Goal: Transaction & Acquisition: Purchase product/service

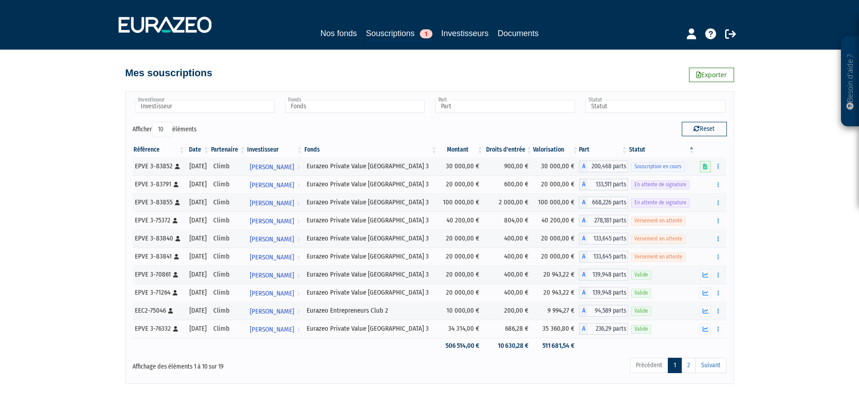
scroll to position [28, 0]
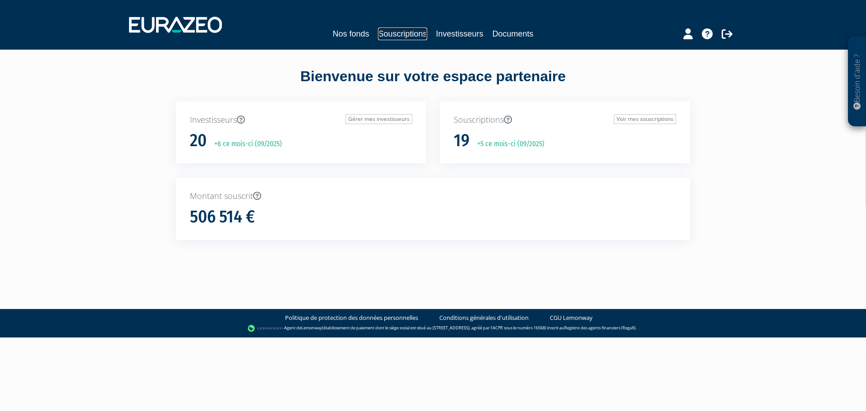
click at [415, 29] on link "Souscriptions" at bounding box center [402, 34] width 49 height 13
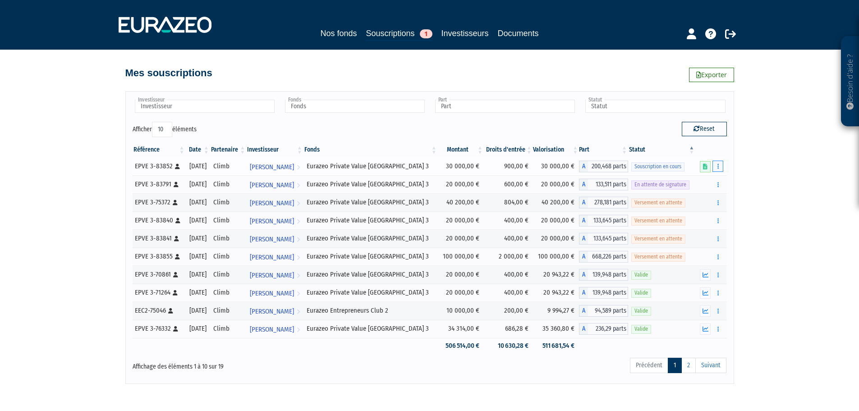
click at [723, 169] on button "button" at bounding box center [718, 166] width 11 height 11
click at [689, 159] on td "Souscription en cours" at bounding box center [661, 166] width 67 height 18
click at [708, 170] on link at bounding box center [705, 166] width 11 height 11
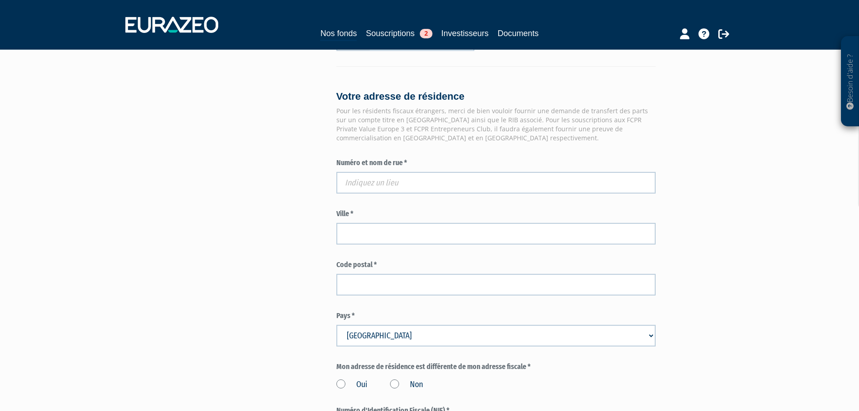
scroll to position [677, 0]
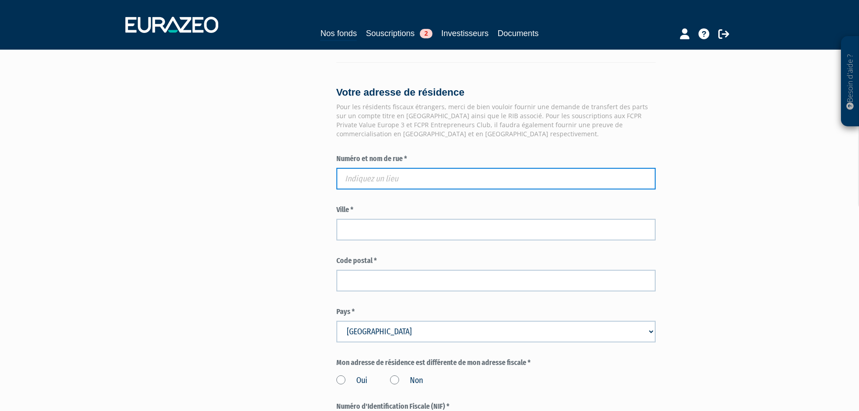
click at [368, 168] on input "text" at bounding box center [496, 179] width 319 height 22
click at [409, 168] on input "text" at bounding box center [496, 179] width 319 height 22
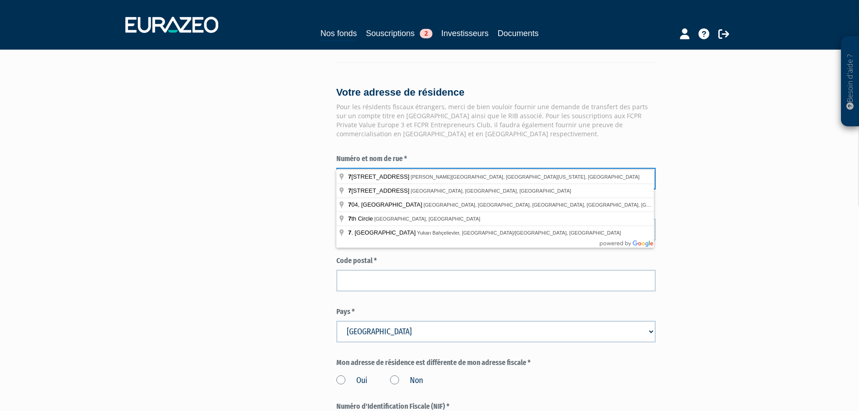
paste input "CHEMIN COTE MERLE"
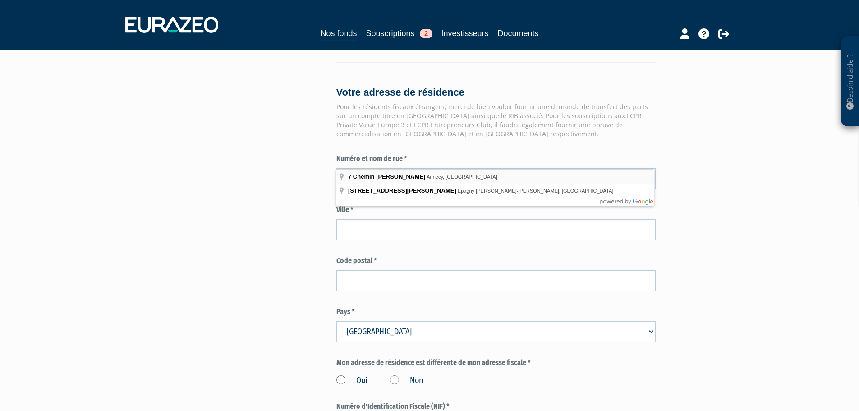
type input "7 Chemin Côte Merle, Annecy, France"
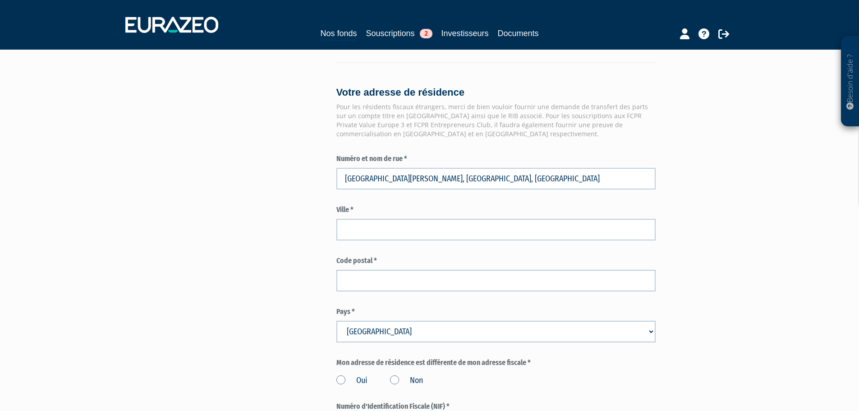
type input "Annecy"
type input "74960"
type input "7 Chemin Côte Merle"
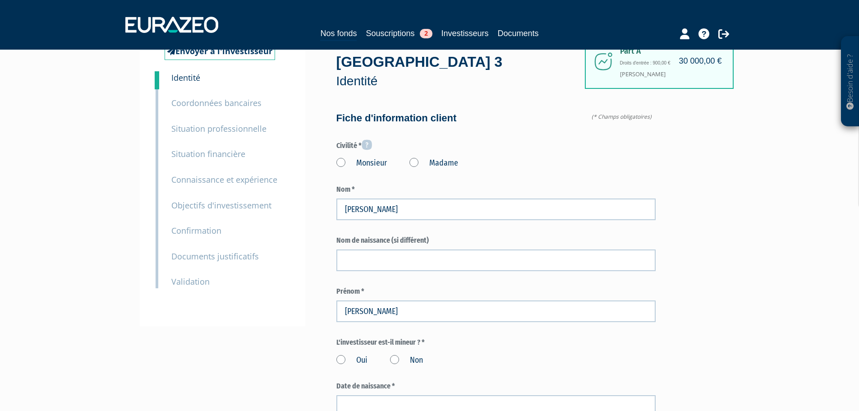
scroll to position [0, 0]
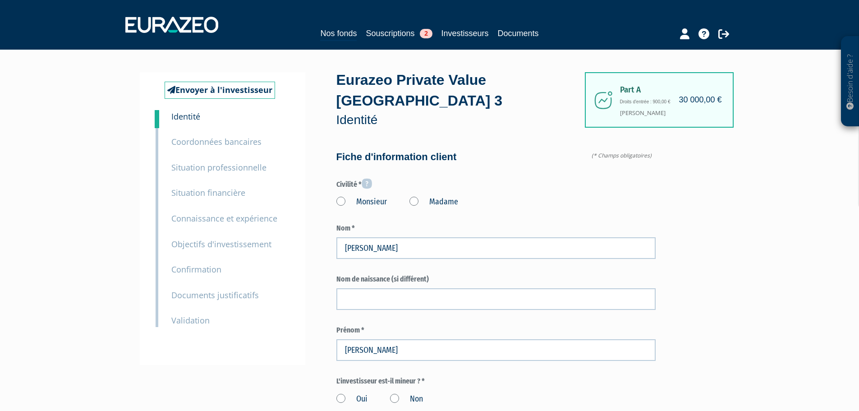
click at [416, 196] on label "Madame" at bounding box center [434, 202] width 49 height 12
click at [0, 0] on "Madame" at bounding box center [0, 0] width 0 height 0
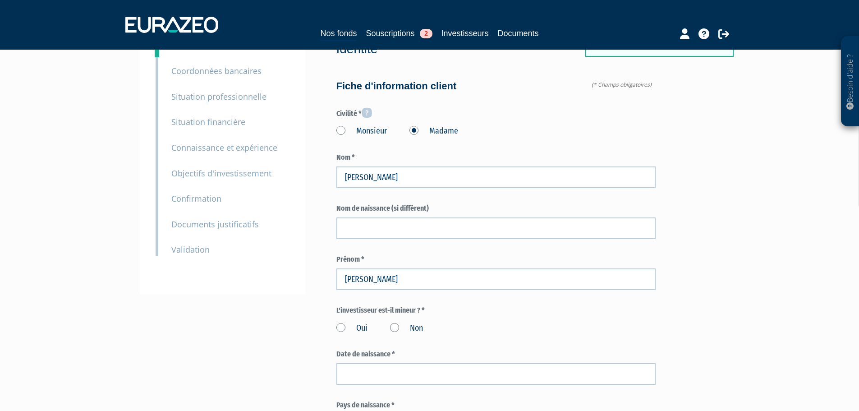
scroll to position [90, 0]
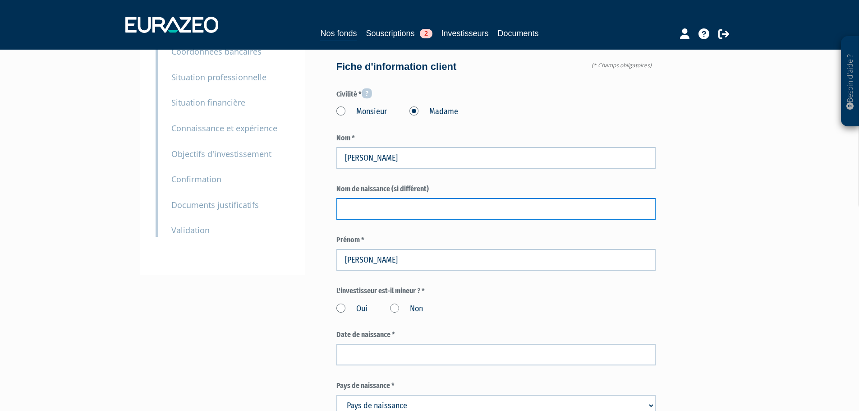
click at [442, 198] on input "text" at bounding box center [496, 209] width 319 height 22
click at [375, 198] on input "text" at bounding box center [496, 209] width 319 height 22
type input "Bourdat"
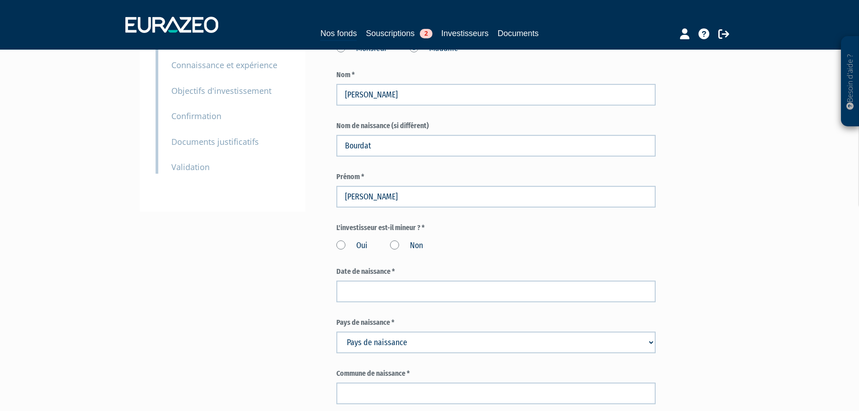
scroll to position [154, 0]
click at [397, 239] on label "Non" at bounding box center [406, 245] width 33 height 12
click at [0, 0] on input "Non" at bounding box center [0, 0] width 0 height 0
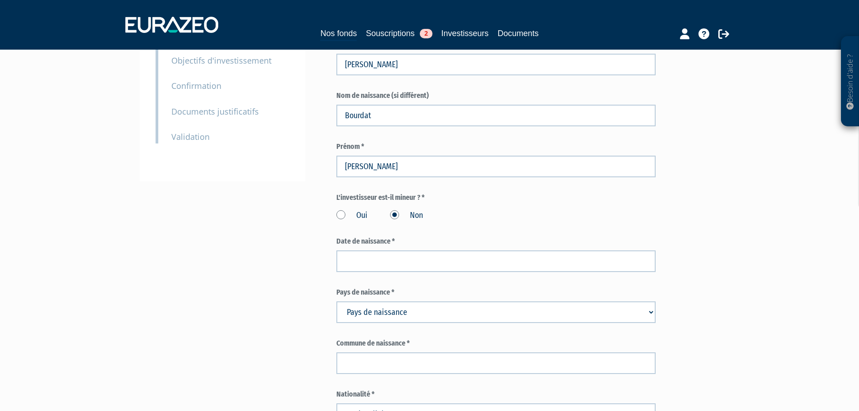
scroll to position [185, 0]
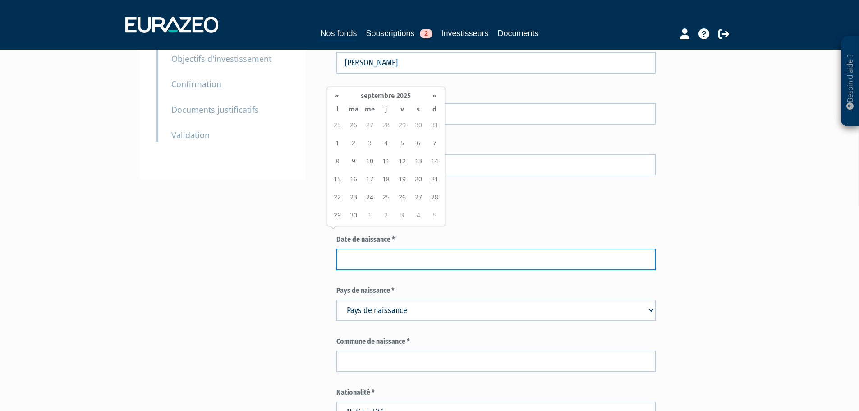
click at [399, 249] on input at bounding box center [496, 260] width 319 height 22
type input "12/05/1962"
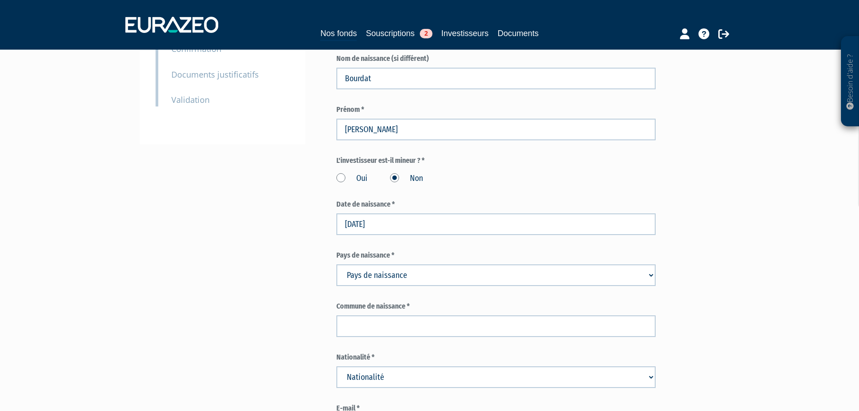
scroll to position [221, 0]
click at [382, 264] on select "Pays de naissance Afghanistan Afrique du Sud Albanie Algérie Allemagne Andorre" at bounding box center [496, 275] width 319 height 22
select select "75"
click at [337, 264] on select "Pays de naissance Afghanistan Afrique du Sud Albanie Algérie Allemagne Andorre" at bounding box center [496, 275] width 319 height 22
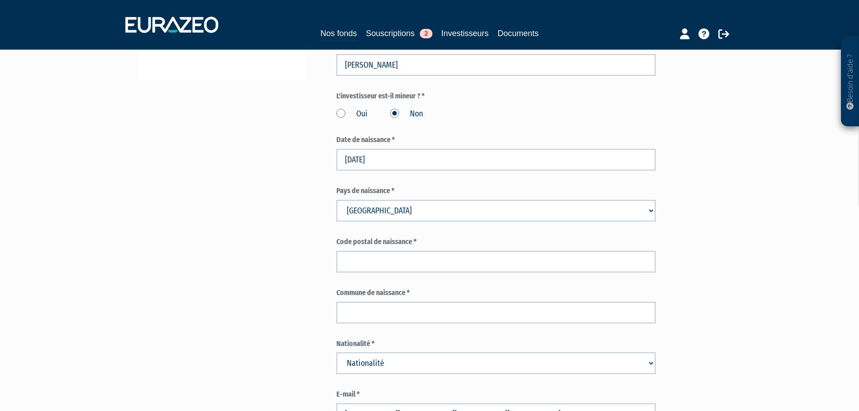
scroll to position [286, 0]
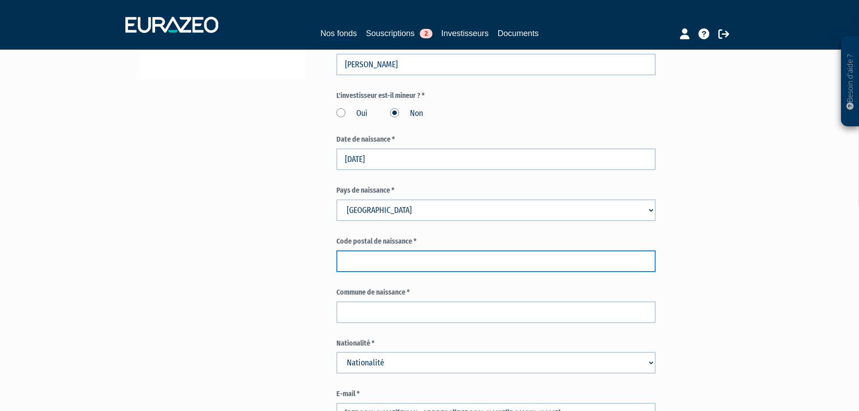
click at [378, 250] on input "text" at bounding box center [496, 261] width 319 height 22
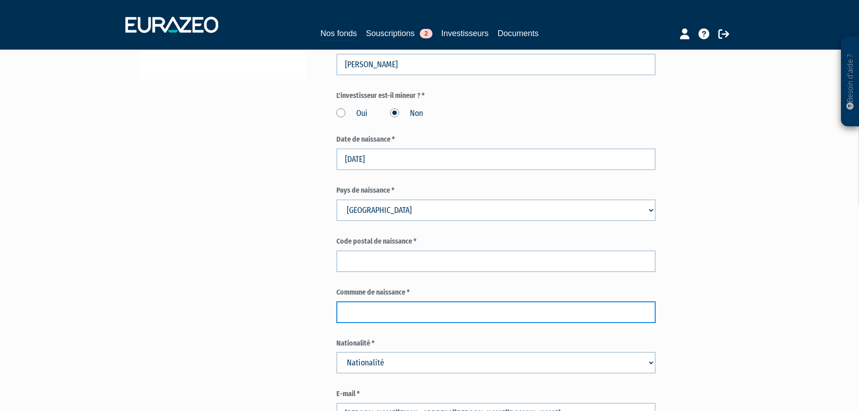
click at [383, 301] on input "text" at bounding box center [496, 312] width 319 height 22
type input "Grenoble"
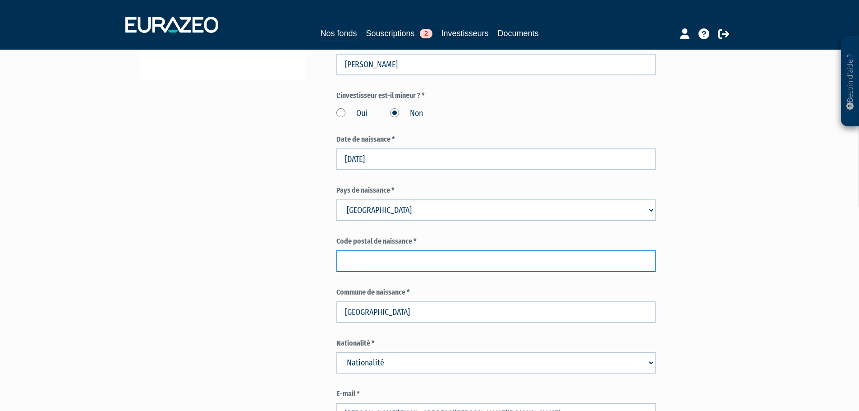
click at [414, 250] on input "text" at bounding box center [496, 261] width 319 height 22
type input "38"
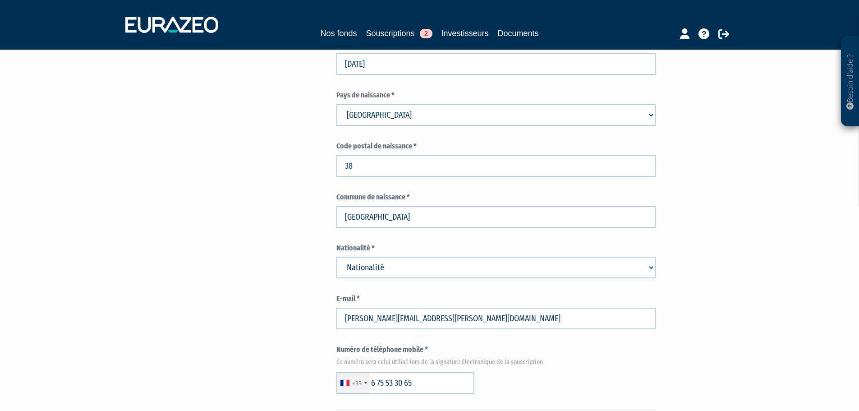
scroll to position [381, 0]
click at [411, 256] on select "Nationalité Afghanistan Afrique du Sud Albanie Algérie Allemagne Andorre" at bounding box center [496, 267] width 319 height 22
select select "75"
click at [337, 256] on select "Nationalité Afghanistan Afrique du Sud Albanie Algérie Allemagne Andorre" at bounding box center [496, 267] width 319 height 22
click at [253, 192] on div "Envoyer à l'investisseur 1 Identité 2 Coordonnées bancaires 3 Situation profess…" at bounding box center [430, 336] width 567 height 1290
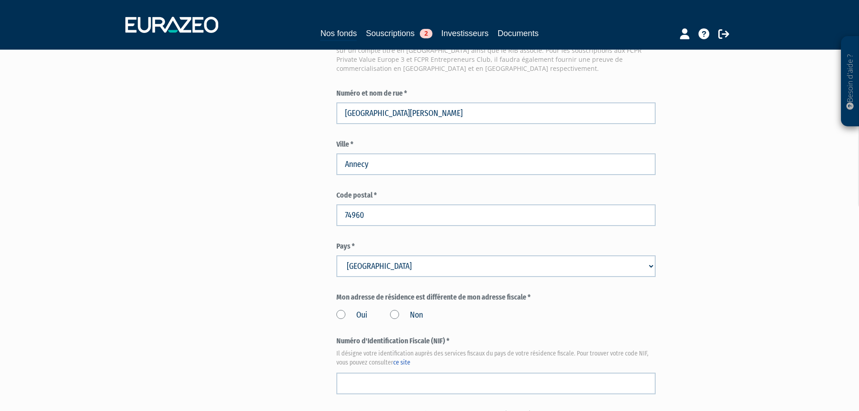
scroll to position [794, 0]
click at [391, 309] on label "Non" at bounding box center [406, 315] width 33 height 12
click at [0, 0] on input "Non" at bounding box center [0, 0] width 0 height 0
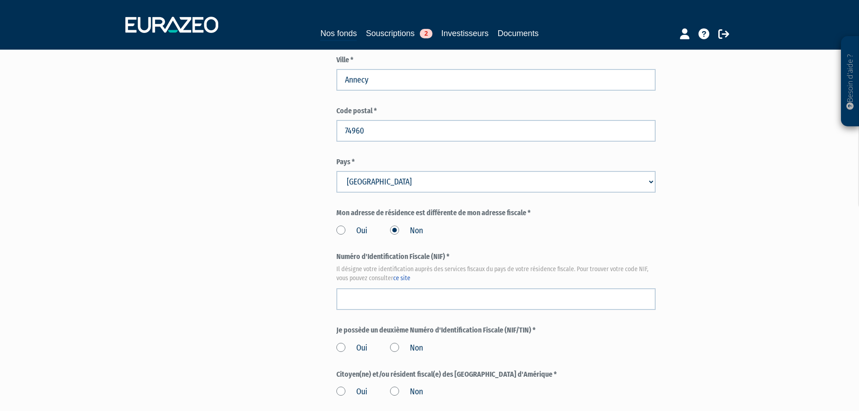
scroll to position [879, 0]
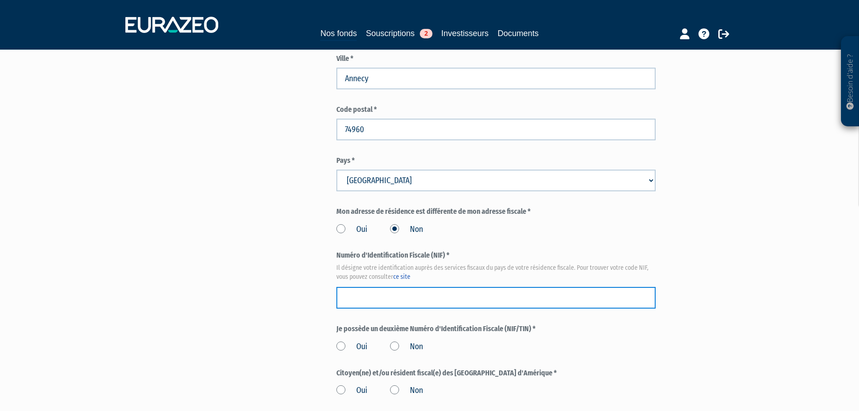
click at [360, 287] on input "text" at bounding box center [496, 298] width 319 height 22
paste input "0489315725010"
type input "0489315725010"
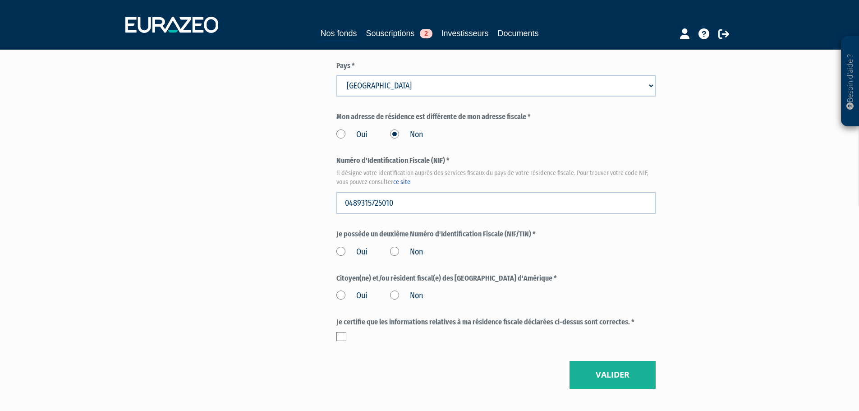
scroll to position [974, 0]
click at [389, 242] on div "Oui Non" at bounding box center [496, 249] width 319 height 15
click at [392, 245] on label "Non" at bounding box center [406, 251] width 33 height 12
click at [0, 0] on input "Non" at bounding box center [0, 0] width 0 height 0
click at [398, 289] on label "Non" at bounding box center [406, 295] width 33 height 12
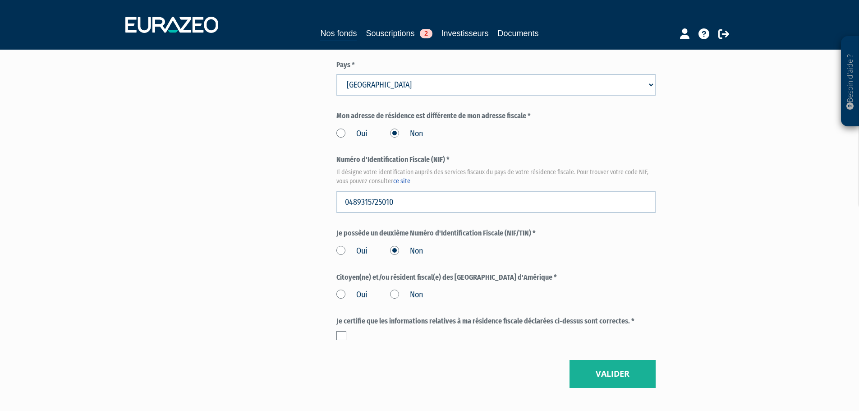
click at [0, 0] on input "Non" at bounding box center [0, 0] width 0 height 0
click at [341, 316] on div "Je certifie que les informations relatives à ma résidence fiscale déclarées ci-…" at bounding box center [496, 328] width 319 height 24
click at [340, 331] on label at bounding box center [342, 335] width 10 height 9
click at [0, 0] on input "checkbox" at bounding box center [0, 0] width 0 height 0
click at [582, 360] on button "Valider" at bounding box center [613, 374] width 86 height 28
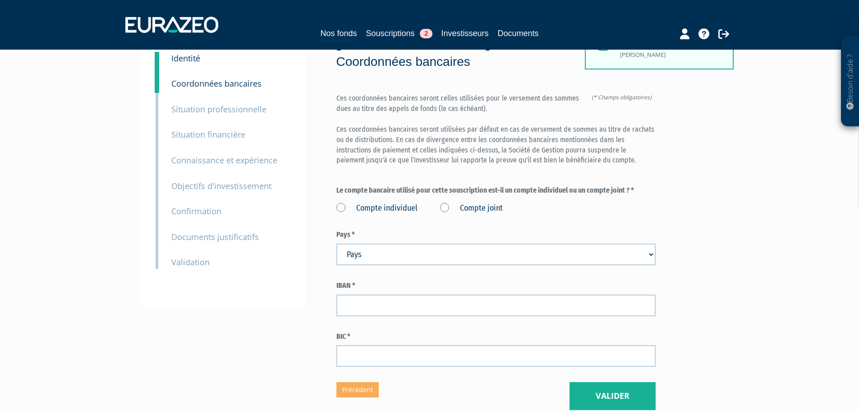
scroll to position [60, 0]
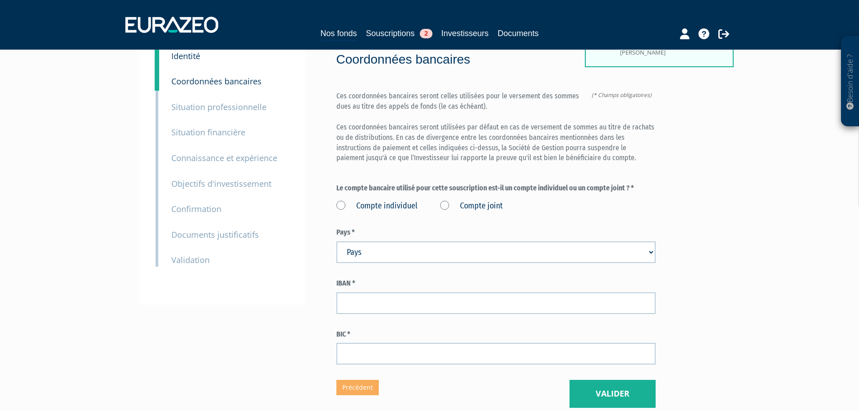
click at [343, 200] on label "Compte individuel" at bounding box center [377, 206] width 81 height 12
click at [0, 0] on individuel "Compte individuel" at bounding box center [0, 0] width 0 height 0
click at [459, 200] on label "Compte joint" at bounding box center [471, 206] width 63 height 12
click at [0, 0] on joint "Compte joint" at bounding box center [0, 0] width 0 height 0
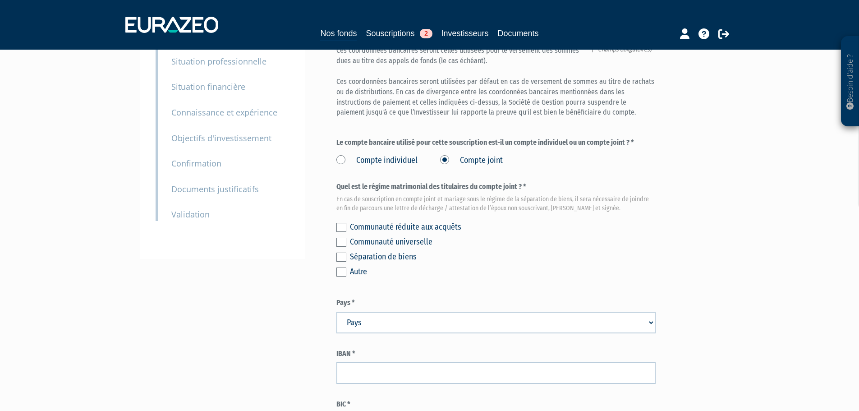
scroll to position [106, 0]
click at [388, 220] on div "Communauté réduite aux acquêts" at bounding box center [503, 226] width 306 height 13
click at [338, 222] on label at bounding box center [342, 226] width 10 height 9
click at [0, 0] on input "checkbox" at bounding box center [0, 0] width 0 height 0
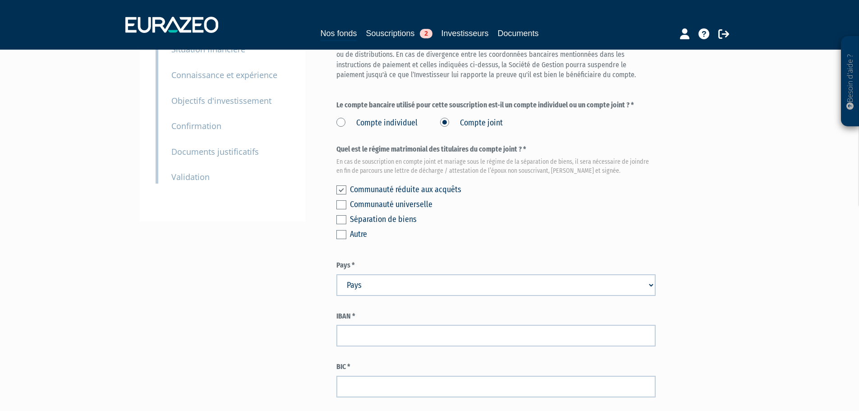
scroll to position [144, 0]
click at [490, 274] on select "Pays Afghanistan Afrique du Sud Albanie Algérie Allemagne Andorre" at bounding box center [496, 285] width 319 height 22
select select "75"
click at [337, 274] on select "Pays Afghanistan Afrique du Sud Albanie Algérie Allemagne Andorre" at bounding box center [496, 285] width 319 height 22
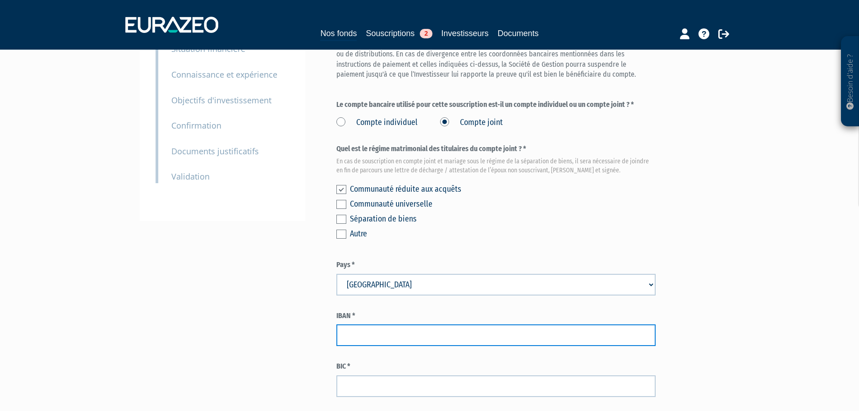
click at [365, 324] on input "text" at bounding box center [496, 335] width 319 height 22
paste input "FR76 1810 6000 1125 0551 0005 003"
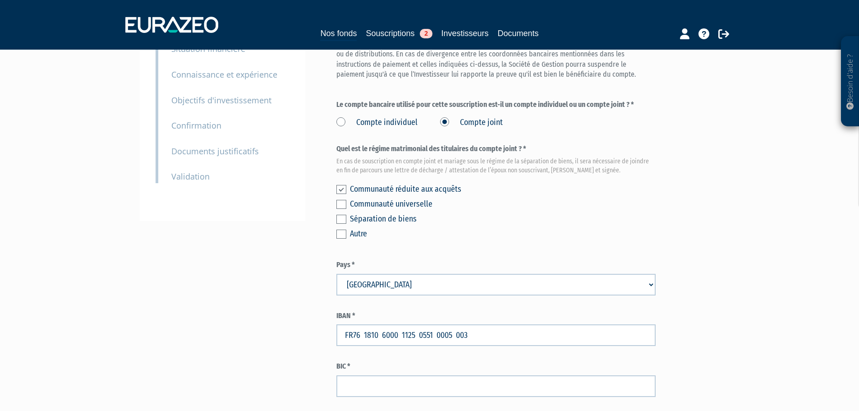
click at [287, 313] on div "Envoyer à l'investisseur 1 Identité 2 Coordonnées bancaires 3 Situation profess…" at bounding box center [430, 184] width 567 height 512
drag, startPoint x: 345, startPoint y: 316, endPoint x: 337, endPoint y: 318, distance: 7.9
click at [337, 324] on input "FR76 1810 6000 1125 0551 0005 003" at bounding box center [496, 335] width 319 height 22
type input "FR76 1810 6000 1125 0551 0005 003"
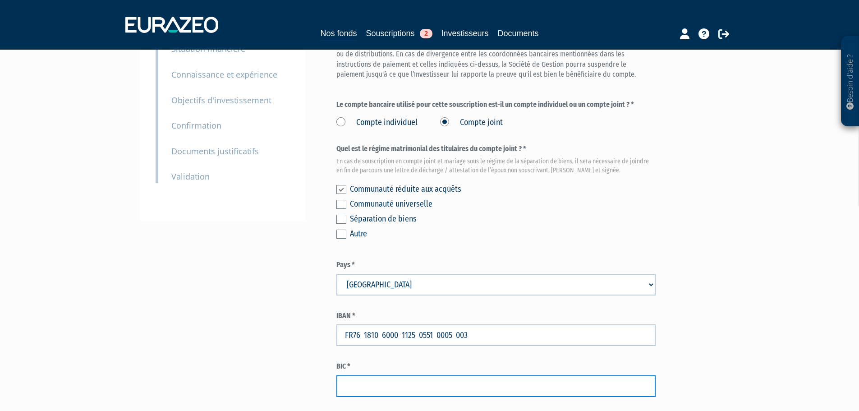
click at [372, 375] on input "text" at bounding box center [496, 386] width 319 height 22
paste input "AGRIFRPP881"
click at [363, 375] on input "text" at bounding box center [496, 386] width 319 height 22
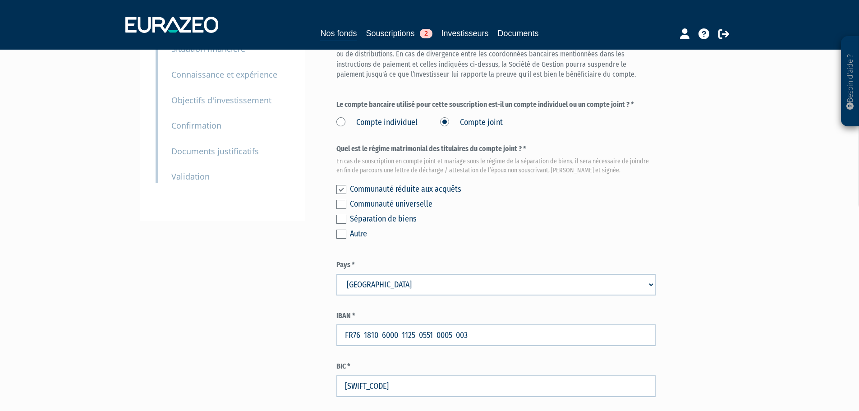
click at [311, 362] on div "Envoyer à l'investisseur 1 Identité 2 Coordonnées bancaires 3 Situation profess…" at bounding box center [430, 184] width 567 height 512
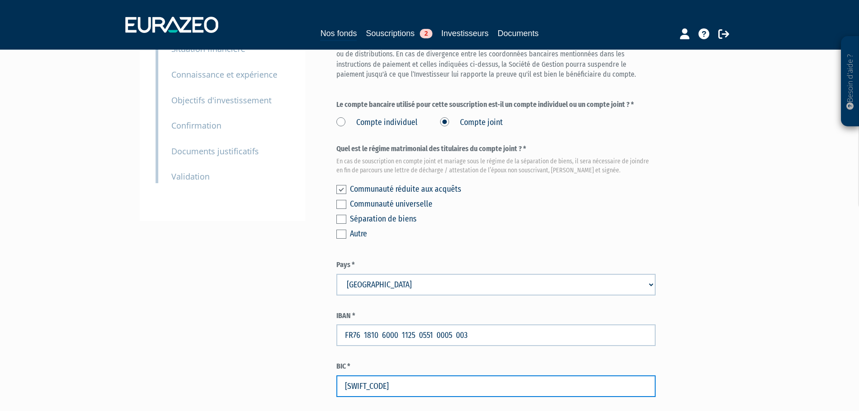
click at [347, 375] on input "AGRIFRPP881" at bounding box center [496, 386] width 319 height 22
type input "AGRIFRPP881"
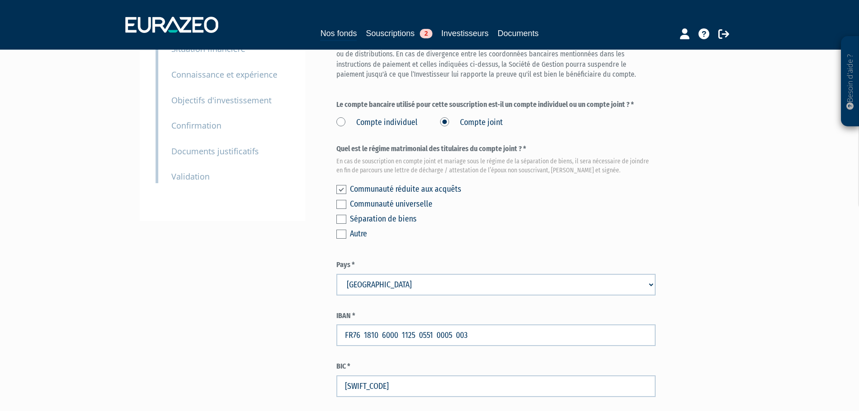
drag, startPoint x: 664, startPoint y: 249, endPoint x: 672, endPoint y: 246, distance: 8.3
click at [664, 249] on div "Part A 30 000,00 € Droits d'entrée : 900,00 € Pascale Cerles Eurazeo Private Va…" at bounding box center [528, 184] width 383 height 512
click at [600, 236] on form "(* Champs obligatoires) Ces coordonnées bancaires seront celles utilisées pour …" at bounding box center [496, 202] width 319 height 389
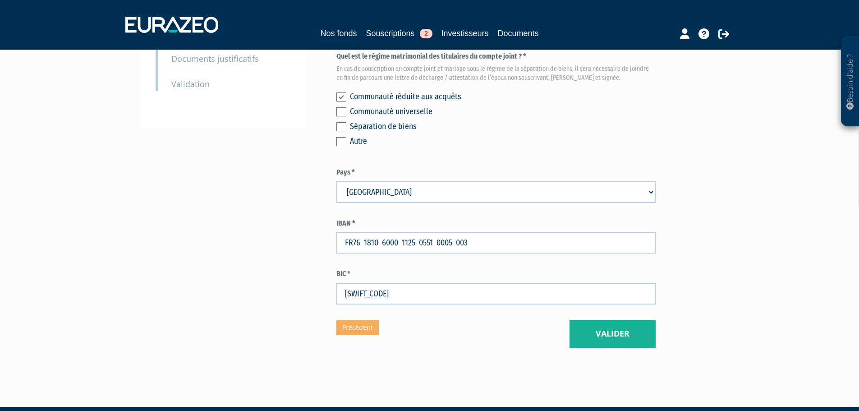
scroll to position [240, 0]
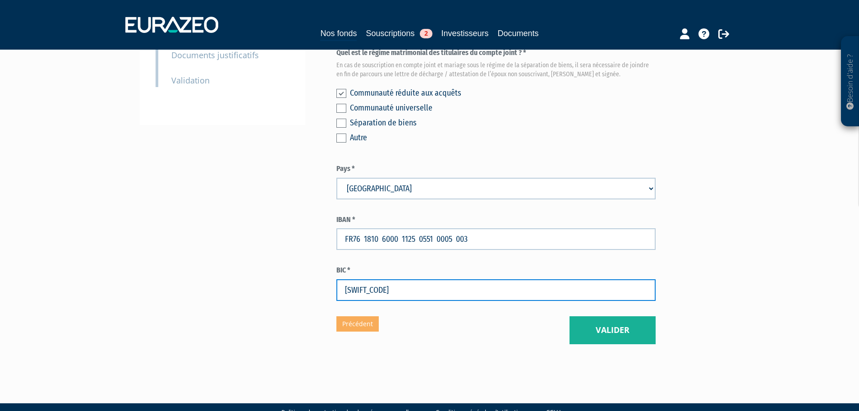
drag, startPoint x: 346, startPoint y: 273, endPoint x: 335, endPoint y: 272, distance: 11.4
click at [335, 272] on div "Envoyer à l'investisseur 1 Identité 2 Coordonnées bancaires 3 Situation profess…" at bounding box center [430, 88] width 567 height 512
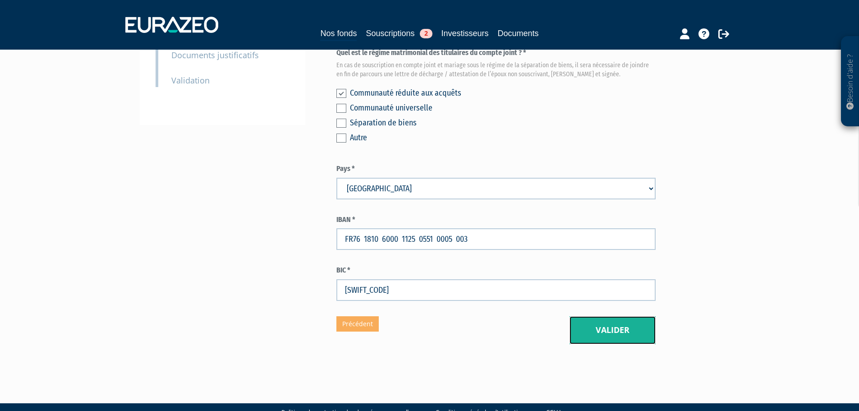
click at [623, 316] on button "Valider" at bounding box center [613, 330] width 86 height 28
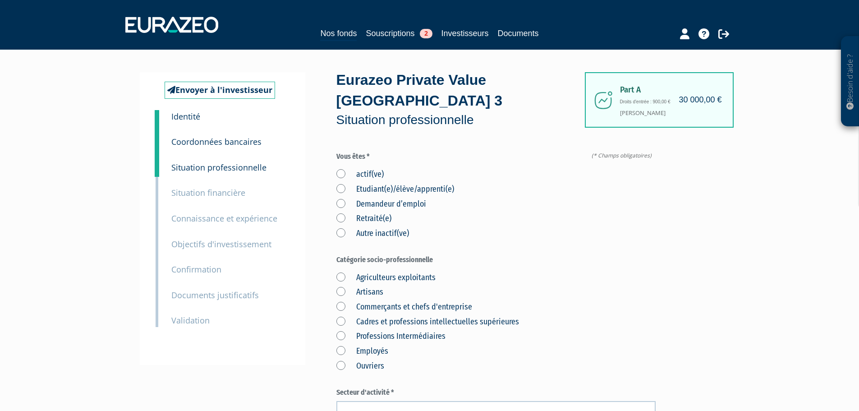
click at [340, 213] on label "Retraité(e)" at bounding box center [364, 219] width 55 height 12
click at [0, 0] on input "Retraité(e)" at bounding box center [0, 0] width 0 height 0
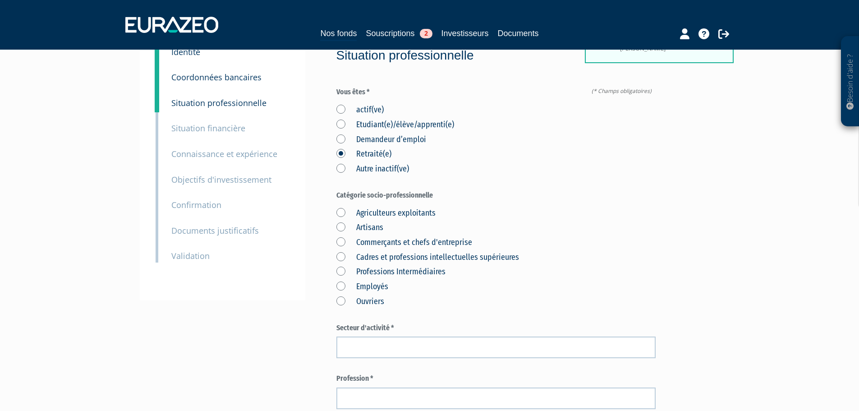
scroll to position [90, 0]
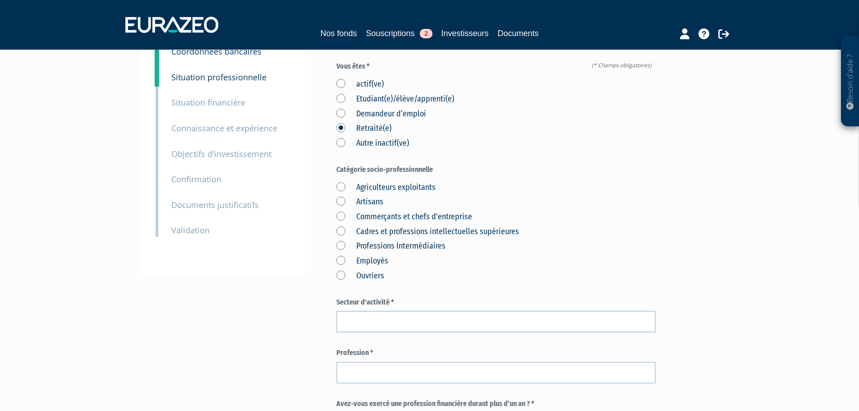
click at [344, 226] on label "Cadres et professions intellectuelles supérieures" at bounding box center [428, 232] width 183 height 12
click at [0, 0] on supérieures "Cadres et professions intellectuelles supérieures" at bounding box center [0, 0] width 0 height 0
click at [388, 240] on label "Professions Intermédiaires" at bounding box center [391, 246] width 109 height 12
click at [0, 0] on Intermédiaires "Professions Intermédiaires" at bounding box center [0, 0] width 0 height 0
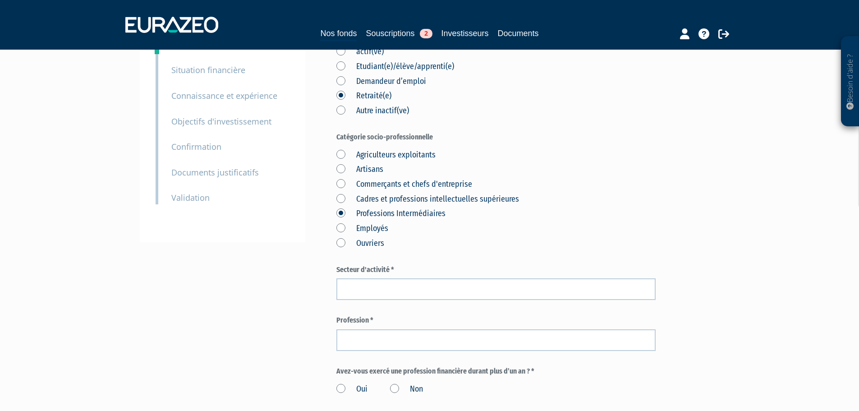
scroll to position [180, 0]
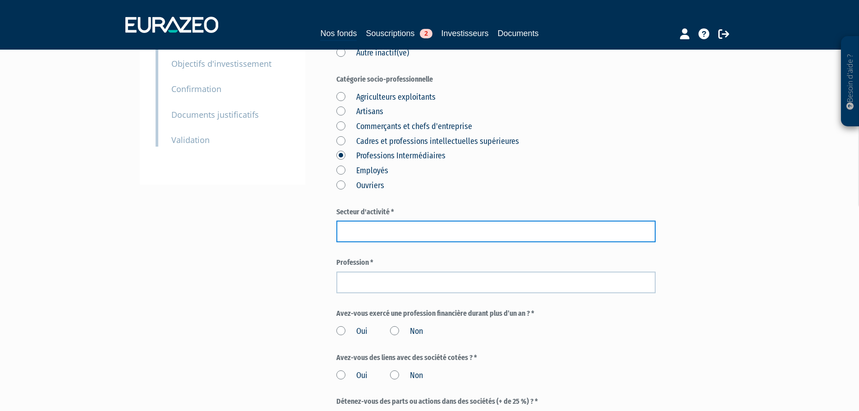
click at [385, 221] on input "text" at bounding box center [496, 232] width 319 height 22
click at [402, 221] on input "Retraitée Enseignante" at bounding box center [496, 232] width 319 height 22
type input "Retraitée"
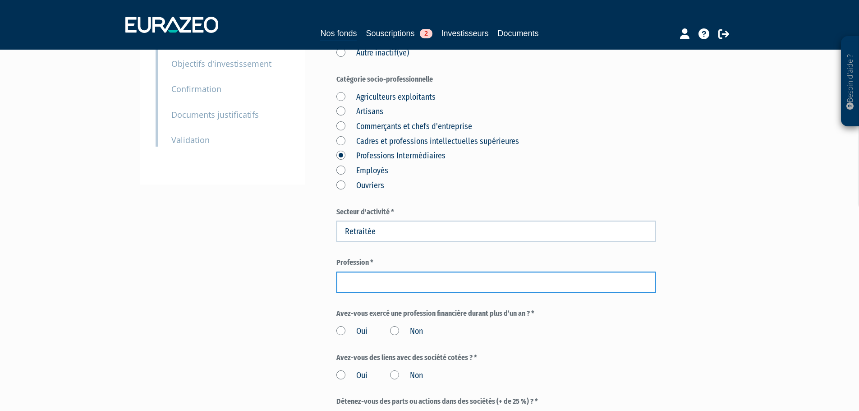
click at [383, 272] on input "text" at bounding box center [496, 283] width 319 height 22
paste input "Enseignante"
type input "Enseignante"
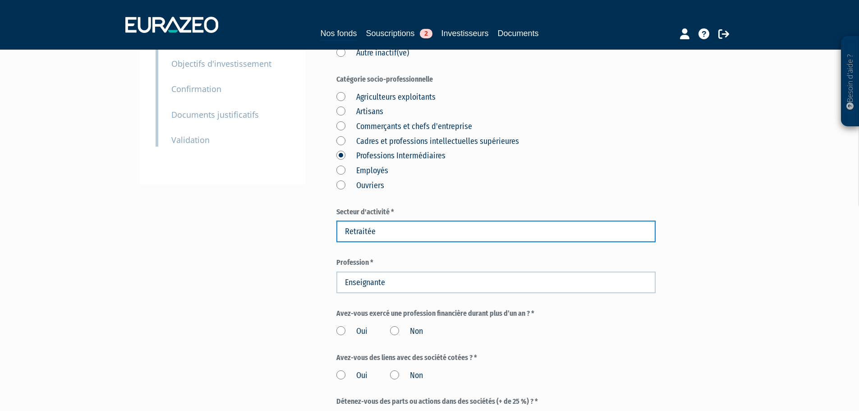
click at [406, 221] on input "Retraitée" at bounding box center [496, 232] width 319 height 22
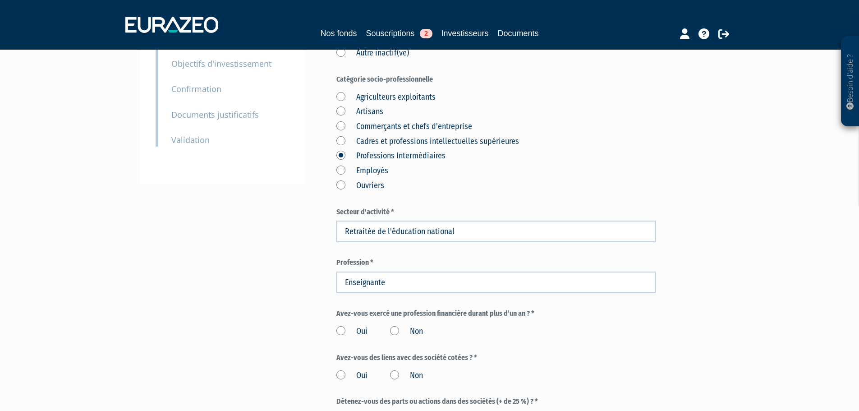
click at [434, 231] on form "(* Champs obligatoires) Vous êtes * actif(ve) Etudiant(e)/élève/apprenti(e) Dem…" at bounding box center [496, 254] width 319 height 566
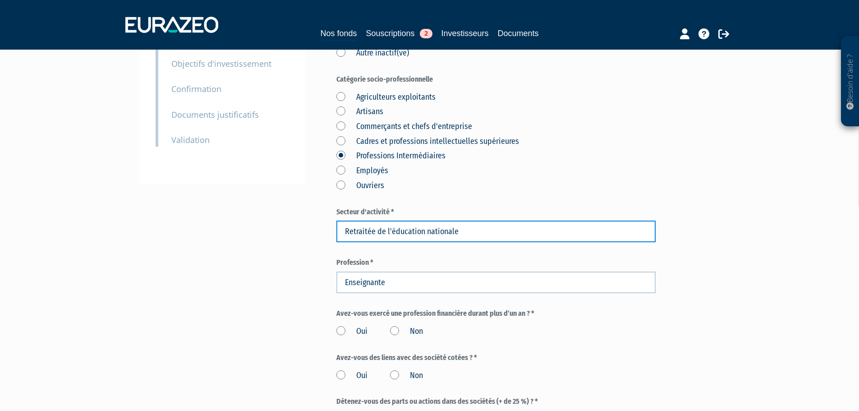
click at [463, 221] on input "Retraitée de l'éducation nationale" at bounding box center [496, 232] width 319 height 22
type input "Retraitée de l'éducation nationale"
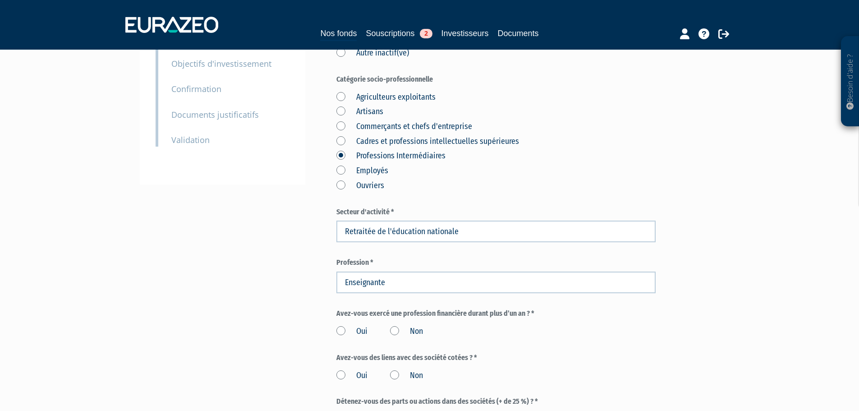
click at [466, 258] on label "Profession *" at bounding box center [496, 263] width 319 height 10
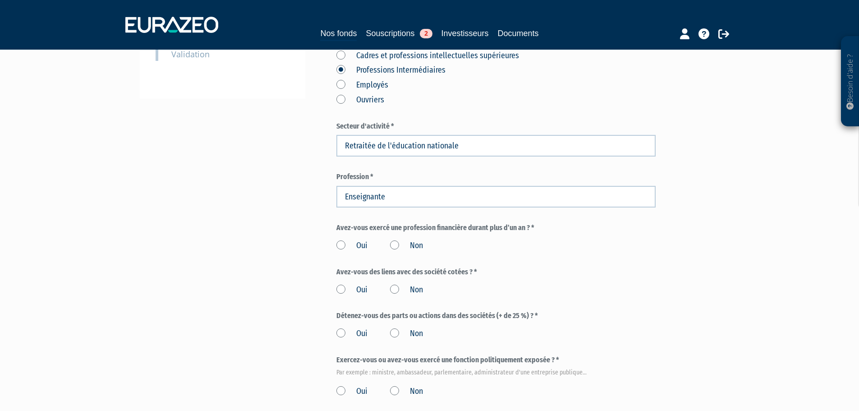
scroll to position [267, 0]
click at [392, 240] on label "Non" at bounding box center [406, 246] width 33 height 12
click at [0, 0] on input "Non" at bounding box center [0, 0] width 0 height 0
click at [393, 284] on label "Non" at bounding box center [406, 290] width 33 height 12
click at [0, 0] on input "Non" at bounding box center [0, 0] width 0 height 0
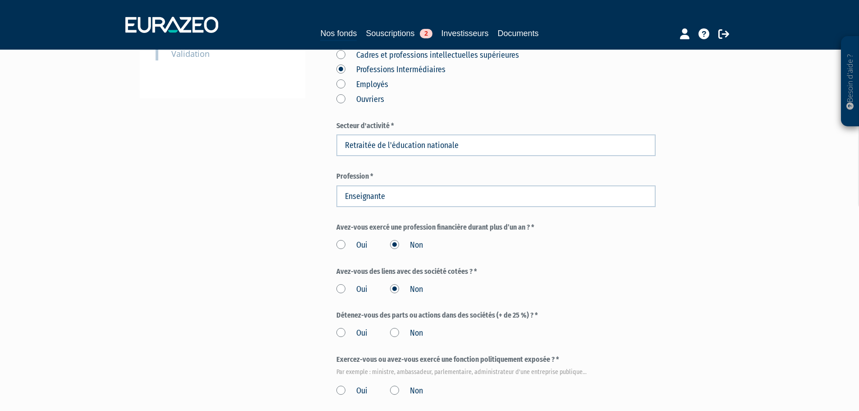
click at [400, 328] on label "Non" at bounding box center [406, 334] width 33 height 12
click at [0, 0] on input "Non" at bounding box center [0, 0] width 0 height 0
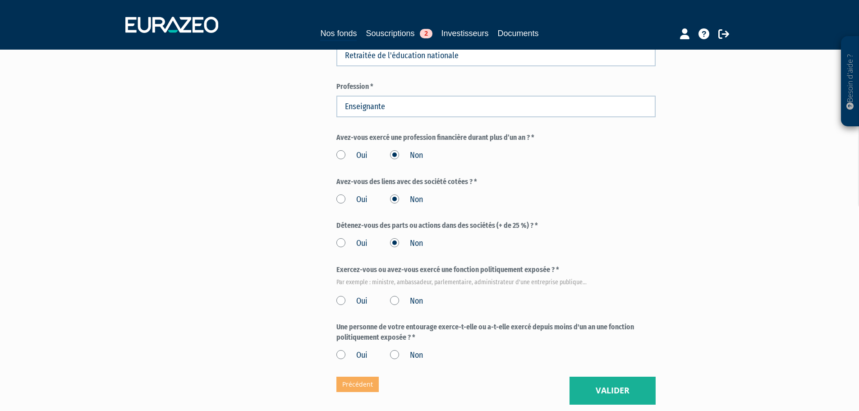
scroll to position [357, 0]
click at [388, 292] on div "Oui Non" at bounding box center [496, 299] width 319 height 15
click at [396, 295] on label "Non" at bounding box center [406, 301] width 33 height 12
click at [0, 0] on input "Non" at bounding box center [0, 0] width 0 height 0
click at [396, 349] on label "Non" at bounding box center [406, 355] width 33 height 12
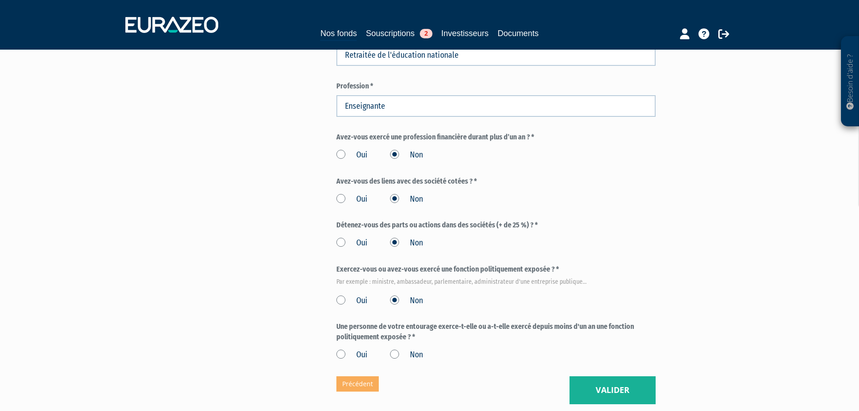
click at [0, 0] on input "Non" at bounding box center [0, 0] width 0 height 0
click at [568, 361] on div "Eurazeo Private Value Europe 3 Situation professionnelle (* Champs obligatoires…" at bounding box center [496, 59] width 319 height 689
click at [569, 360] on div "Eurazeo Private Value Europe 3 Situation professionnelle (* Champs obligatoires…" at bounding box center [496, 59] width 319 height 689
click at [572, 376] on button "Valider" at bounding box center [613, 390] width 86 height 28
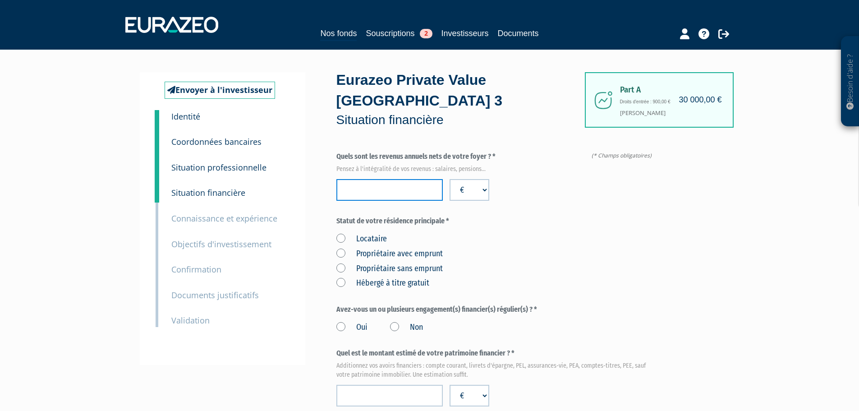
click at [411, 179] on input "number" at bounding box center [390, 190] width 106 height 22
click at [429, 179] on input "66001" at bounding box center [390, 190] width 106 height 22
click at [429, 179] on input "66002" at bounding box center [390, 190] width 106 height 22
click at [431, 179] on input "66001" at bounding box center [390, 190] width 106 height 22
click at [431, 179] on input "66000" at bounding box center [390, 190] width 106 height 22
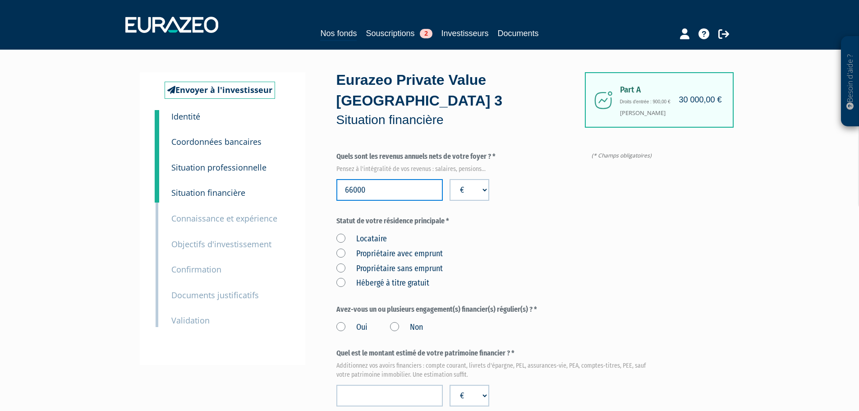
click at [402, 180] on input "66000" at bounding box center [390, 190] width 106 height 22
click at [403, 179] on input "66000" at bounding box center [390, 190] width 106 height 22
type input "70000"
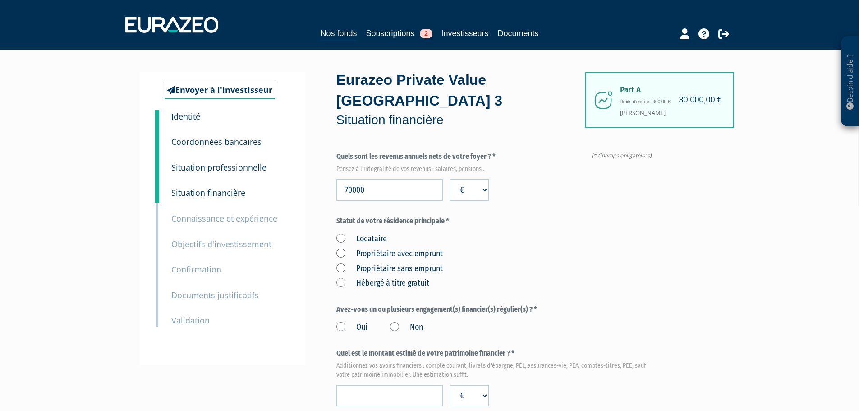
drag, startPoint x: 620, startPoint y: 224, endPoint x: 614, endPoint y: 224, distance: 5.4
click at [620, 230] on div "Locataire Propriétaire avec emprunt Propriétaire sans emprunt Hébergé à titre g…" at bounding box center [496, 259] width 319 height 59
click at [340, 263] on label "Propriétaire sans emprunt" at bounding box center [390, 269] width 106 height 12
click at [0, 0] on emprunt "Propriétaire sans emprunt" at bounding box center [0, 0] width 0 height 0
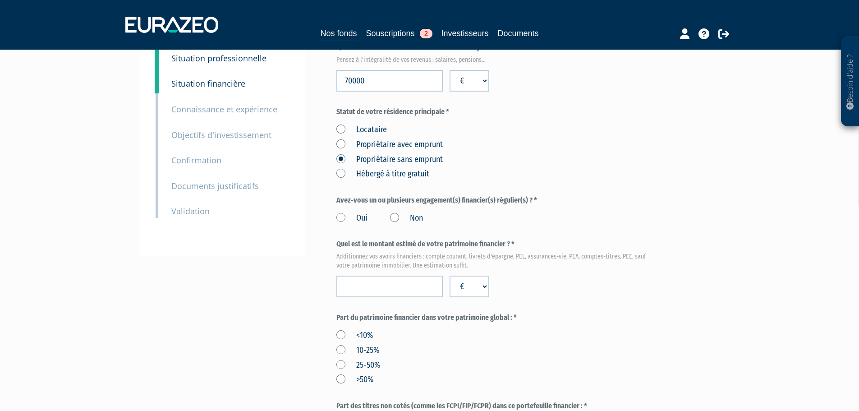
scroll to position [135, 0]
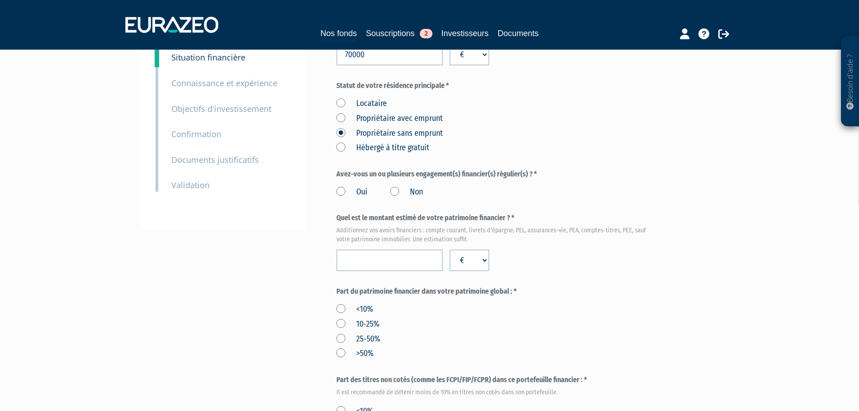
click at [394, 186] on label "Non" at bounding box center [406, 192] width 33 height 12
click at [0, 0] on input "Non" at bounding box center [0, 0] width 0 height 0
click at [418, 249] on input "number" at bounding box center [390, 260] width 106 height 22
type input "250000"
click at [678, 264] on div "Part A 30 000,00 € Droits d'entrée : 900,00 € [PERSON_NAME] Eurazeo Private Val…" at bounding box center [528, 328] width 383 height 782
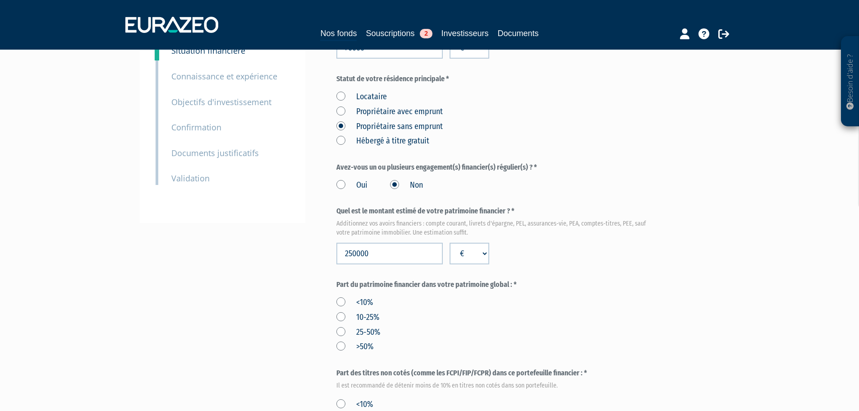
scroll to position [226, 0]
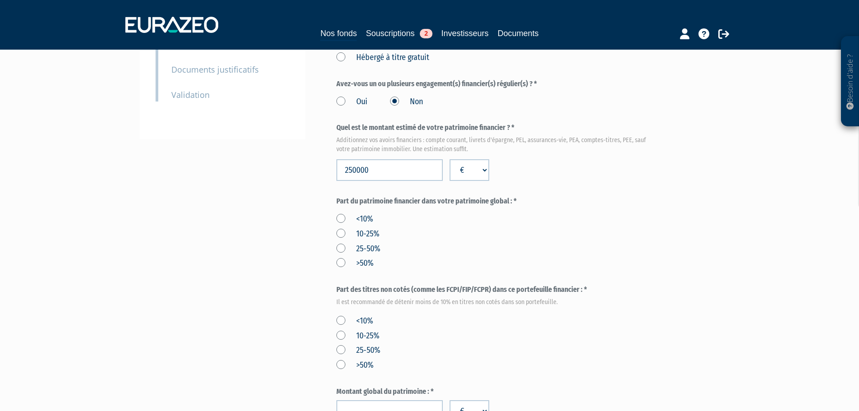
click at [338, 258] on label ">50%" at bounding box center [355, 264] width 37 height 12
click at [0, 0] on input ">50%" at bounding box center [0, 0] width 0 height 0
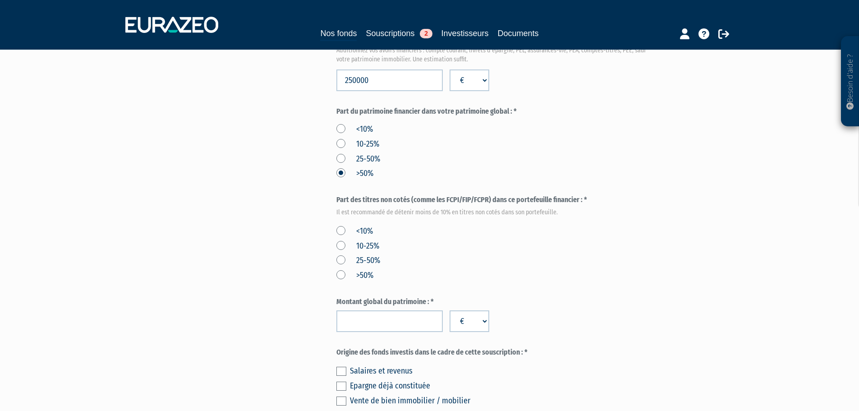
scroll to position [316, 0]
click at [344, 225] on label "<10%" at bounding box center [355, 231] width 37 height 12
click at [0, 0] on input "<10%" at bounding box center [0, 0] width 0 height 0
click at [439, 222] on div "<10% 10-25% 25-50% >50%" at bounding box center [496, 251] width 319 height 59
click at [337, 138] on label "10-25%" at bounding box center [358, 144] width 43 height 12
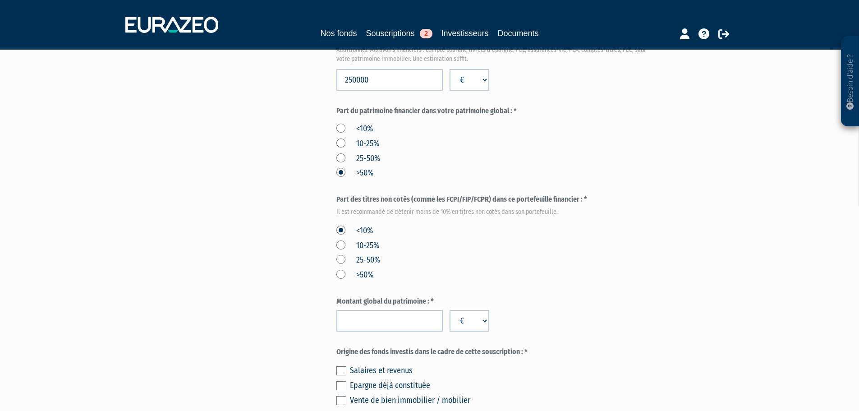
click at [0, 0] on input "10-25%" at bounding box center [0, 0] width 0 height 0
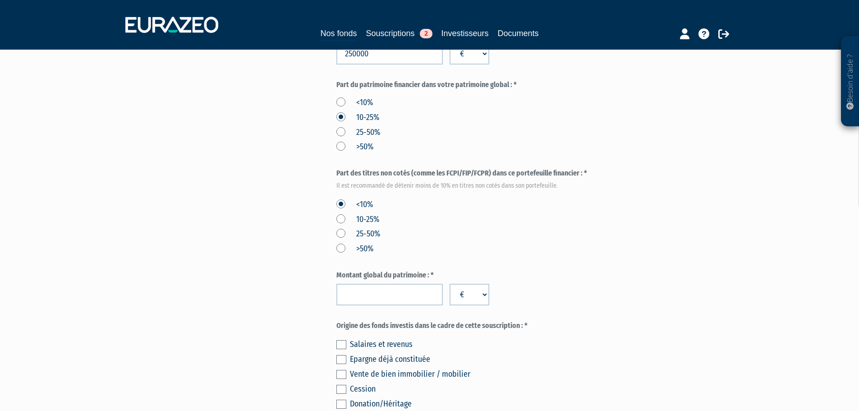
scroll to position [406, 0]
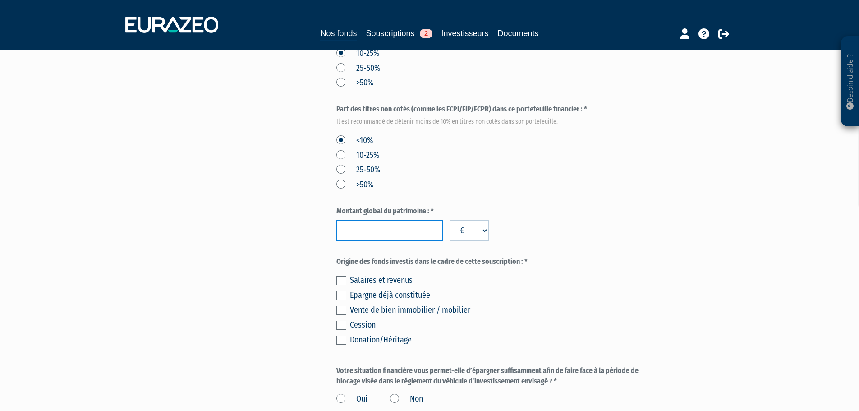
click at [388, 220] on input "number" at bounding box center [390, 231] width 106 height 22
click at [354, 220] on input "1250000" at bounding box center [390, 231] width 106 height 22
click at [362, 220] on input "1500000" at bounding box center [390, 231] width 106 height 22
type input "1500000"
click at [548, 257] on label "Origine des fonds investis dans le cadre de cette souscription : *" at bounding box center [496, 262] width 319 height 10
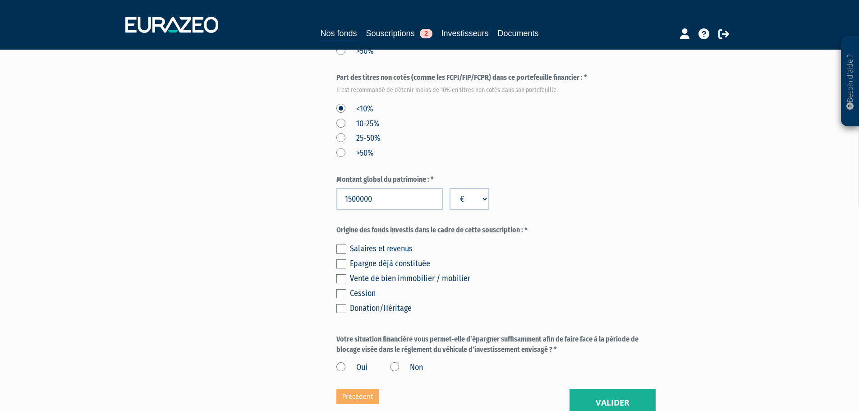
scroll to position [451, 0]
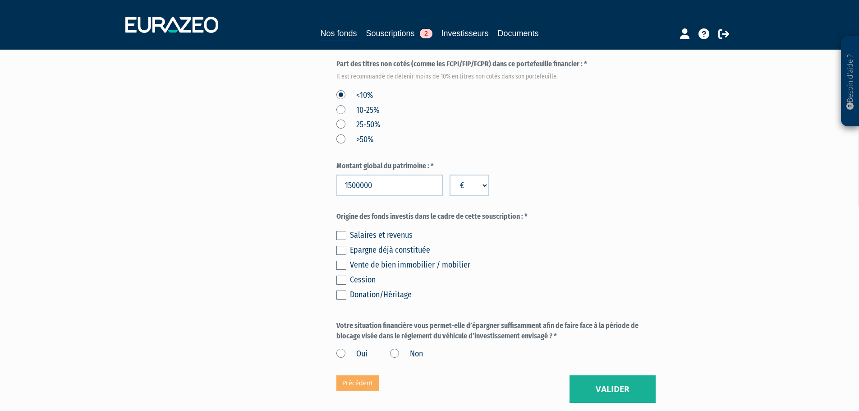
click at [402, 229] on div "Salaires et revenus" at bounding box center [503, 235] width 306 height 13
click at [342, 231] on label at bounding box center [342, 235] width 10 height 9
click at [0, 0] on input "checkbox" at bounding box center [0, 0] width 0 height 0
click at [342, 246] on label at bounding box center [342, 250] width 10 height 9
click at [0, 0] on input "checkbox" at bounding box center [0, 0] width 0 height 0
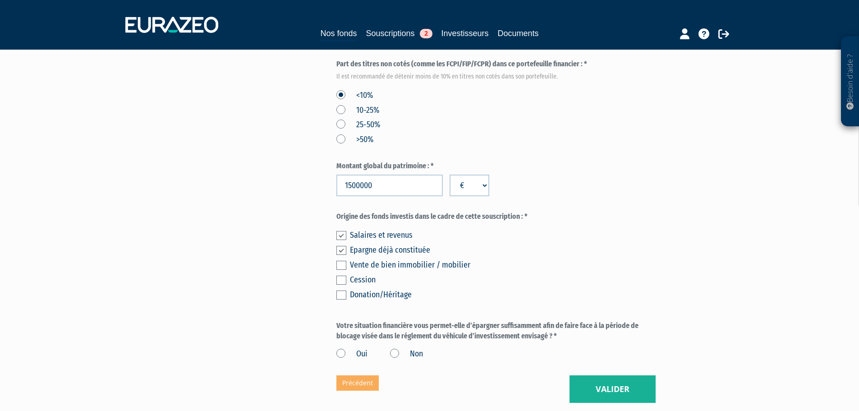
click at [512, 258] on div "Vente de bien immobilier / mobilier" at bounding box center [503, 264] width 306 height 13
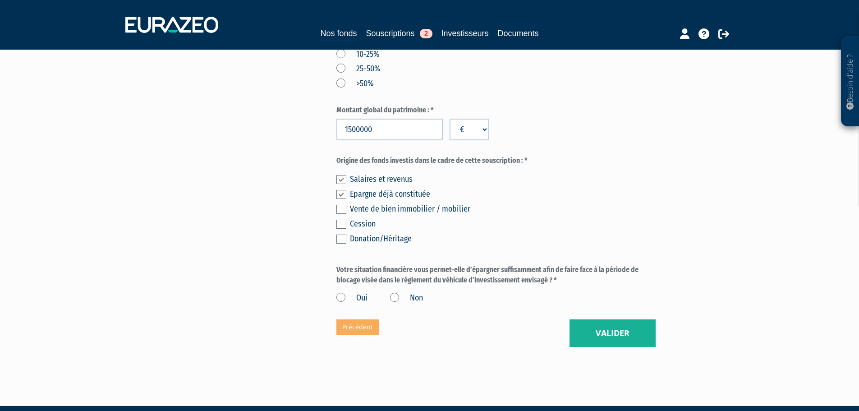
scroll to position [510, 0]
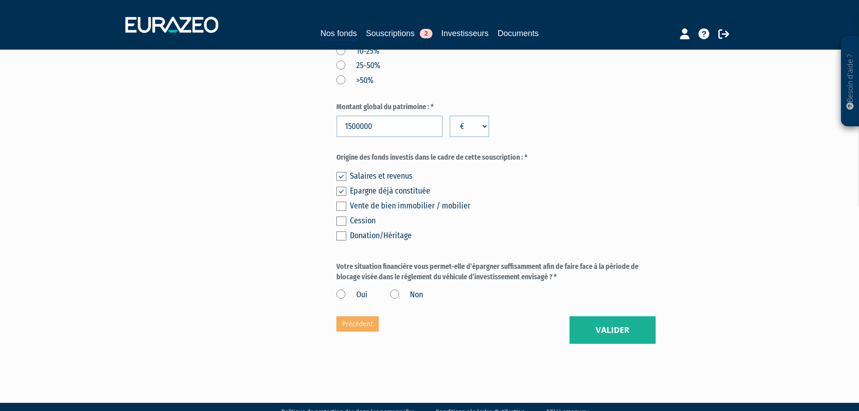
click at [344, 289] on label "Oui" at bounding box center [352, 295] width 31 height 12
click at [0, 0] on input "Oui" at bounding box center [0, 0] width 0 height 0
click at [655, 316] on button "Valider" at bounding box center [613, 330] width 86 height 28
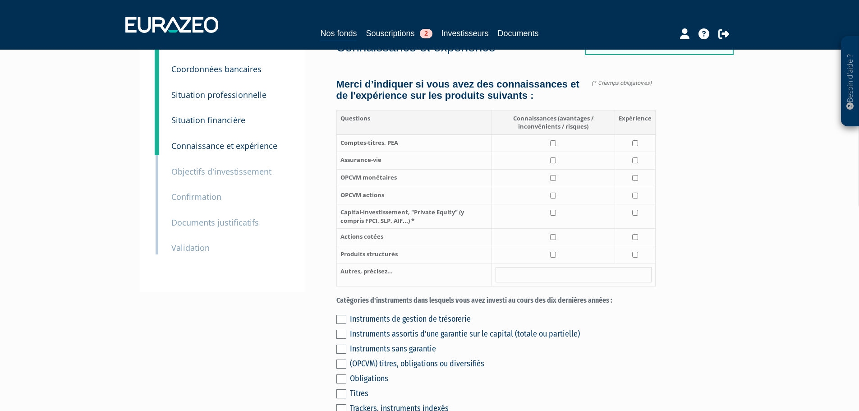
scroll to position [90, 0]
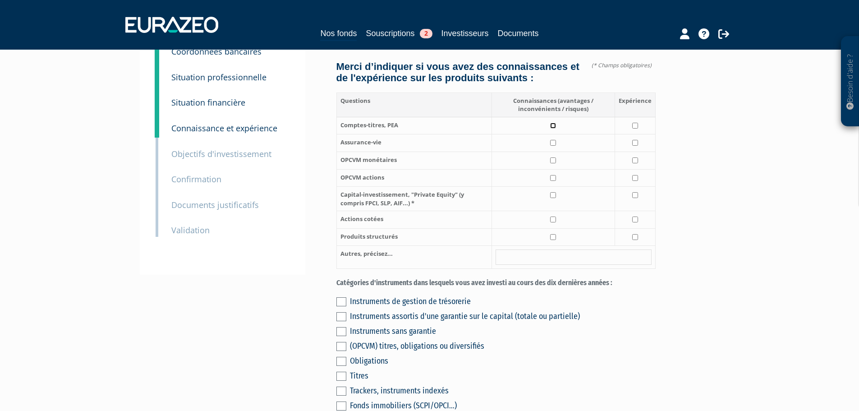
click at [552, 123] on input "checkbox" at bounding box center [553, 126] width 6 height 6
checkbox input "true"
drag, startPoint x: 554, startPoint y: 133, endPoint x: 568, endPoint y: 131, distance: 15.0
click at [554, 140] on input "checkbox" at bounding box center [553, 143] width 6 height 6
checkbox input "true"
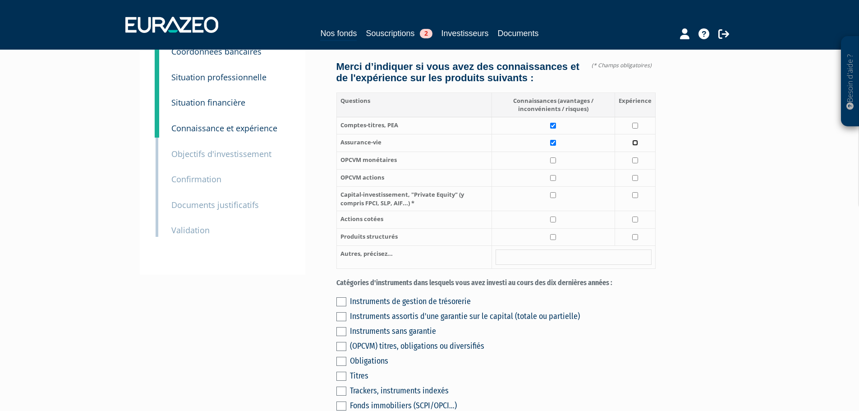
click at [636, 140] on input "checkbox" at bounding box center [635, 143] width 6 height 6
checkbox input "true"
click at [554, 157] on input "checkbox" at bounding box center [553, 160] width 6 height 6
checkbox input "true"
click at [555, 172] on td at bounding box center [553, 178] width 123 height 18
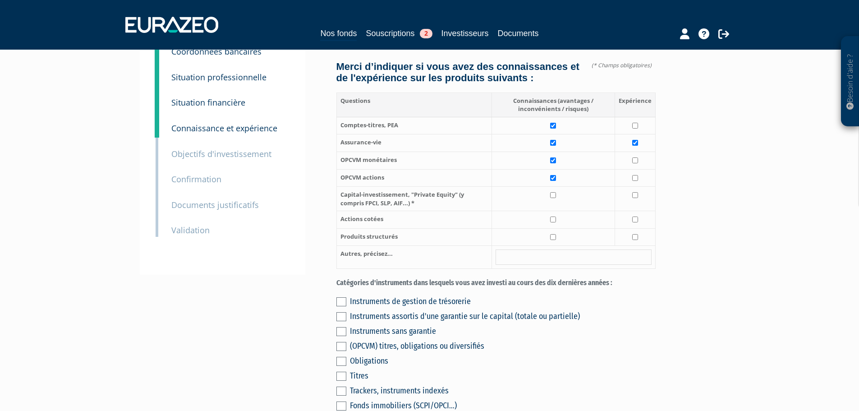
checkbox input "true"
click at [552, 192] on input "checkbox" at bounding box center [553, 195] width 6 height 6
checkbox input "true"
click at [554, 217] on input "checkbox" at bounding box center [553, 220] width 6 height 6
checkbox input "true"
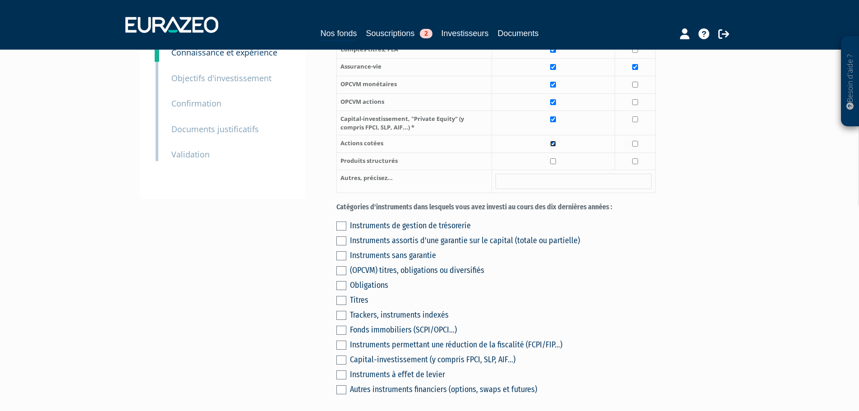
scroll to position [180, 0]
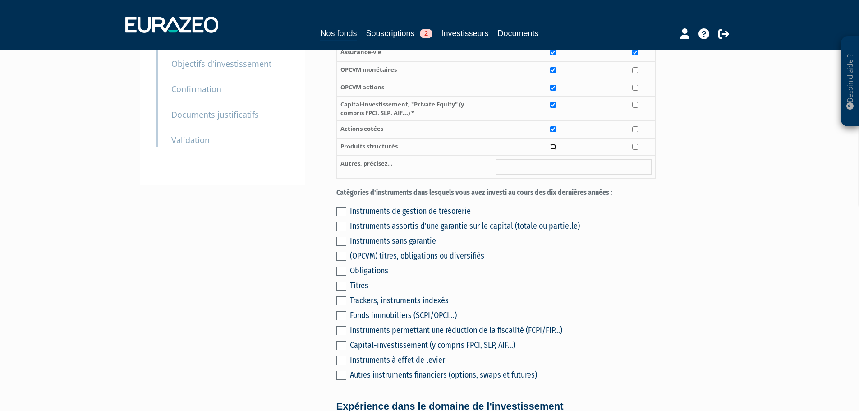
click at [554, 144] on input "checkbox" at bounding box center [553, 147] width 6 height 6
checkbox input "true"
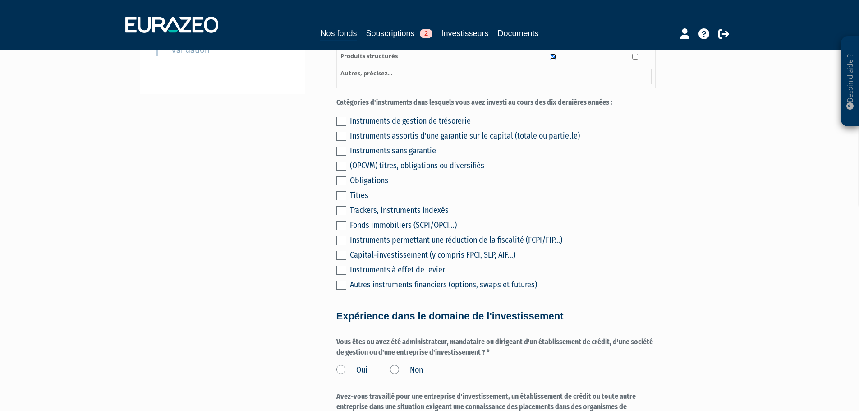
scroll to position [226, 0]
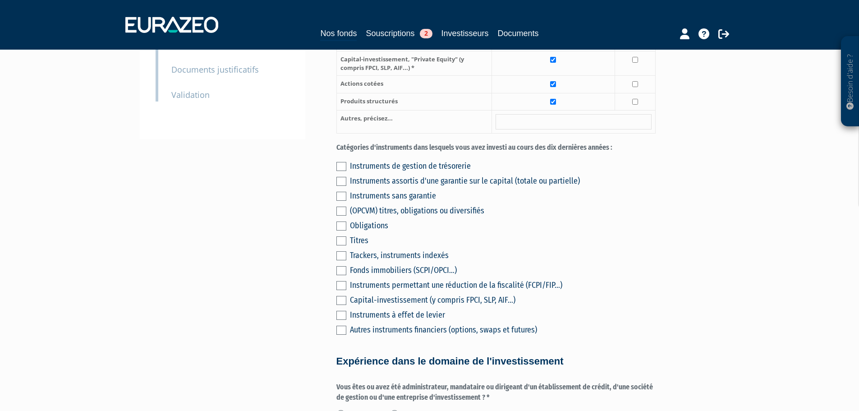
click at [343, 222] on label at bounding box center [342, 226] width 10 height 9
click at [0, 0] on input "checkbox" at bounding box center [0, 0] width 0 height 0
click at [343, 251] on label at bounding box center [342, 255] width 10 height 9
click at [0, 0] on input "checkbox" at bounding box center [0, 0] width 0 height 0
click at [339, 162] on label at bounding box center [342, 166] width 10 height 9
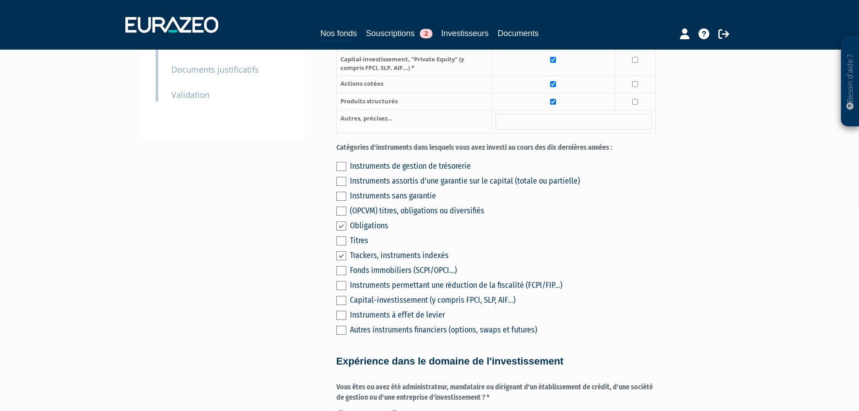
click at [0, 0] on input "checkbox" at bounding box center [0, 0] width 0 height 0
click at [575, 224] on div "Instruments de gestion de trésorerie Instruments assortis d'une garantie sur le…" at bounding box center [496, 246] width 319 height 179
click at [339, 177] on label at bounding box center [342, 181] width 10 height 9
click at [0, 0] on input "checkbox" at bounding box center [0, 0] width 0 height 0
click at [327, 194] on div "Envoyer à l'investisseur 1 Identité 2 Coordonnées bancaires 3 Situation profess…" at bounding box center [430, 348] width 567 height 1002
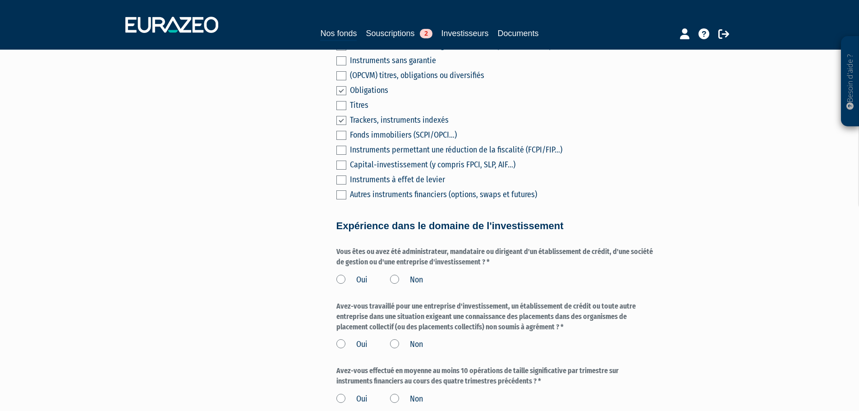
scroll to position [406, 0]
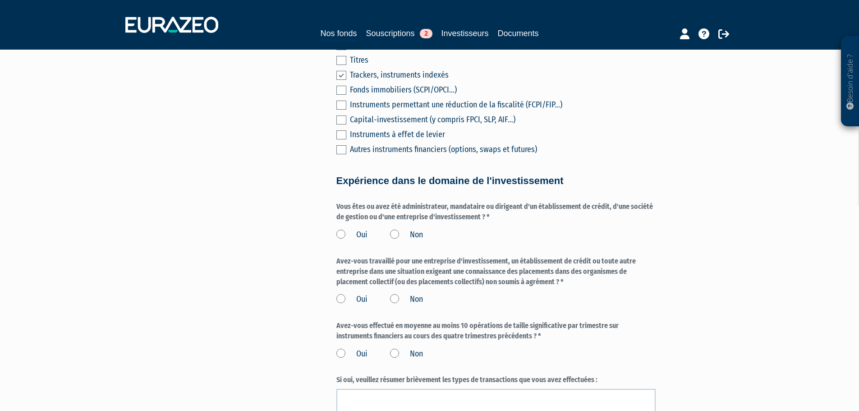
click at [393, 229] on label "Non" at bounding box center [406, 235] width 33 height 12
click at [0, 0] on input "Non" at bounding box center [0, 0] width 0 height 0
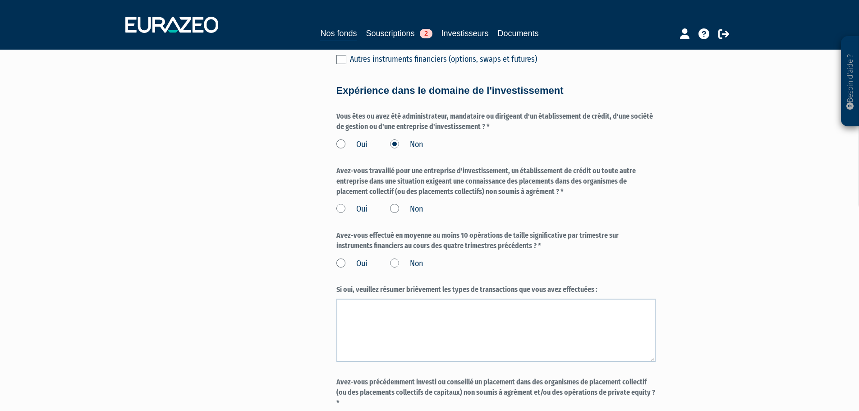
click at [396, 203] on label "Non" at bounding box center [406, 209] width 33 height 12
click at [0, 0] on input "Non" at bounding box center [0, 0] width 0 height 0
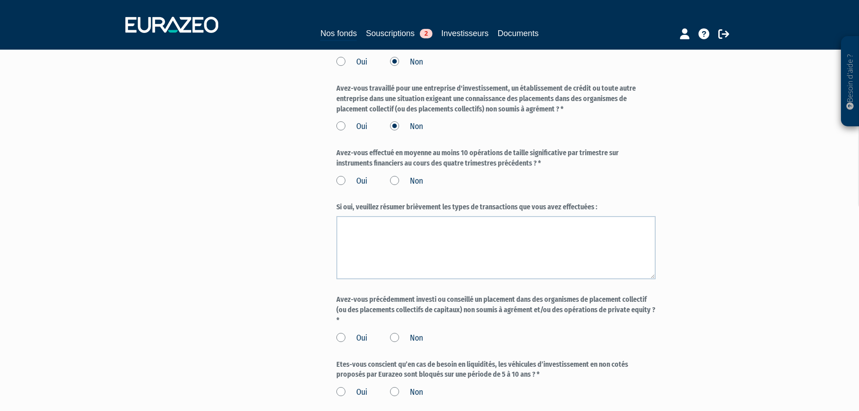
scroll to position [586, 0]
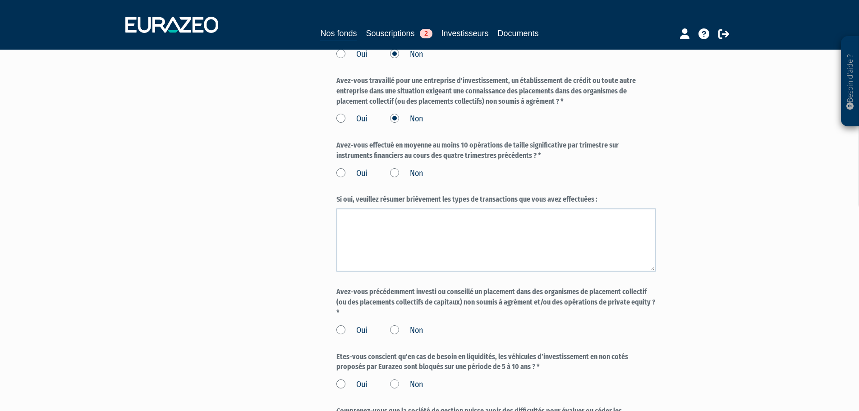
click at [395, 168] on label "Non" at bounding box center [406, 174] width 33 height 12
click at [0, 0] on input "Non" at bounding box center [0, 0] width 0 height 0
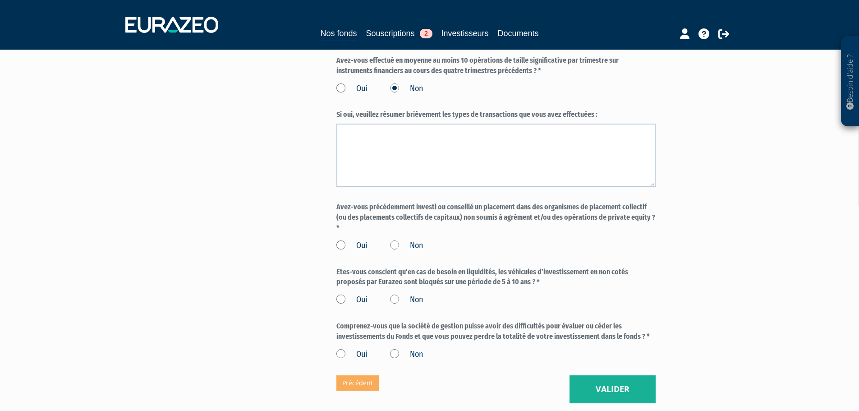
scroll to position [677, 0]
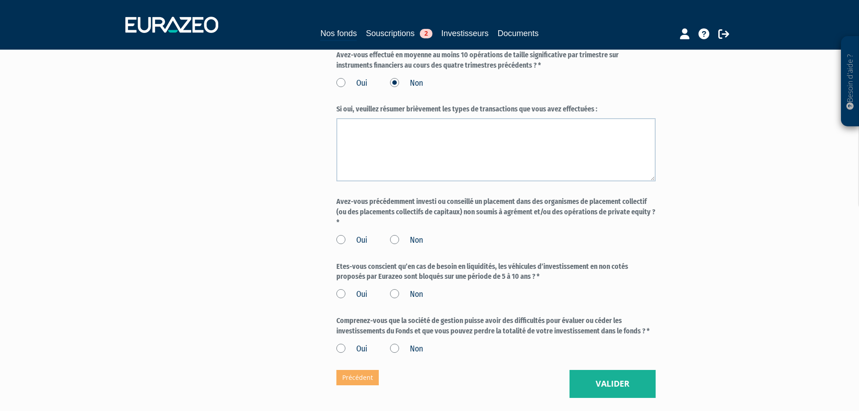
click at [392, 235] on label "Non" at bounding box center [406, 241] width 33 height 12
click at [0, 0] on input "Non" at bounding box center [0, 0] width 0 height 0
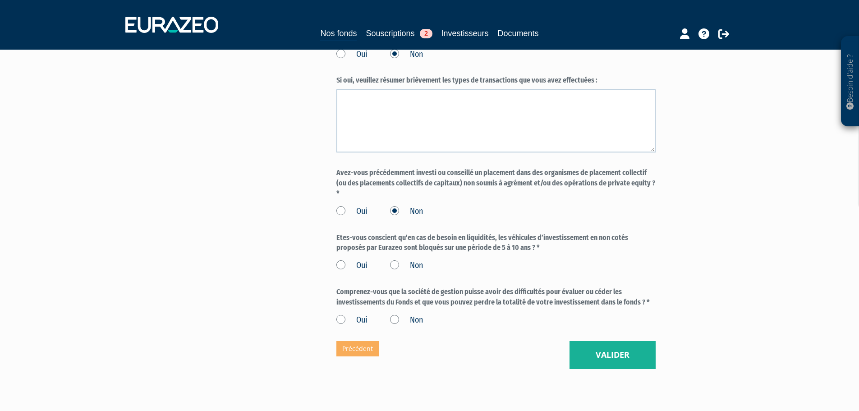
scroll to position [722, 0]
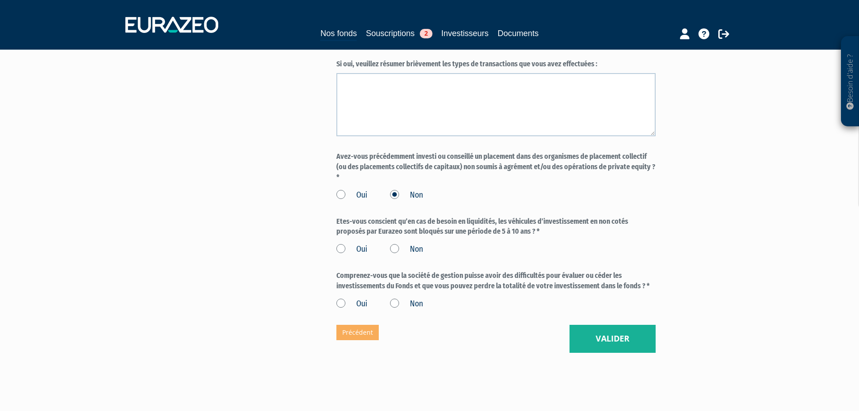
click at [339, 244] on label "Oui" at bounding box center [352, 250] width 31 height 12
click at [0, 0] on input "Oui" at bounding box center [0, 0] width 0 height 0
click at [340, 298] on label "Oui" at bounding box center [352, 304] width 31 height 12
click at [0, 0] on input "Oui" at bounding box center [0, 0] width 0 height 0
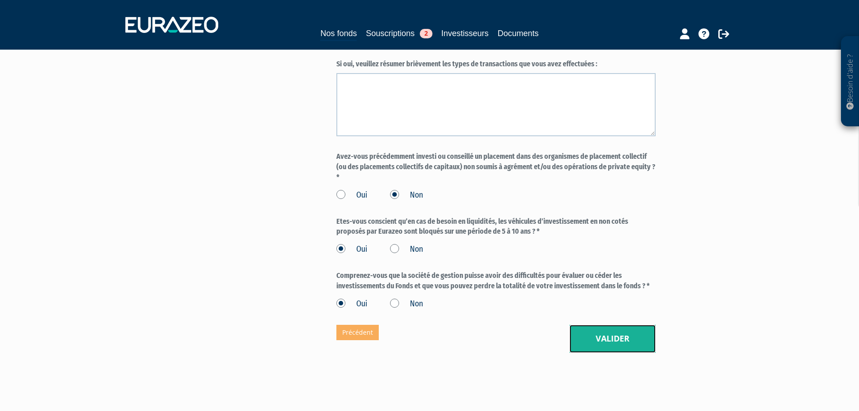
click at [634, 330] on button "Valider" at bounding box center [613, 339] width 86 height 28
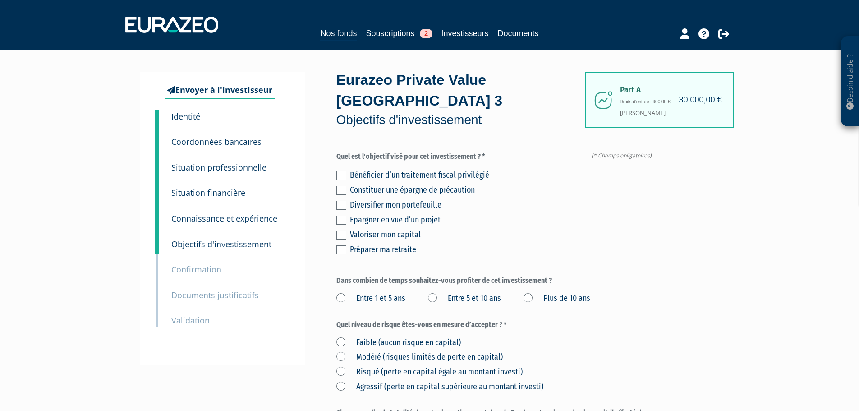
click at [341, 186] on label at bounding box center [342, 190] width 10 height 9
click at [0, 0] on input "checkbox" at bounding box center [0, 0] width 0 height 0
click at [342, 201] on label at bounding box center [342, 205] width 10 height 9
click at [0, 0] on input "checkbox" at bounding box center [0, 0] width 0 height 0
click at [342, 186] on label at bounding box center [342, 190] width 10 height 9
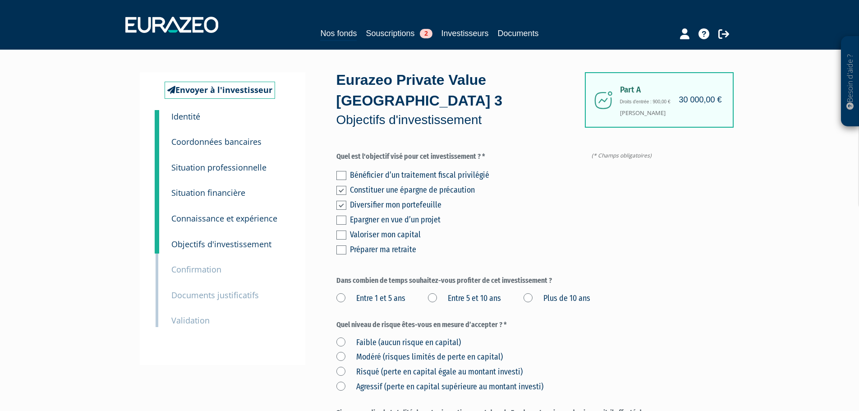
click at [0, 0] on input "checkbox" at bounding box center [0, 0] width 0 height 0
click at [342, 231] on label at bounding box center [342, 235] width 10 height 9
click at [0, 0] on input "checkbox" at bounding box center [0, 0] width 0 height 0
drag, startPoint x: 546, startPoint y: 208, endPoint x: 542, endPoint y: 200, distance: 8.9
click at [545, 207] on div "Bénéficier d’un traitement fiscal privilégié Constituer une épargne de précauti…" at bounding box center [496, 210] width 319 height 89
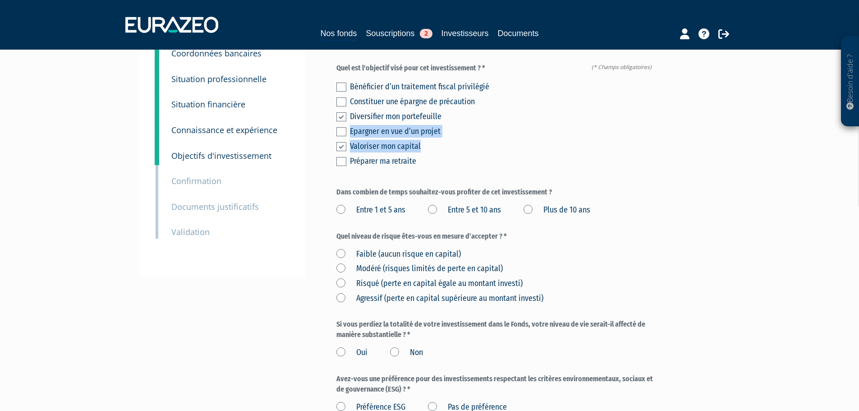
scroll to position [90, 0]
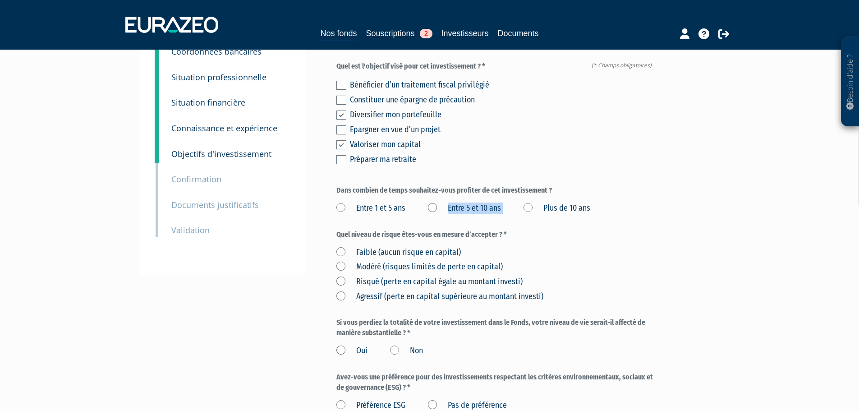
click at [431, 203] on label "Entre 5 et 10 ans" at bounding box center [464, 209] width 73 height 12
click at [433, 203] on label "Entre 5 et 10 ans" at bounding box center [464, 209] width 73 height 12
click at [0, 0] on ans "Entre 5 et 10 ans" at bounding box center [0, 0] width 0 height 0
click at [681, 216] on div "Part A 30 000,00 € Droits d'entrée : 900,00 € Pascale Cerles Eurazeo Private Va…" at bounding box center [528, 218] width 383 height 472
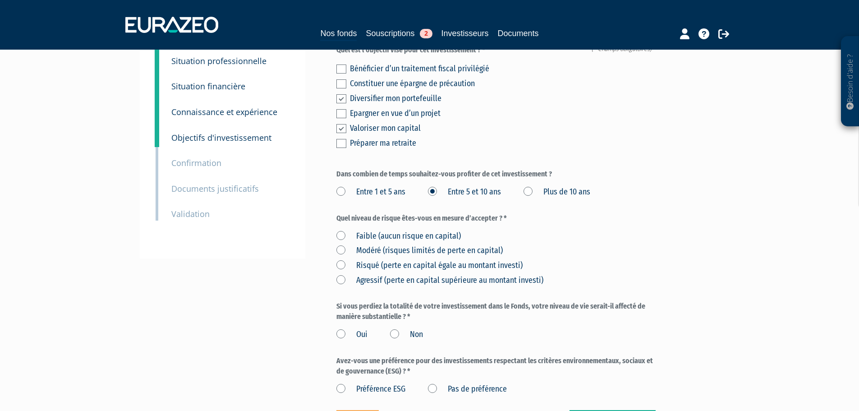
scroll to position [135, 0]
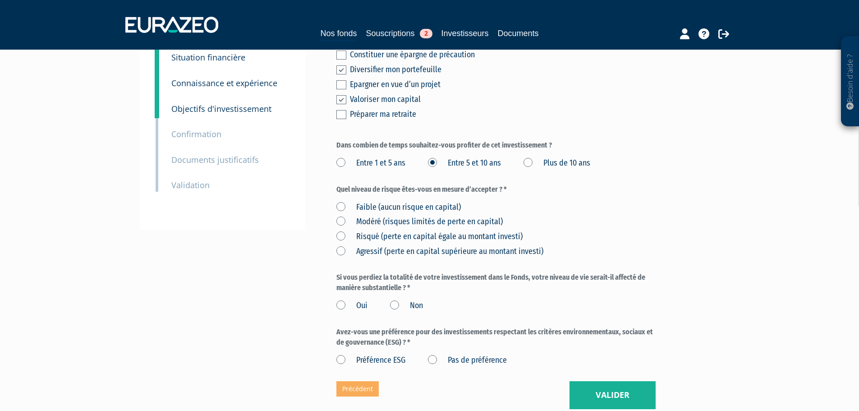
click at [341, 231] on label "Risqué (perte en capital égale au montant investi)" at bounding box center [430, 237] width 186 height 12
click at [0, 0] on investi\) "Risqué (perte en capital égale au montant investi)" at bounding box center [0, 0] width 0 height 0
click at [394, 300] on label "Non" at bounding box center [406, 306] width 33 height 12
click at [0, 0] on input "Non" at bounding box center [0, 0] width 0 height 0
drag, startPoint x: 434, startPoint y: 342, endPoint x: 514, endPoint y: 366, distance: 83.4
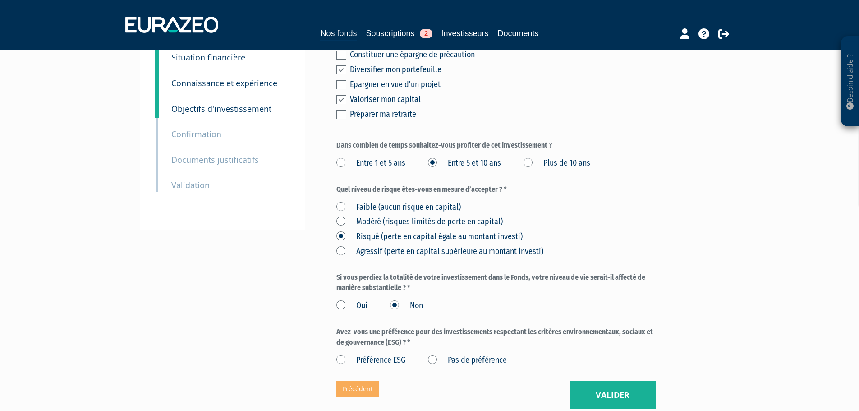
click at [433, 355] on label "Pas de préférence" at bounding box center [467, 361] width 79 height 12
click at [0, 0] on préférence "Pas de préférence" at bounding box center [0, 0] width 0 height 0
click at [634, 386] on button "Valider" at bounding box center [613, 395] width 86 height 28
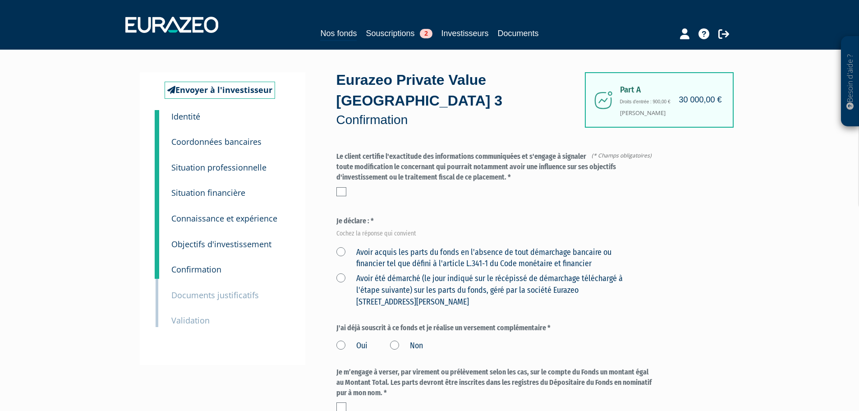
click at [342, 187] on label at bounding box center [342, 191] width 10 height 9
click at [0, 0] on input "checkbox" at bounding box center [0, 0] width 0 height 0
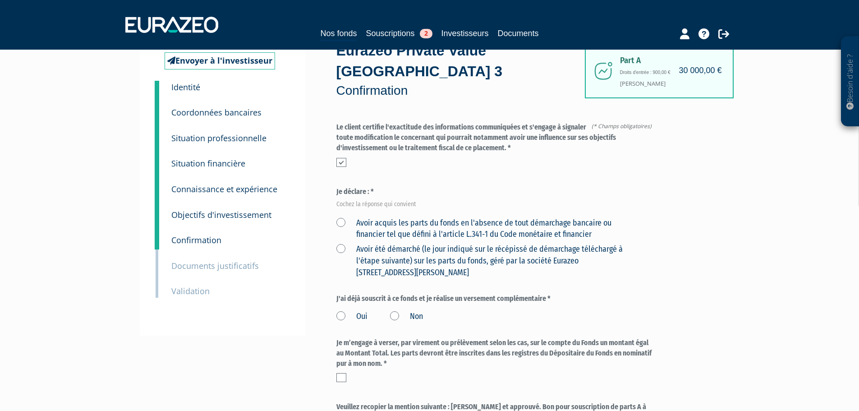
scroll to position [45, 0]
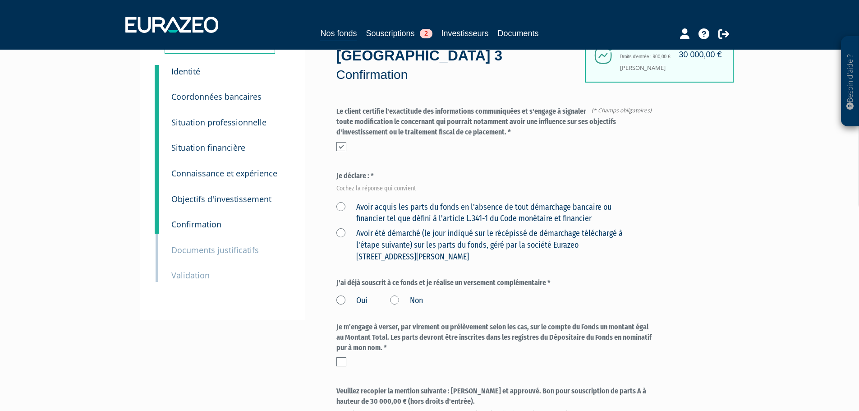
click at [340, 202] on label "Avoir acquis les parts du fonds en l'absence de tout démarchage bancaire ou fin…" at bounding box center [486, 213] width 298 height 23
click at [0, 0] on financier "Avoir acquis les parts du fonds en l'absence de tout démarchage bancaire ou fin…" at bounding box center [0, 0] width 0 height 0
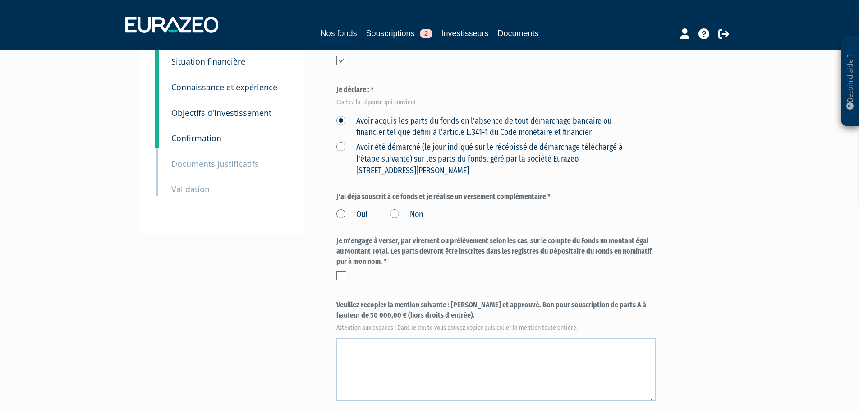
scroll to position [135, 0]
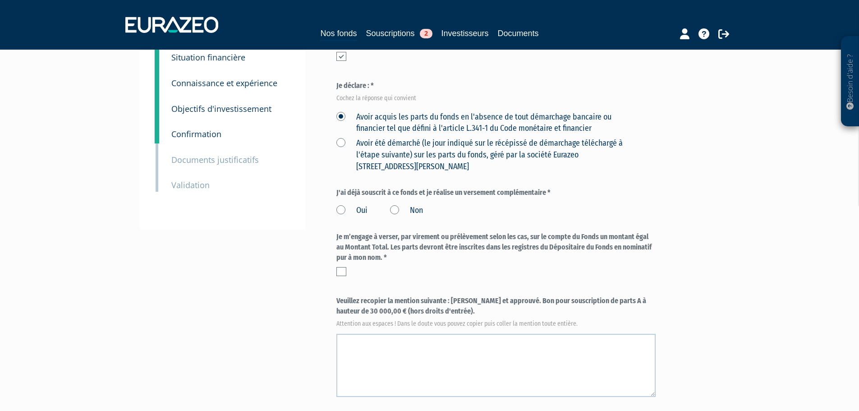
click at [396, 205] on label "Non" at bounding box center [406, 211] width 33 height 12
click at [0, 0] on input "Non" at bounding box center [0, 0] width 0 height 0
click at [338, 267] on label at bounding box center [342, 271] width 10 height 9
click at [0, 0] on input "checkbox" at bounding box center [0, 0] width 0 height 0
drag, startPoint x: 466, startPoint y: 289, endPoint x: 451, endPoint y: 278, distance: 18.4
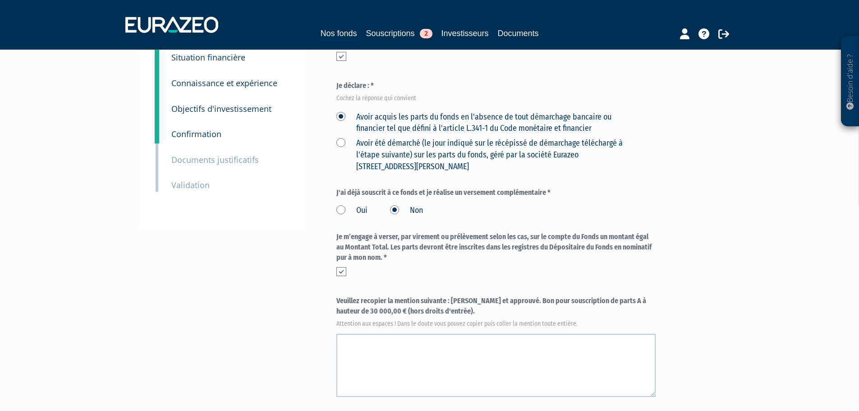
click at [451, 296] on label "Veuillez recopier la mention suivante : Lu et approuvé. Bon pour souscription d…" at bounding box center [496, 311] width 319 height 30
copy label "Lu et approuvé. Bon pour souscription de parts A à hauteur de 30 000,00 € (hors…"
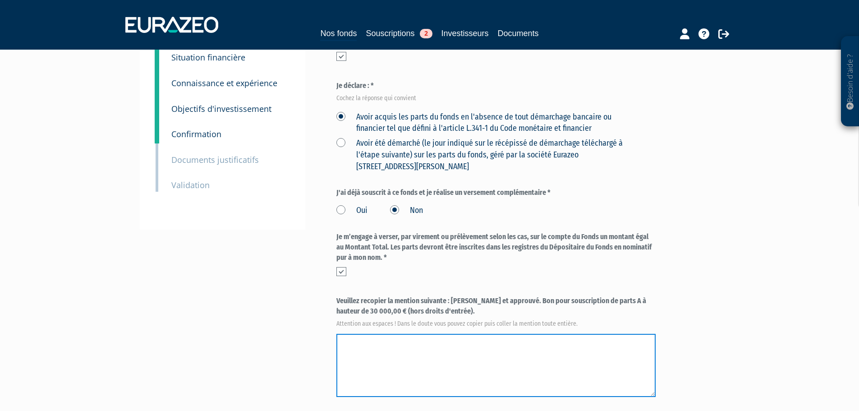
click at [438, 334] on textarea at bounding box center [496, 365] width 319 height 63
paste textarea "Lu et approuvé. Bon pour souscription de parts A à hauteur de 30 000,00 € (hors…"
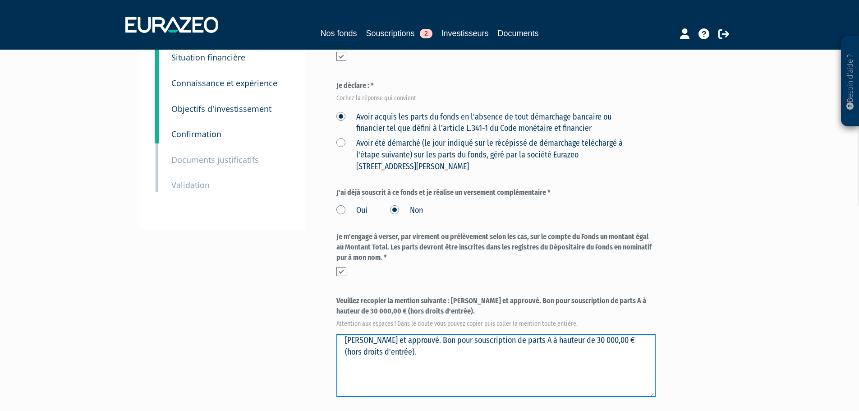
drag, startPoint x: 437, startPoint y: 319, endPoint x: 330, endPoint y: 330, distance: 107.9
click at [330, 330] on div "Envoyer à l'investisseur 1 Identité 2 Coordonnées bancaires 3 Situation profess…" at bounding box center [430, 243] width 567 height 612
click at [351, 334] on textarea at bounding box center [496, 365] width 319 height 63
drag, startPoint x: 437, startPoint y: 320, endPoint x: 340, endPoint y: 323, distance: 97.5
click at [340, 334] on textarea at bounding box center [496, 365] width 319 height 63
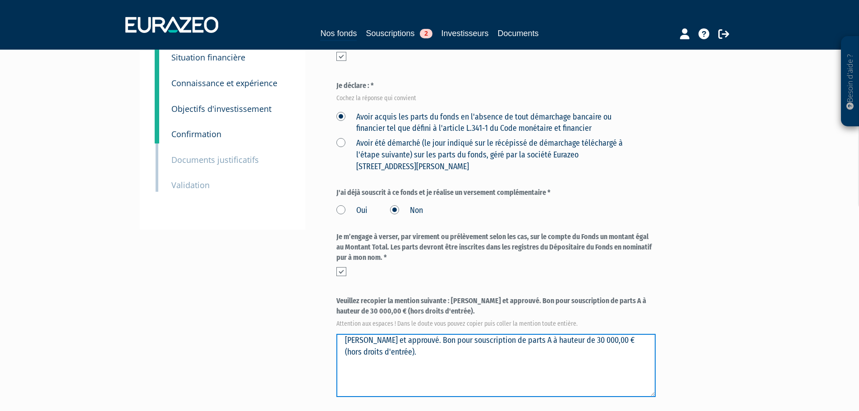
type textarea "Lu et approuvé. Bon pour souscription de parts A à hauteur de 30 000,00 € (hors…"
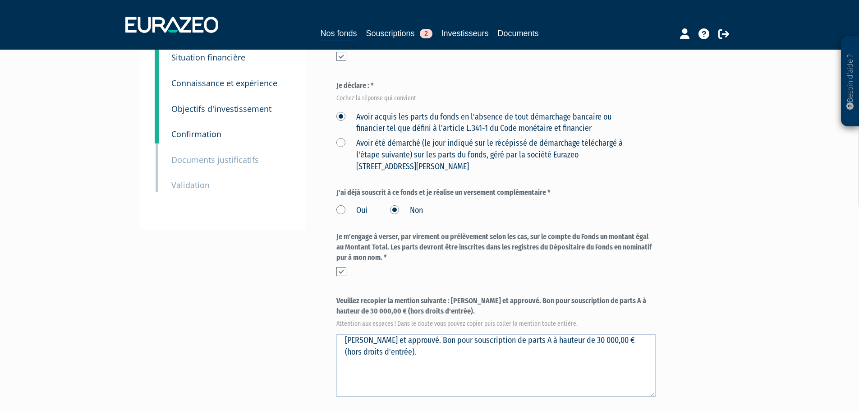
click at [342, 298] on label "Veuillez recopier la mention suivante : Lu et approuvé. Bon pour souscription d…" at bounding box center [496, 311] width 319 height 30
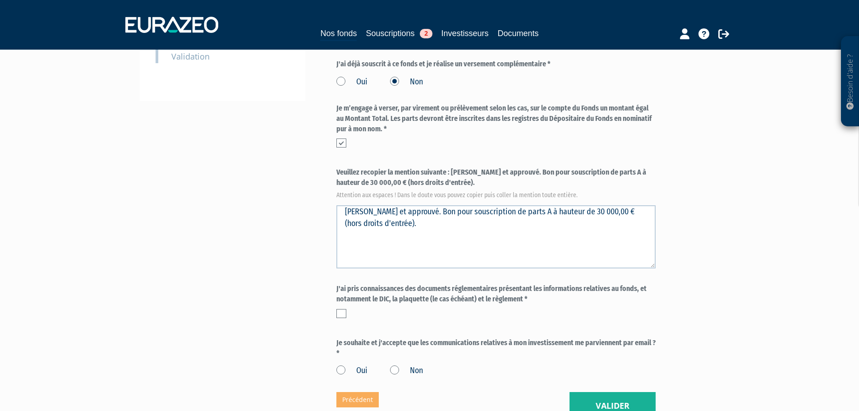
scroll to position [316, 0]
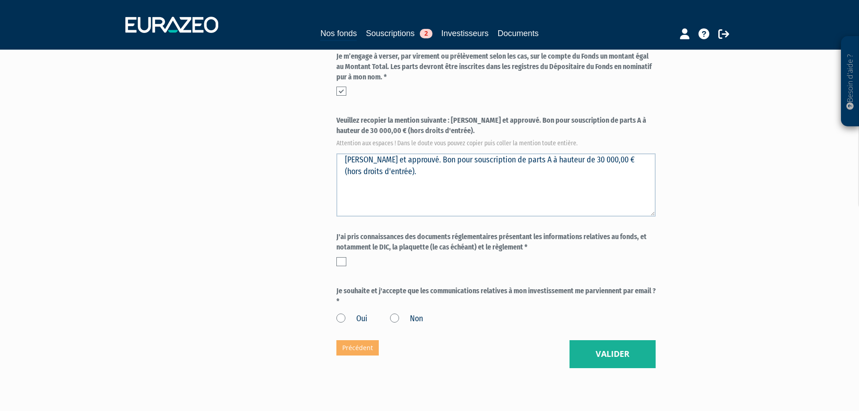
click at [348, 257] on div at bounding box center [496, 261] width 319 height 9
click at [346, 246] on div "J'ai pris connaissances des documents réglementaires présentant les information…" at bounding box center [496, 251] width 319 height 39
click at [342, 246] on div "J'ai pris connaissances des documents réglementaires présentant les information…" at bounding box center [496, 251] width 319 height 39
click at [340, 257] on label at bounding box center [342, 261] width 10 height 9
click at [0, 0] on input "checkbox" at bounding box center [0, 0] width 0 height 0
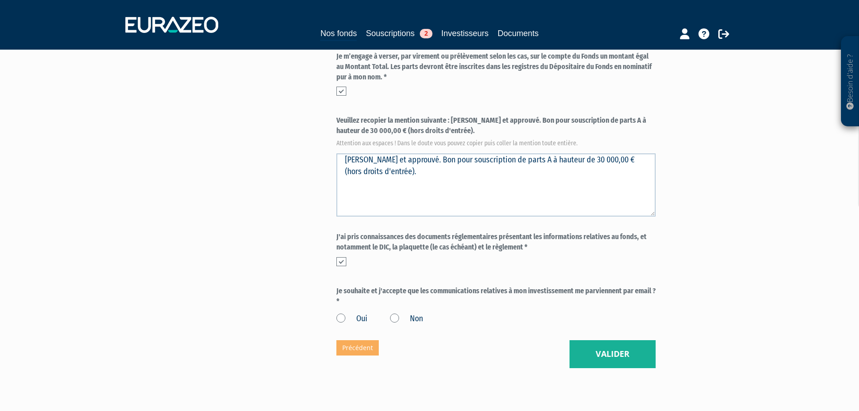
click at [380, 257] on div at bounding box center [496, 261] width 319 height 9
click at [341, 313] on label "Oui" at bounding box center [352, 319] width 31 height 12
click at [0, 0] on input "Oui" at bounding box center [0, 0] width 0 height 0
click at [596, 340] on button "Valider" at bounding box center [613, 354] width 86 height 28
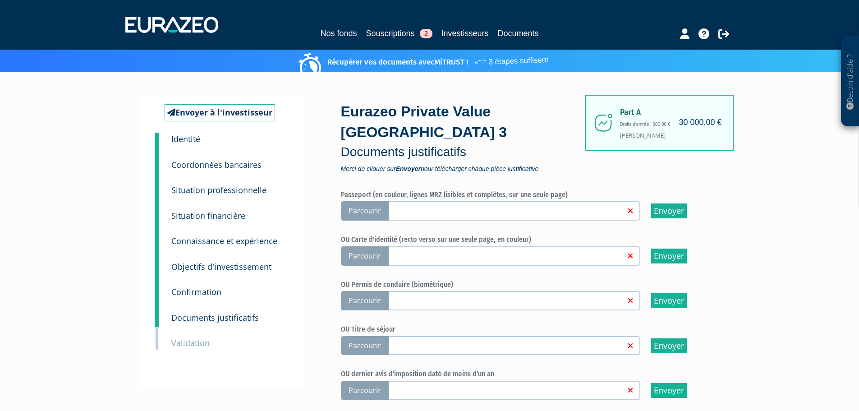
click at [368, 246] on span "Parcourir" at bounding box center [365, 255] width 48 height 19
click at [0, 0] on input "Parcourir" at bounding box center [0, 0] width 0 height 0
drag, startPoint x: 655, startPoint y: 121, endPoint x: 683, endPoint y: 125, distance: 27.8
click at [683, 125] on div "Eurazeo Private Value Europe 3 Documents justificatifs Merci de cliquer sur Env…" at bounding box center [528, 378] width 383 height 567
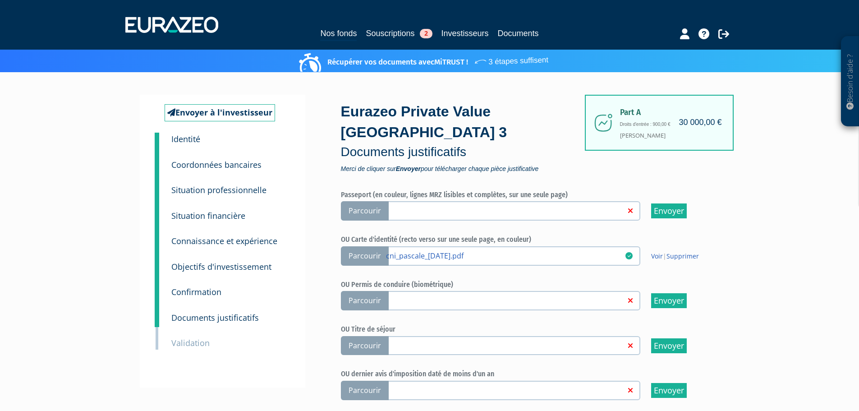
click at [763, 131] on div "Besoin d'aide ? × J'ai besoin d'aide Si vous avez une question à propos du fonc…" at bounding box center [429, 356] width 859 height 712
click at [623, 129] on div "Eurazeo Private Value Europe 3 Documents justificatifs Merci de cliquer sur Env…" at bounding box center [528, 378] width 383 height 567
click at [736, 193] on div "Besoin d'aide ? × J'ai besoin d'aide Si vous avez une question à propos du fonc…" at bounding box center [429, 356] width 859 height 712
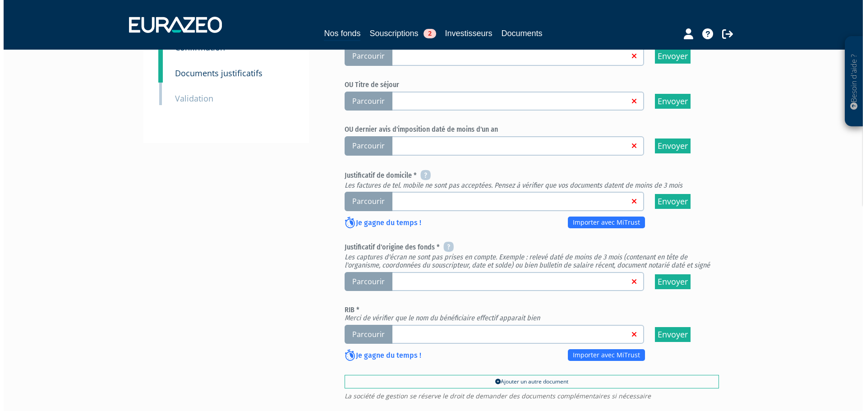
scroll to position [346, 0]
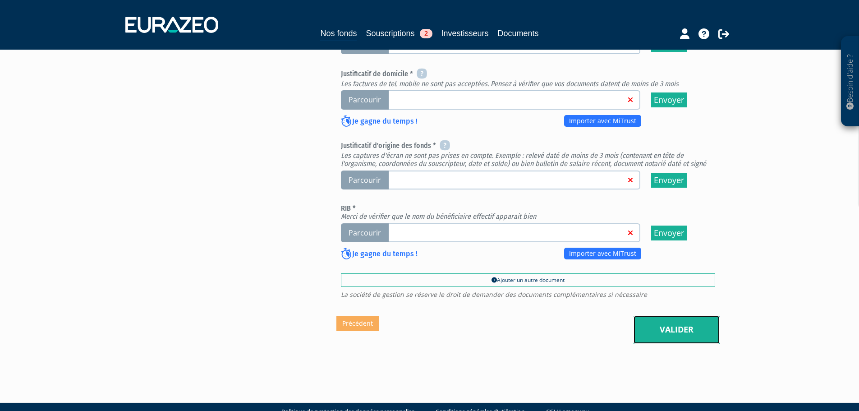
click at [642, 316] on link "Valider" at bounding box center [677, 330] width 86 height 28
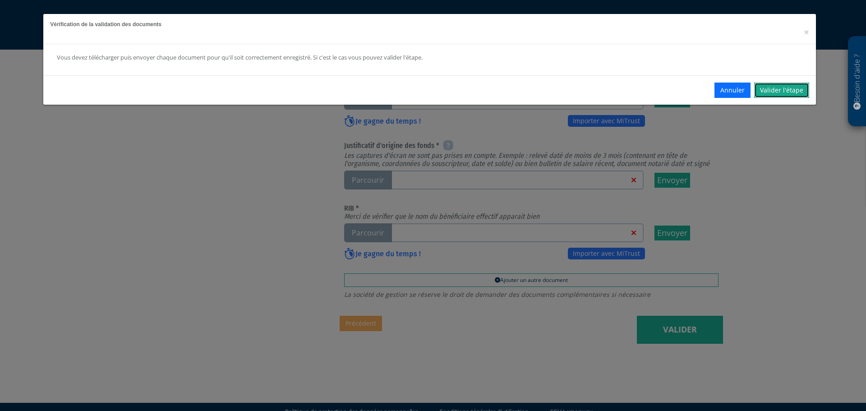
click at [785, 90] on link "Valider l'étape" at bounding box center [781, 90] width 55 height 15
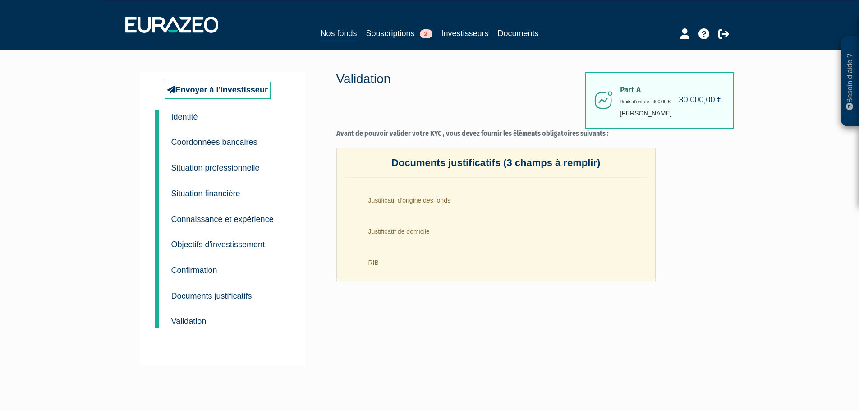
click at [384, 44] on nav "Nos fonds Souscriptions 2 Investisseurs Documents" at bounding box center [429, 25] width 859 height 50
click at [389, 37] on link "Souscriptions 2" at bounding box center [399, 33] width 66 height 13
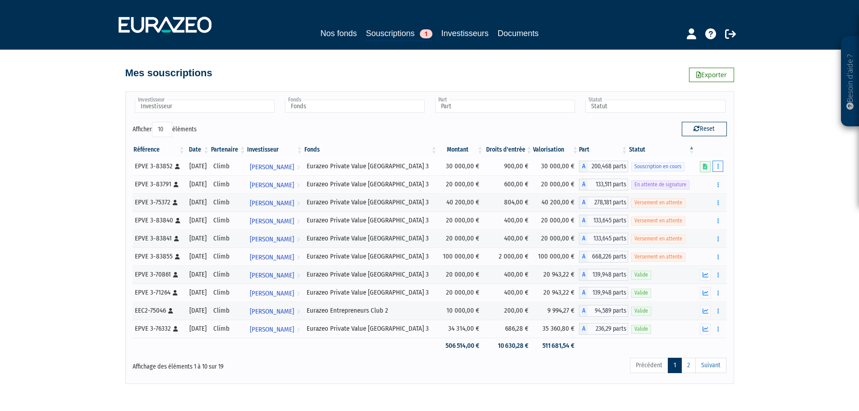
click at [719, 164] on icon "button" at bounding box center [718, 166] width 1 height 6
click at [708, 181] on link "Editer le montant" at bounding box center [691, 182] width 59 height 15
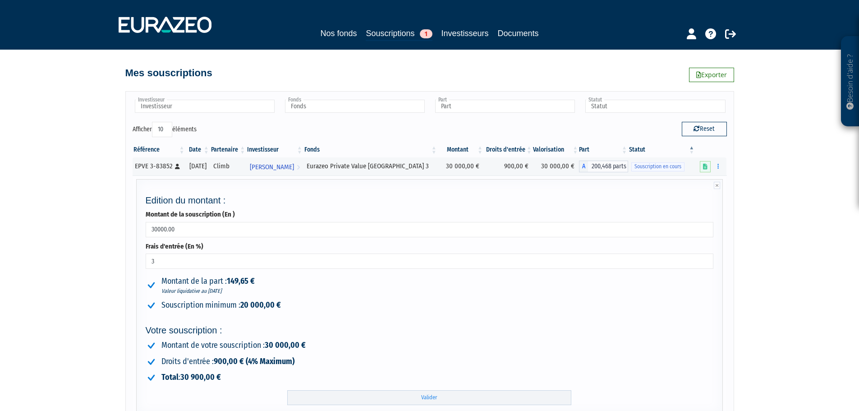
click at [158, 261] on input "3" at bounding box center [430, 261] width 568 height 15
type input "2"
click at [35, 273] on div "Besoin d'aide ? × J'ai besoin d'aide Si vous avez une question à propos du fonc…" at bounding box center [429, 313] width 859 height 626
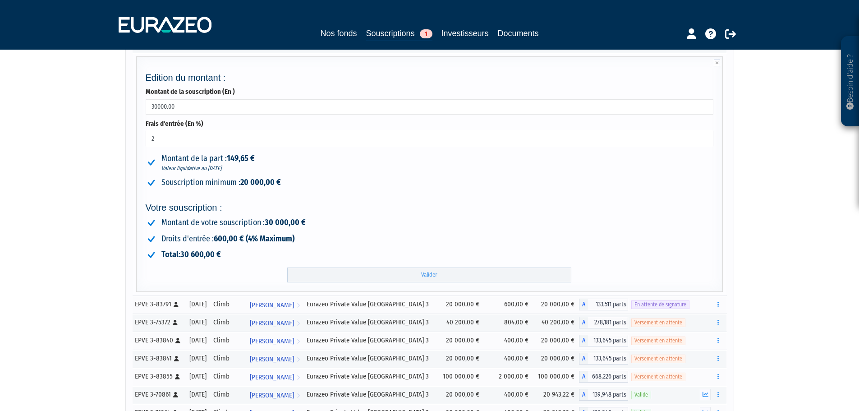
scroll to position [135, 0]
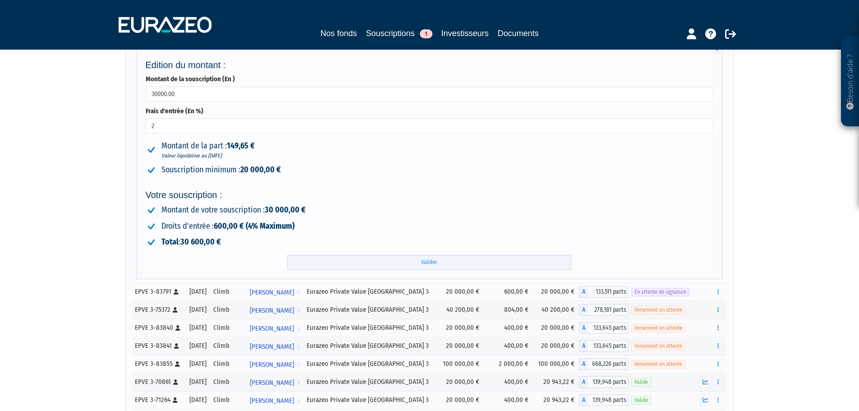
click at [321, 265] on input "Valider" at bounding box center [429, 262] width 284 height 15
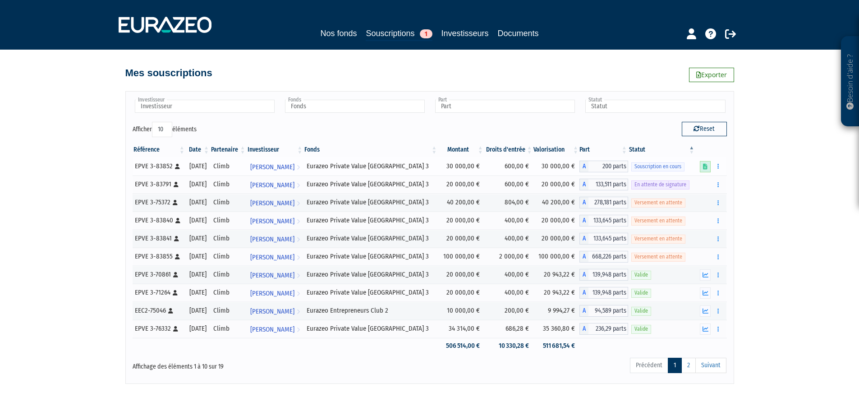
click at [709, 170] on link at bounding box center [705, 166] width 11 height 11
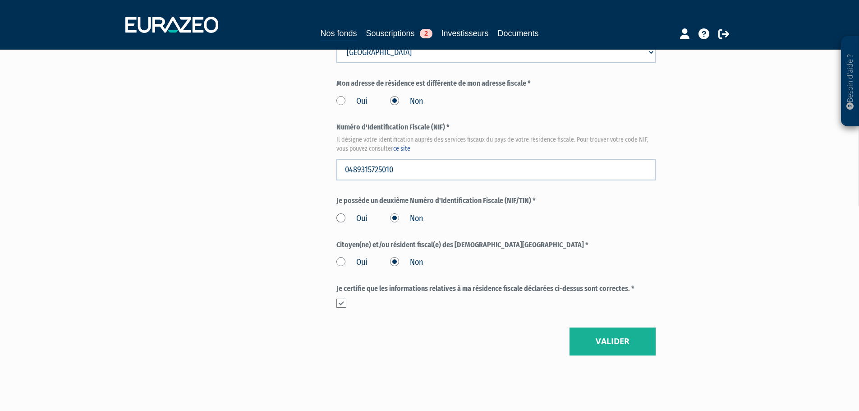
scroll to position [1018, 0]
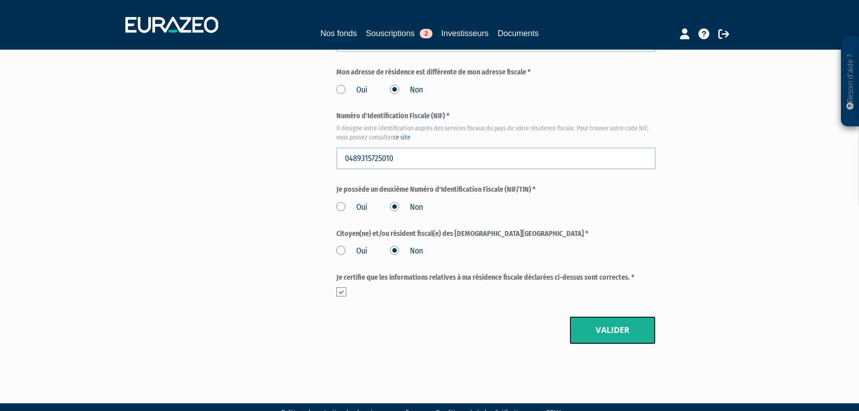
click at [604, 316] on button "Valider" at bounding box center [613, 330] width 86 height 28
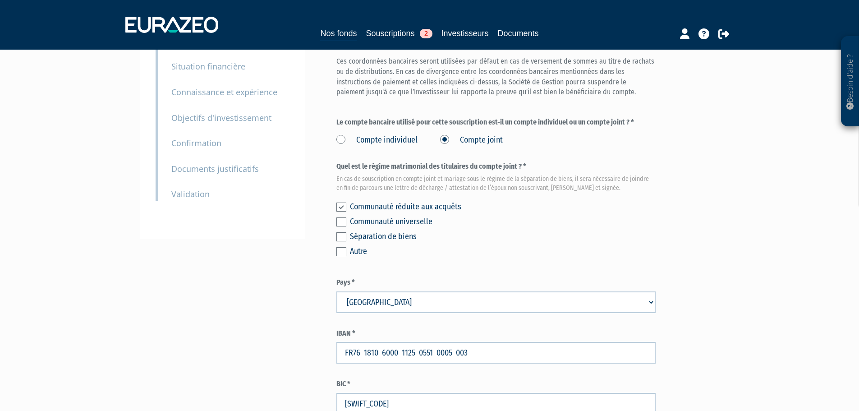
scroll to position [240, 0]
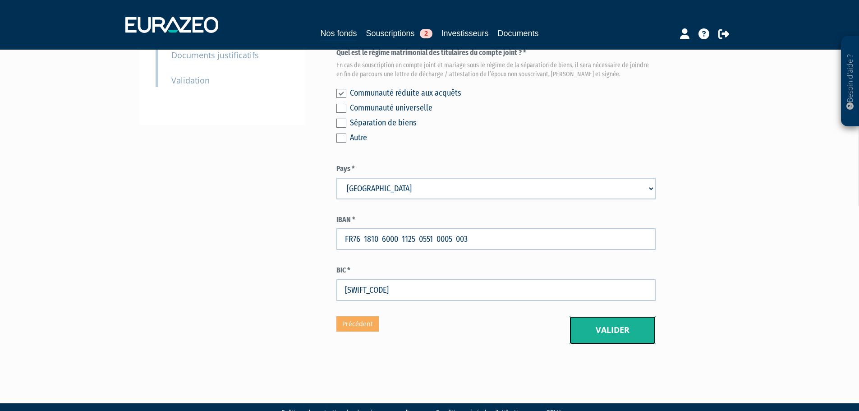
click at [603, 316] on button "Valider" at bounding box center [613, 330] width 86 height 28
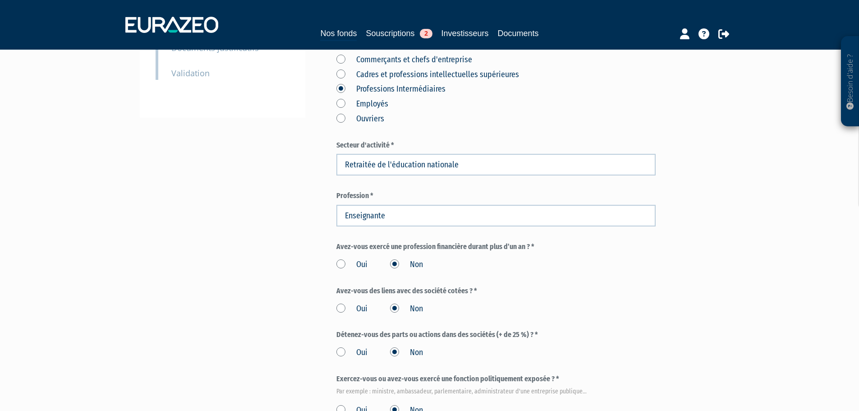
scroll to position [417, 0]
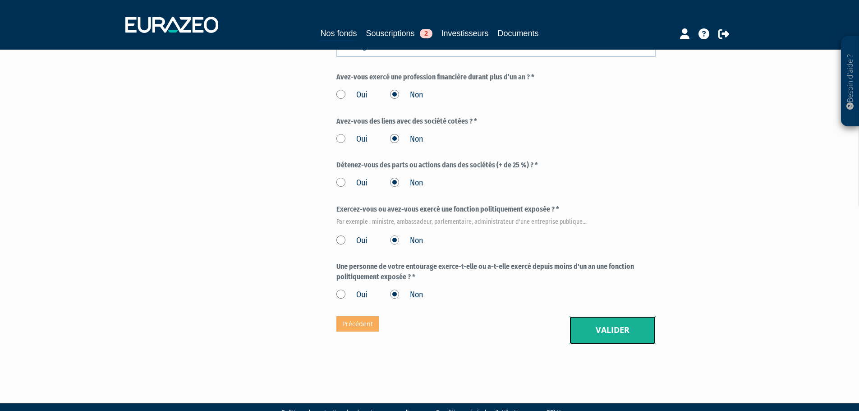
click at [603, 316] on button "Valider" at bounding box center [613, 330] width 86 height 28
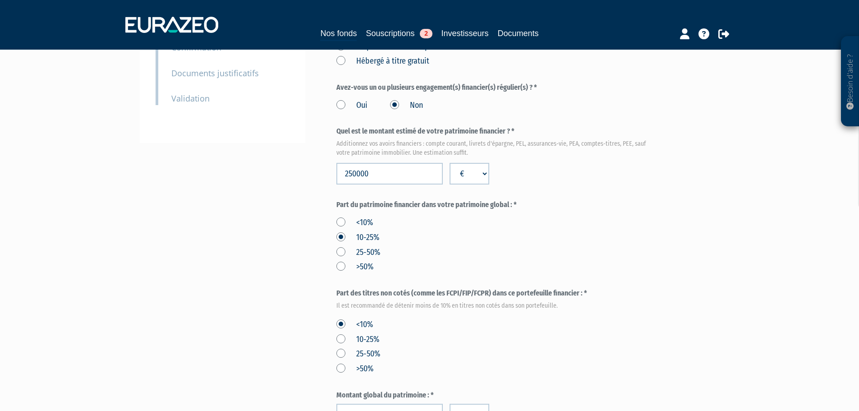
scroll to position [510, 0]
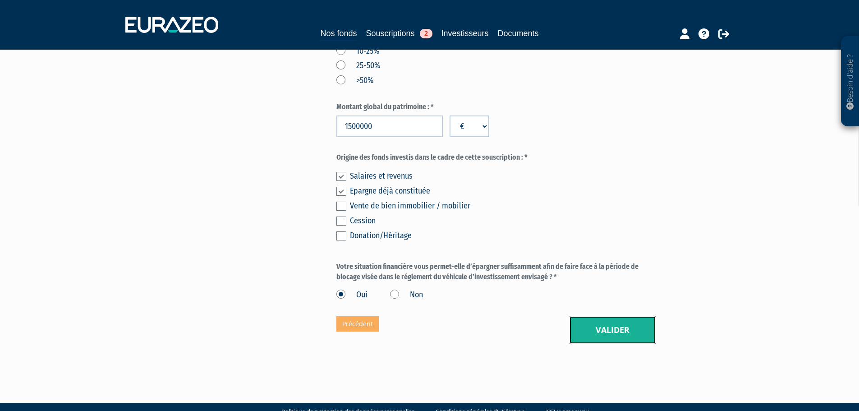
click at [600, 316] on button "Valider" at bounding box center [613, 330] width 86 height 28
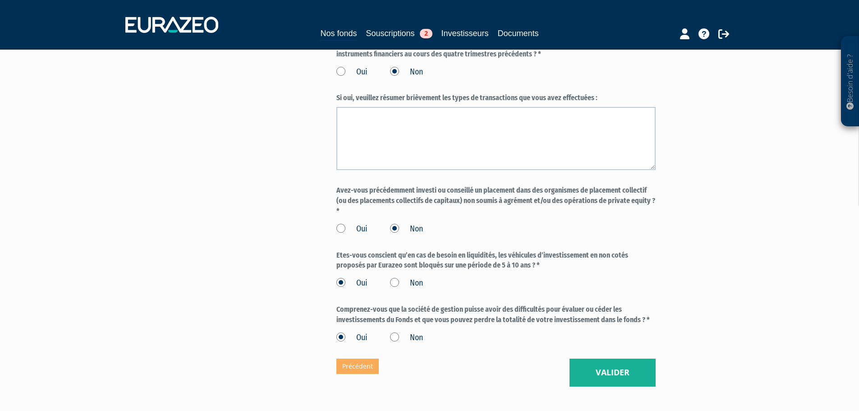
scroll to position [742, 0]
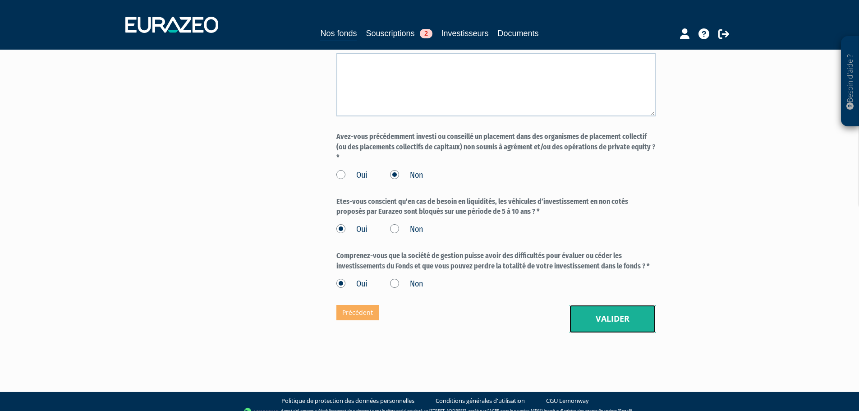
click at [603, 312] on button "Valider" at bounding box center [613, 319] width 86 height 28
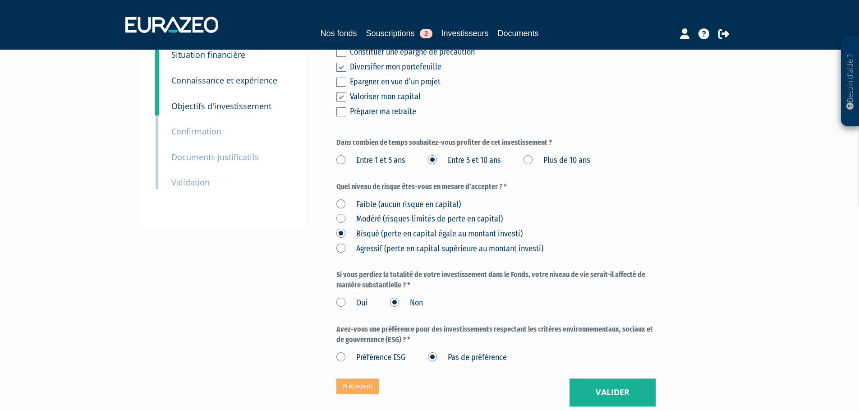
scroll to position [200, 0]
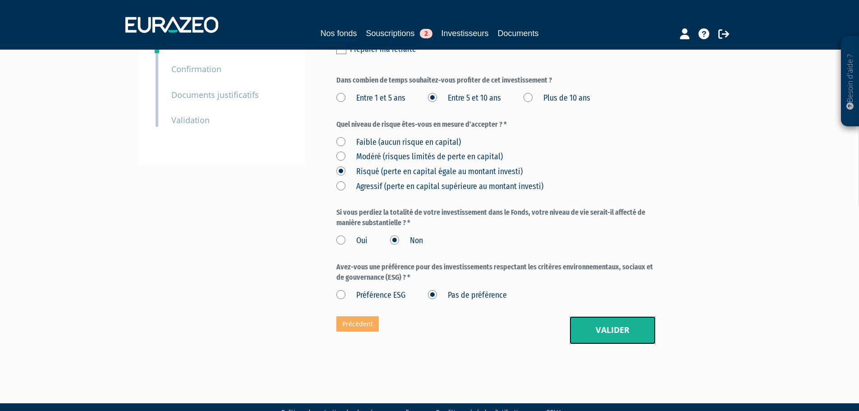
click at [591, 316] on button "Valider" at bounding box center [613, 330] width 86 height 28
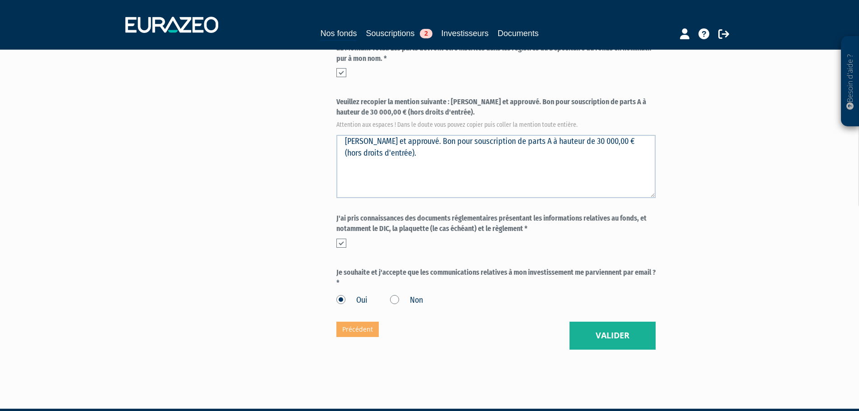
scroll to position [340, 0]
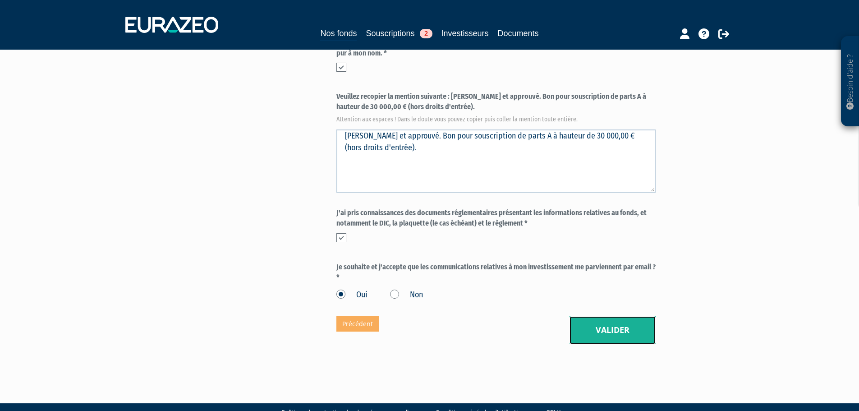
click at [591, 316] on button "Valider" at bounding box center [613, 330] width 86 height 28
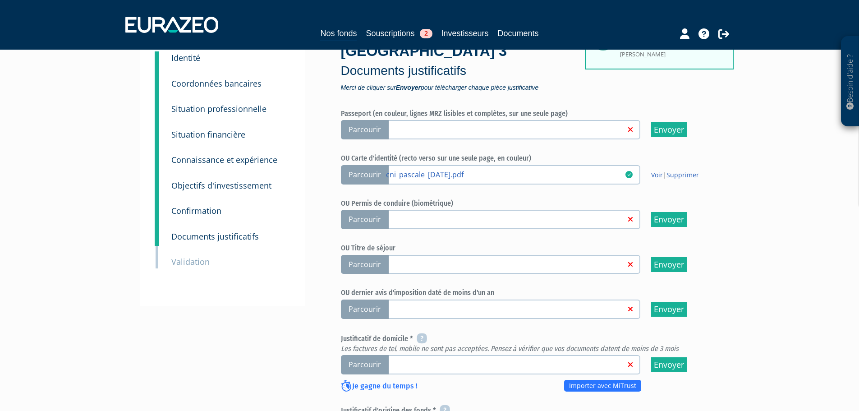
scroll to position [166, 0]
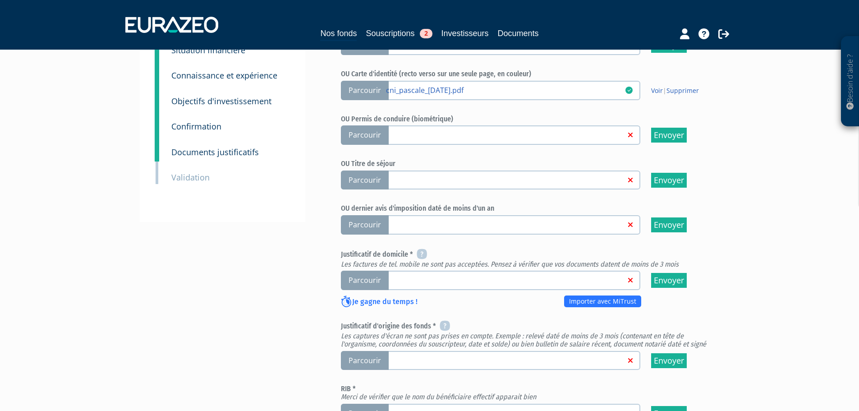
click at [374, 271] on span "Parcourir" at bounding box center [365, 280] width 48 height 19
click at [0, 0] on input "Parcourir" at bounding box center [0, 0] width 0 height 0
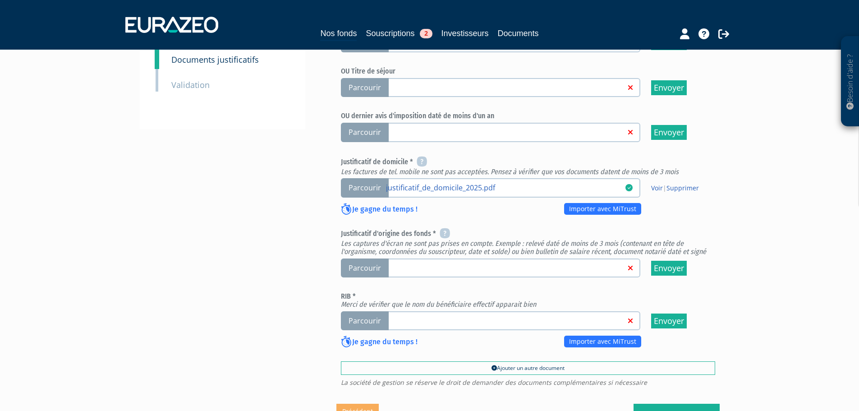
scroll to position [256, 0]
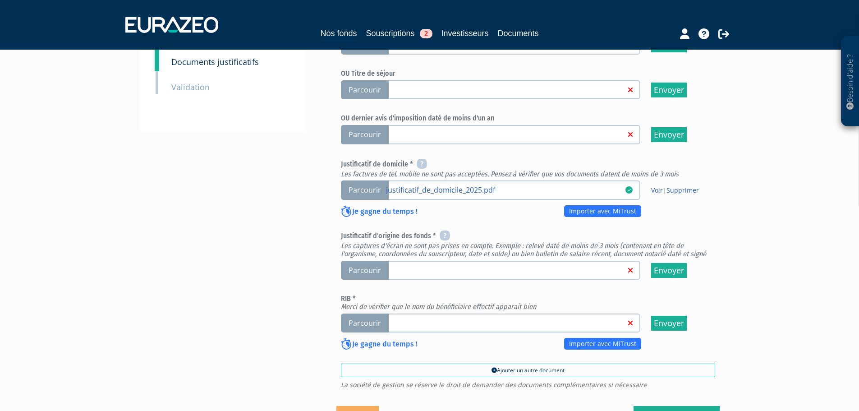
click at [355, 261] on span "Parcourir" at bounding box center [365, 270] width 48 height 19
click at [0, 0] on input "Parcourir" at bounding box center [0, 0] width 0 height 0
click at [294, 189] on div "Envoyer à l'investisseur 1 Identité 2 Coordonnées bancaires 3 Situation profess…" at bounding box center [430, 136] width 567 height 595
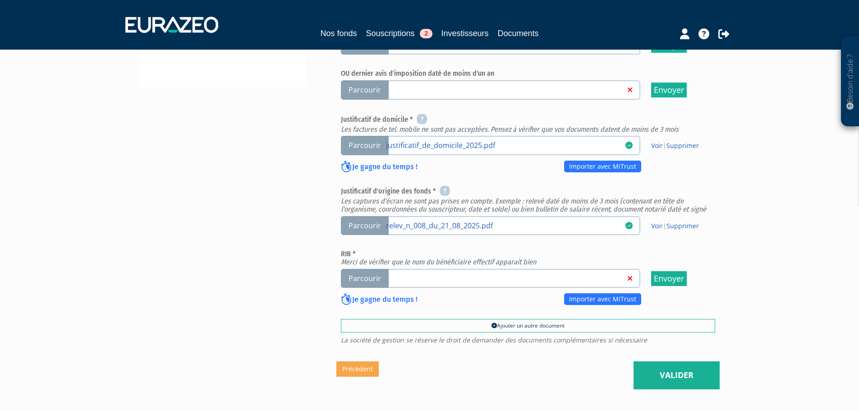
scroll to position [346, 0]
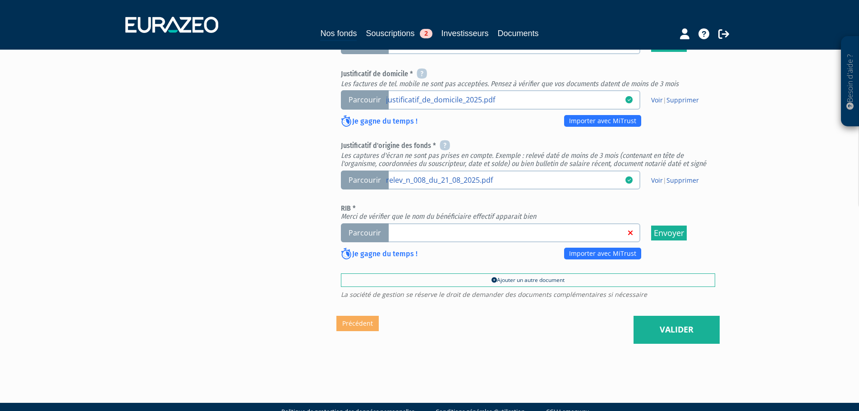
click at [363, 223] on span "Parcourir" at bounding box center [365, 232] width 48 height 19
click at [0, 0] on input "Parcourir" at bounding box center [0, 0] width 0 height 0
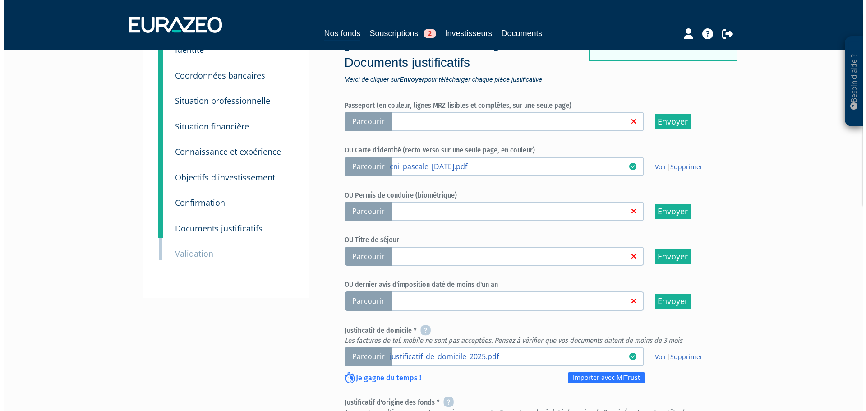
scroll to position [346, 0]
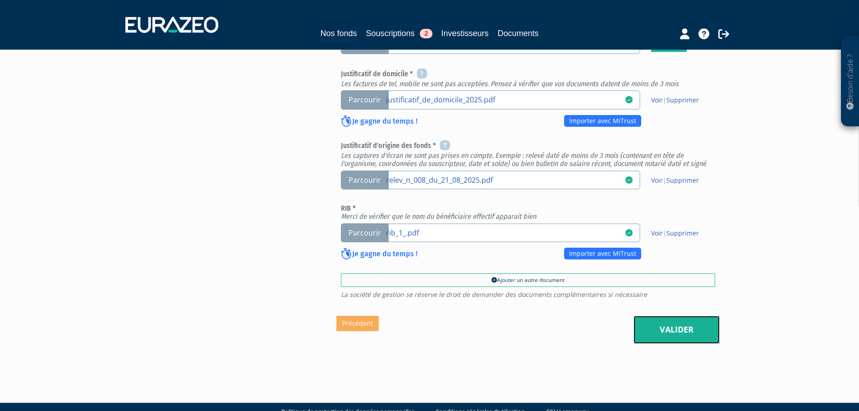
click at [693, 316] on link "Valider" at bounding box center [677, 330] width 86 height 28
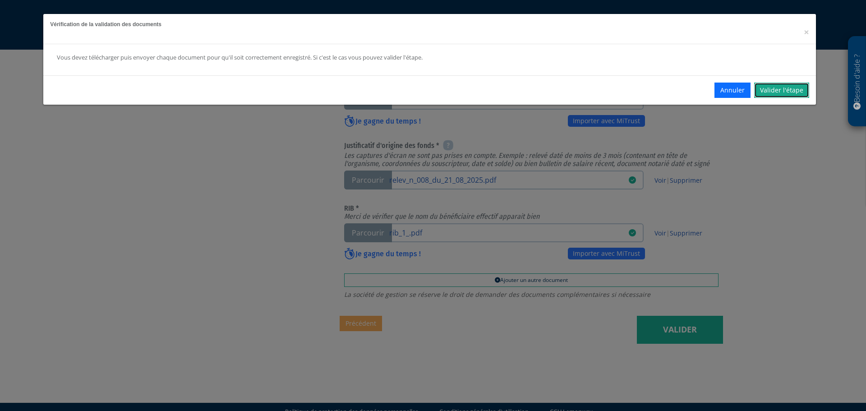
click at [798, 92] on link "Valider l'étape" at bounding box center [781, 90] width 55 height 15
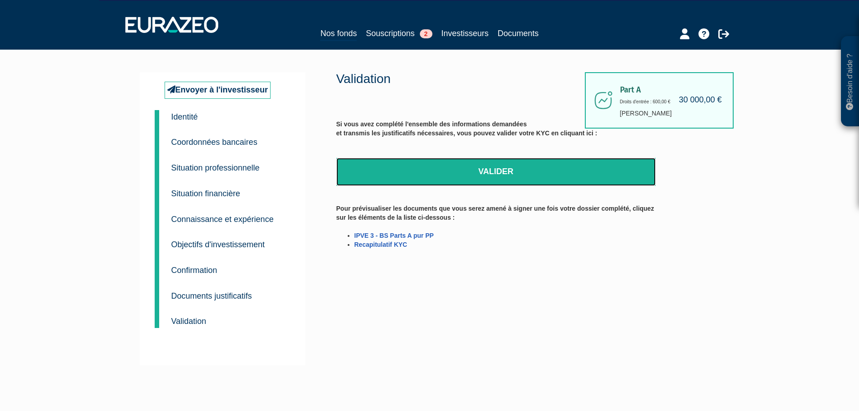
drag, startPoint x: 500, startPoint y: 177, endPoint x: 459, endPoint y: 25, distance: 157.0
click at [499, 177] on link "Valider" at bounding box center [496, 172] width 319 height 28
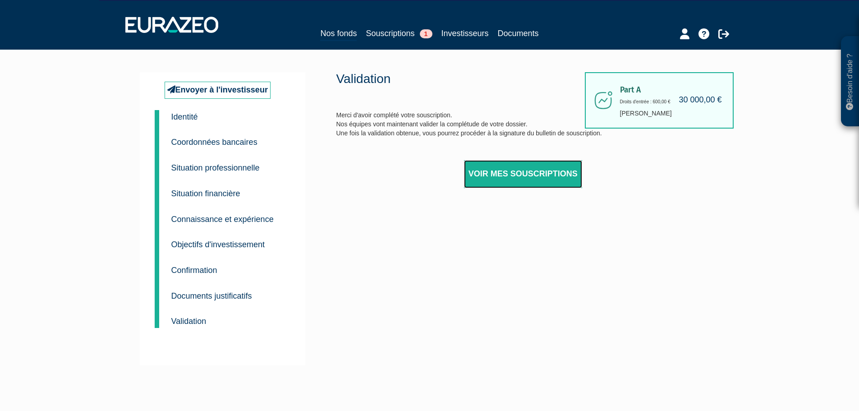
click at [532, 170] on link "Voir mes souscriptions" at bounding box center [523, 174] width 118 height 28
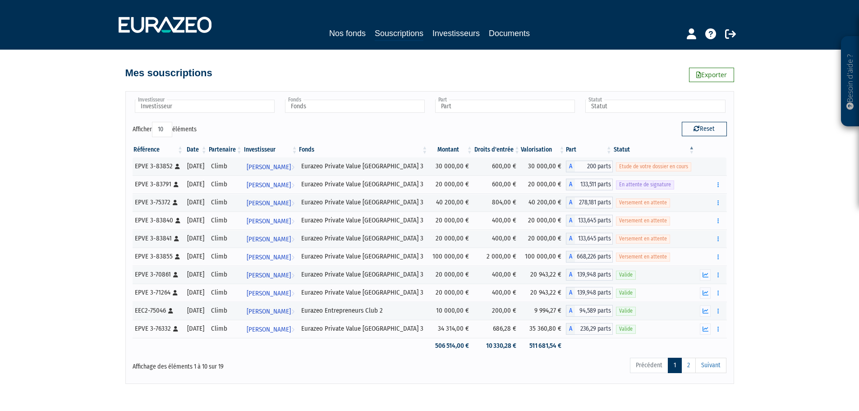
click at [205, 150] on th "Date" at bounding box center [196, 149] width 24 height 15
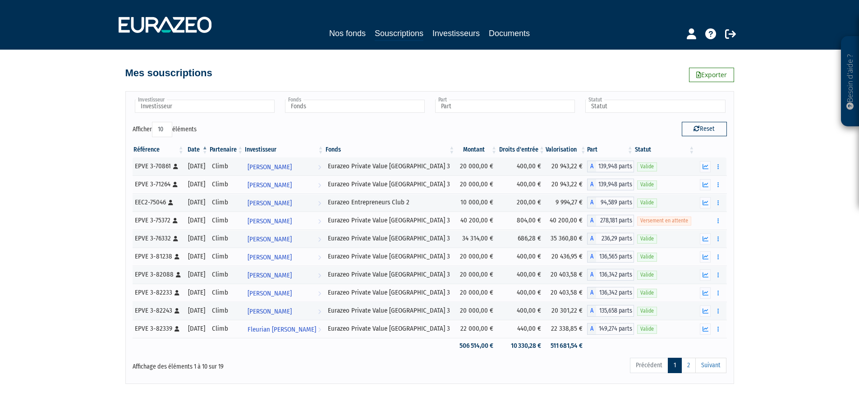
click at [164, 129] on select "10 25 50 100" at bounding box center [162, 129] width 20 height 15
select select "25"
click at [153, 122] on select "10 25 50 100" at bounding box center [162, 129] width 20 height 15
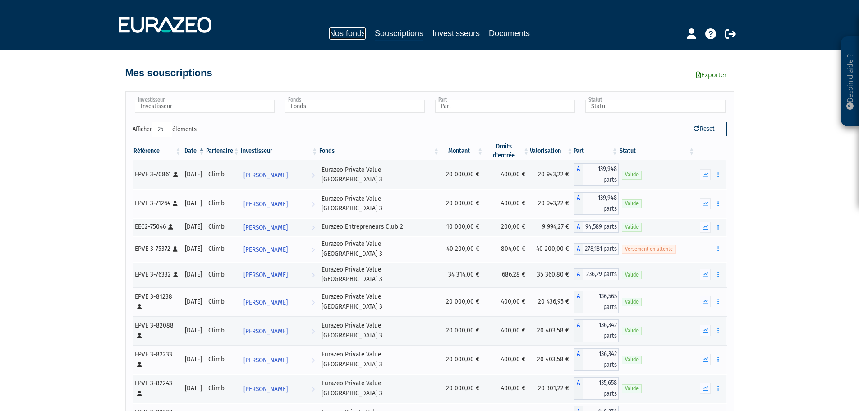
click at [342, 28] on link "Nos fonds" at bounding box center [347, 33] width 37 height 13
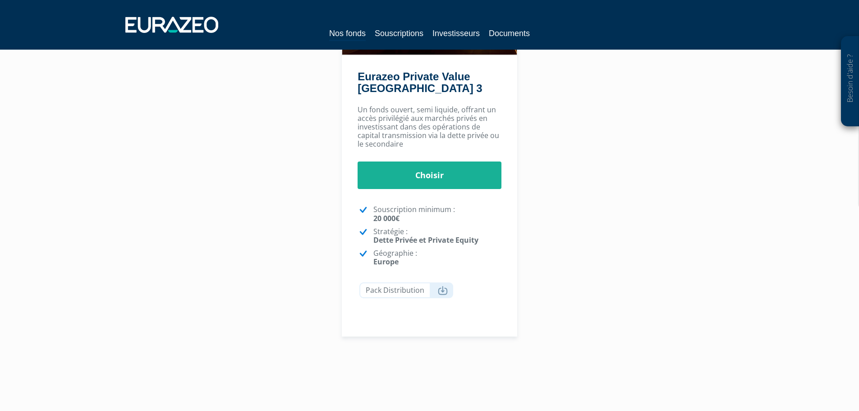
scroll to position [180, 0]
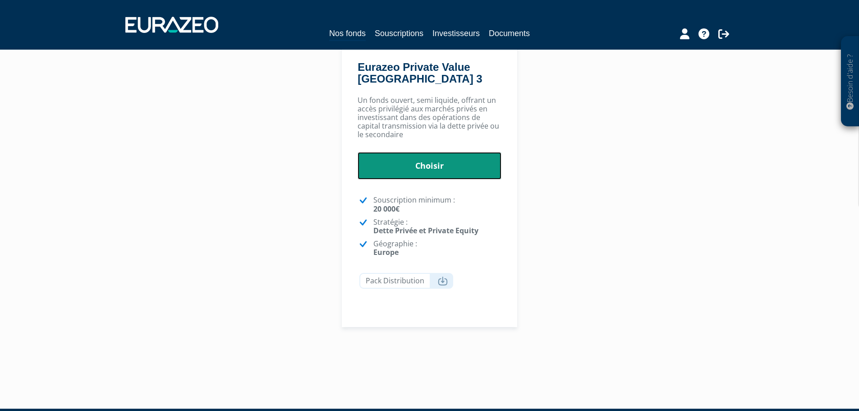
click at [443, 161] on link "Choisir" at bounding box center [430, 166] width 144 height 28
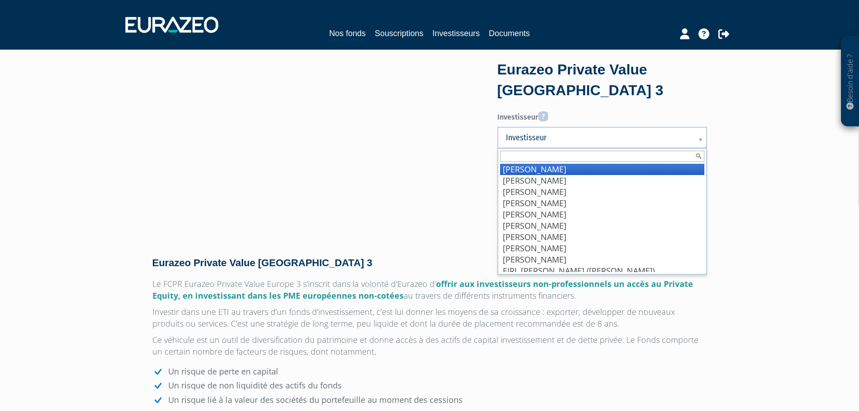
click at [524, 141] on span "Investisseur" at bounding box center [596, 137] width 181 height 11
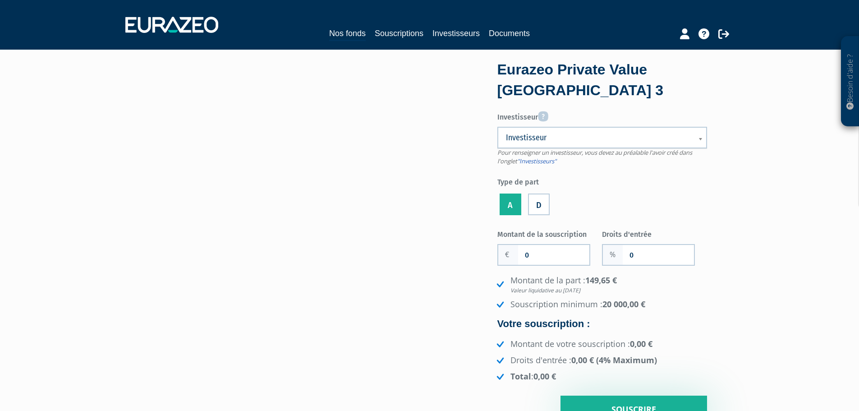
click at [538, 139] on span "Investisseur" at bounding box center [596, 137] width 181 height 11
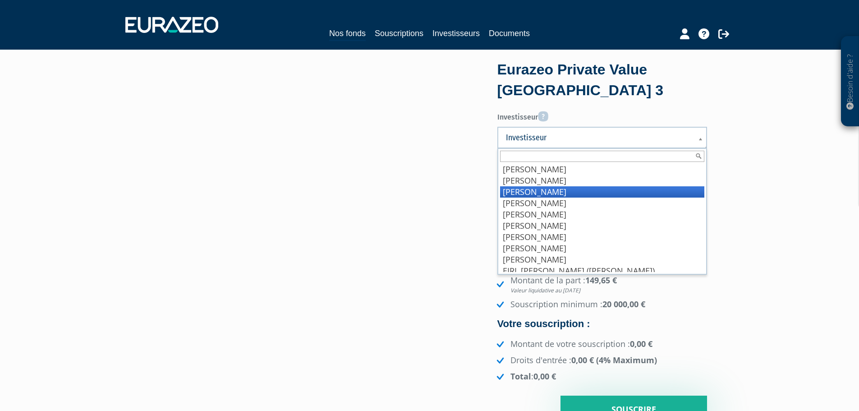
click at [568, 191] on li "Cerles Jacques" at bounding box center [602, 191] width 204 height 11
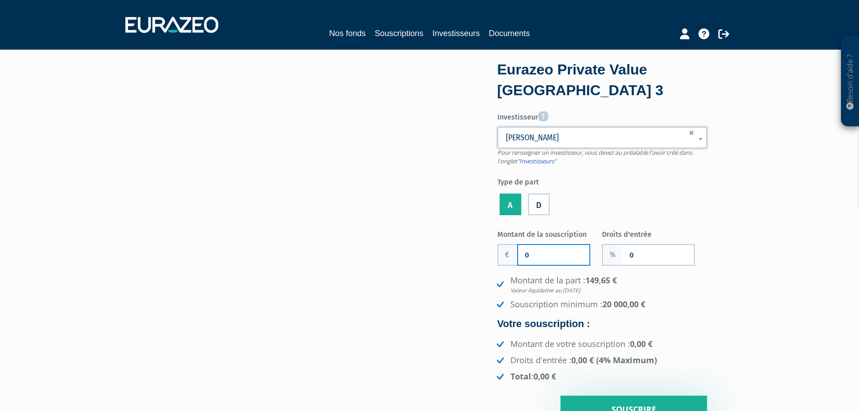
click at [546, 251] on input "0" at bounding box center [553, 255] width 71 height 20
type input "30 000"
click at [641, 252] on input "0" at bounding box center [658, 255] width 71 height 20
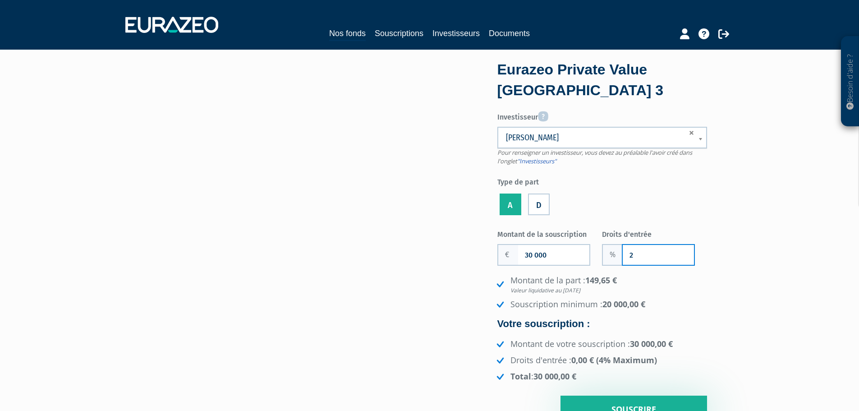
type input "2"
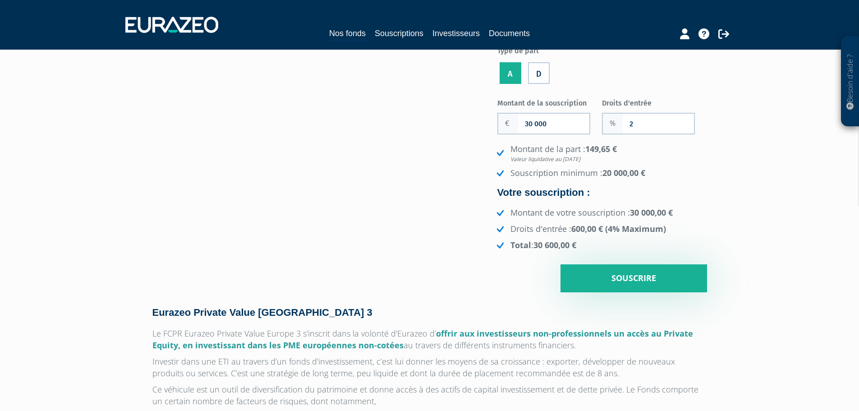
scroll to position [135, 0]
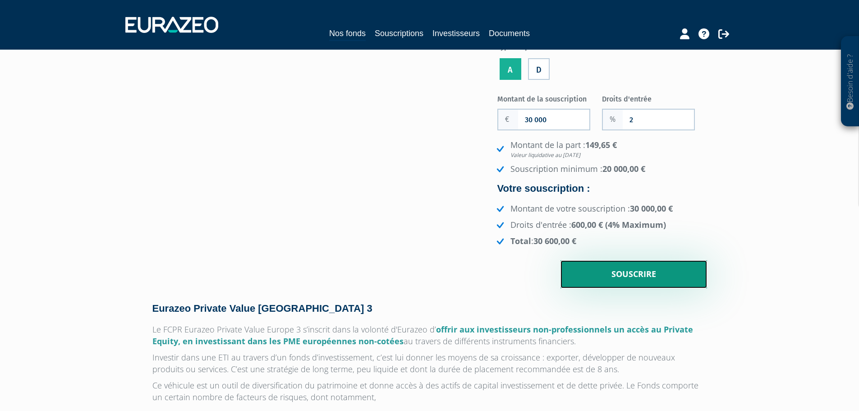
click at [661, 279] on input "Souscrire" at bounding box center [634, 274] width 147 height 28
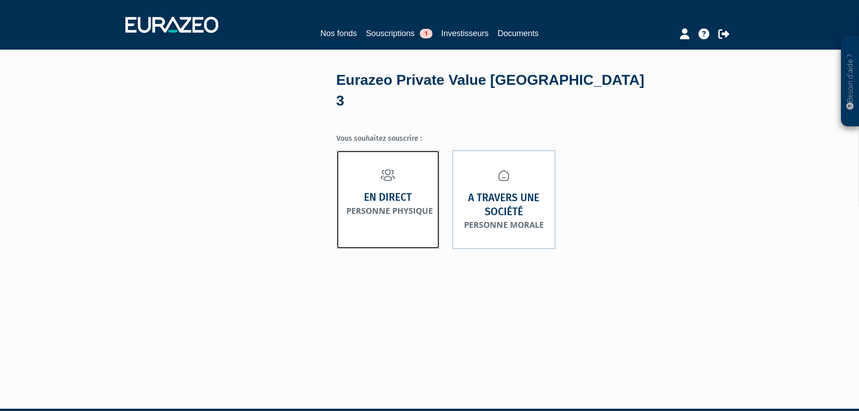
click at [432, 167] on link "En direct Personne physique" at bounding box center [388, 199] width 103 height 99
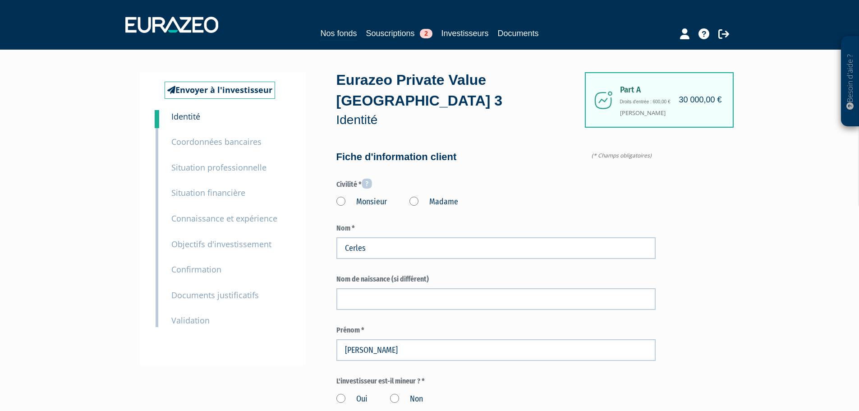
click at [345, 196] on label "Monsieur" at bounding box center [362, 202] width 51 height 12
click at [0, 0] on input "Monsieur" at bounding box center [0, 0] width 0 height 0
click at [508, 193] on div "Monsieur Madame" at bounding box center [496, 200] width 319 height 15
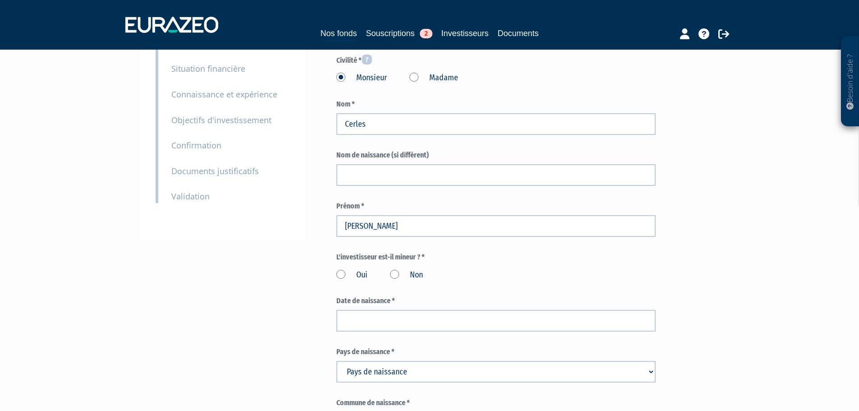
scroll to position [180, 0]
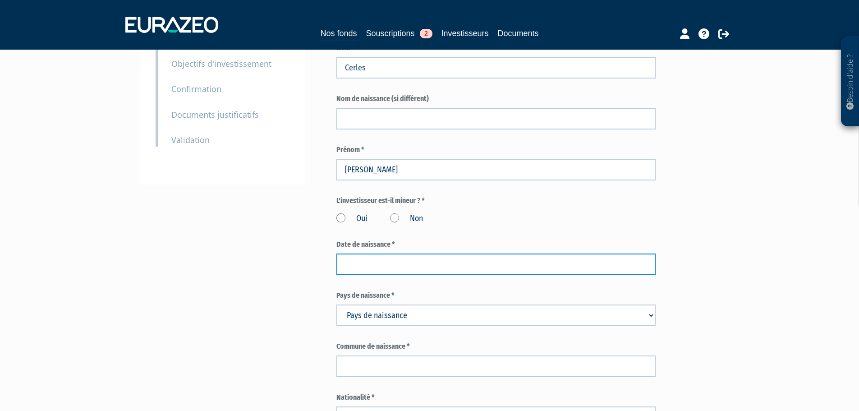
click at [366, 254] on input at bounding box center [496, 265] width 319 height 22
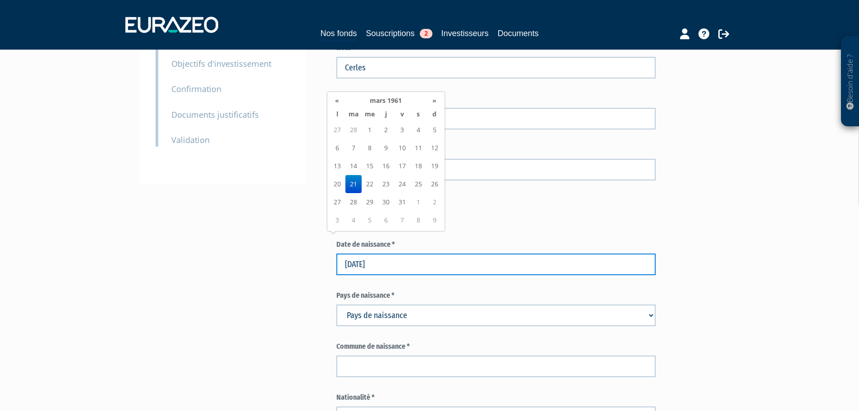
type input "21/03/1961"
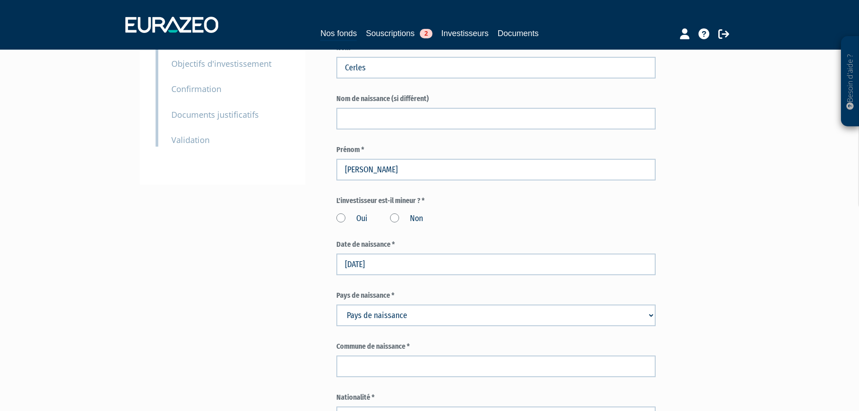
click at [348, 291] on label "Pays de naissance *" at bounding box center [496, 296] width 319 height 10
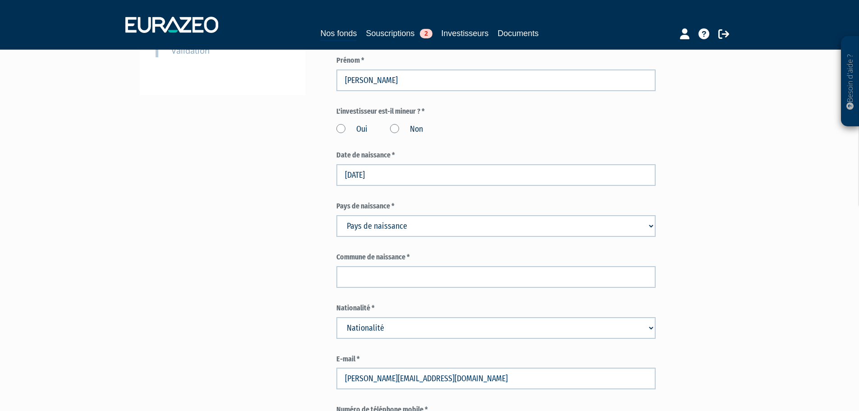
scroll to position [271, 0]
click at [391, 214] on select "Pays de naissance Afghanistan Afrique du Sud Albanie Algérie Allemagne Andorre" at bounding box center [496, 225] width 319 height 22
select select "144"
click at [337, 214] on select "Pays de naissance Afghanistan Afrique du Sud Albanie Algérie Allemagne Andorre" at bounding box center [496, 225] width 319 height 22
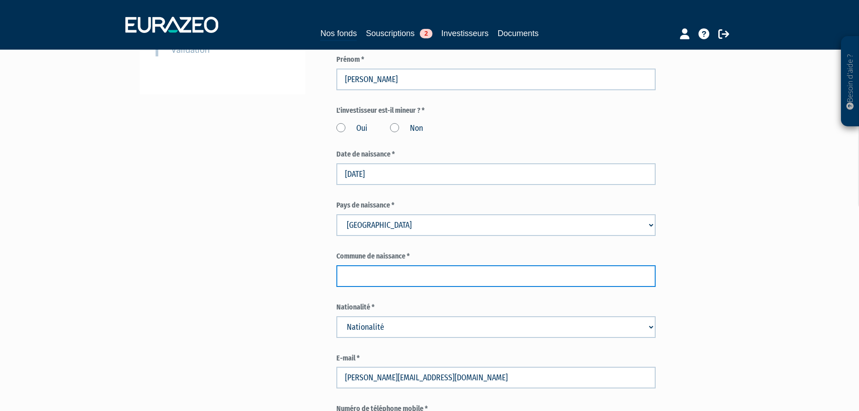
click at [402, 265] on input "text" at bounding box center [496, 276] width 319 height 22
click at [392, 265] on input "text" at bounding box center [496, 276] width 319 height 22
type input "Rabat"
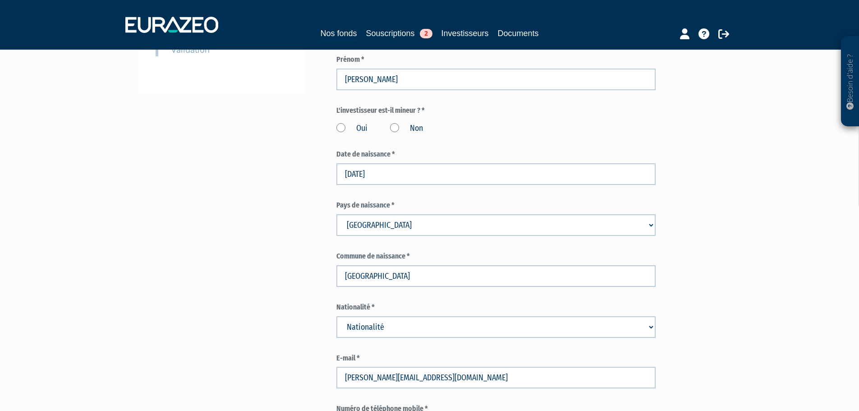
click at [456, 316] on select "Nationalité Afghanistan Afrique du Sud Albanie Algérie Allemagne Andorre" at bounding box center [496, 327] width 319 height 22
select select "75"
click at [337, 316] on select "Nationalité Afghanistan Afrique du Sud Albanie Algérie Allemagne Andorre" at bounding box center [496, 327] width 319 height 22
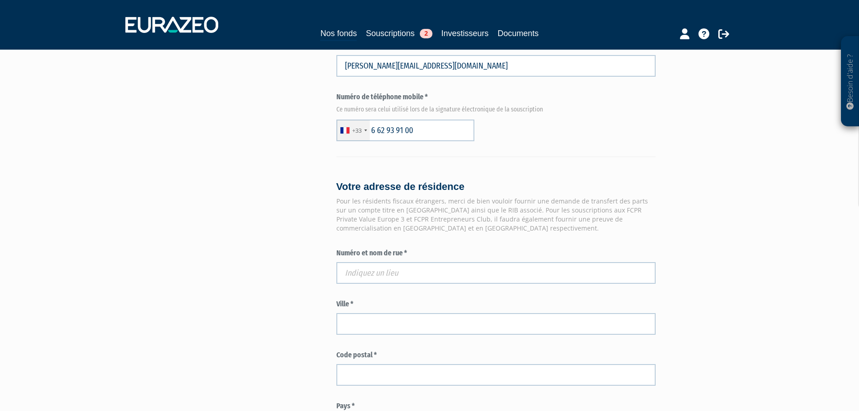
scroll to position [586, 0]
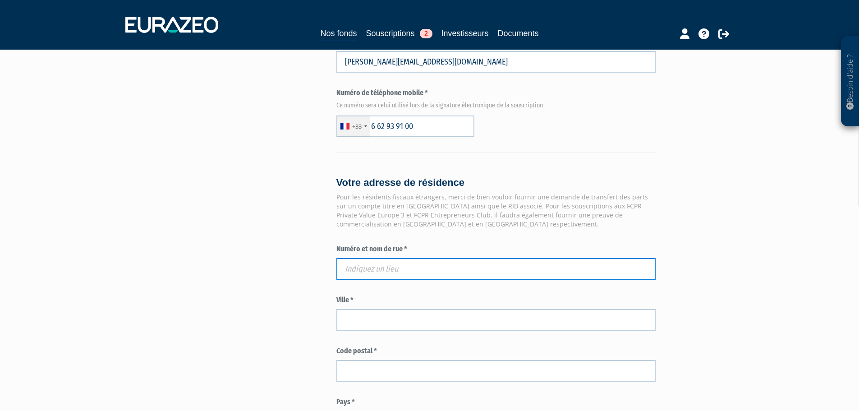
click at [410, 258] on input "text" at bounding box center [496, 269] width 319 height 22
paste input "Lu et approuvé. Bon pour souscription de parts A à hauteur de 30 000,00 € (hors…"
type input "Lu et approuvé. Bon pour souscription de parts A à hauteur de 30 000,00 € (hors…"
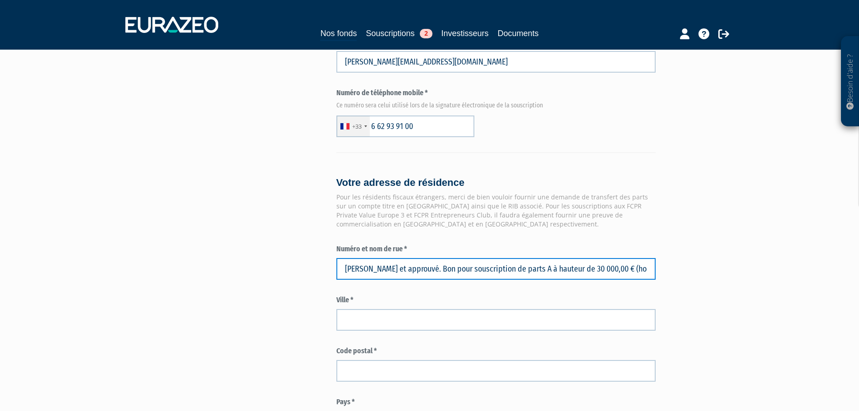
scroll to position [0, 18]
click at [406, 258] on input "Lu et approuvé. Bon pour souscription de parts A à hauteur de 30 000,00 € (hors…" at bounding box center [496, 269] width 319 height 22
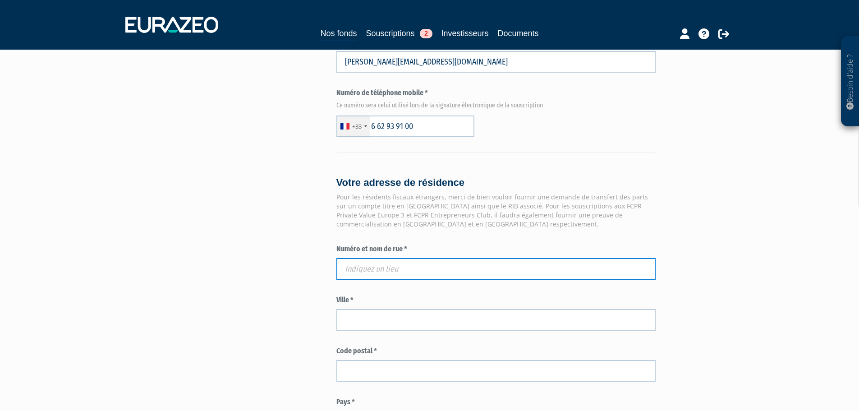
scroll to position [0, 0]
click at [400, 258] on input "text" at bounding box center [496, 269] width 319 height 22
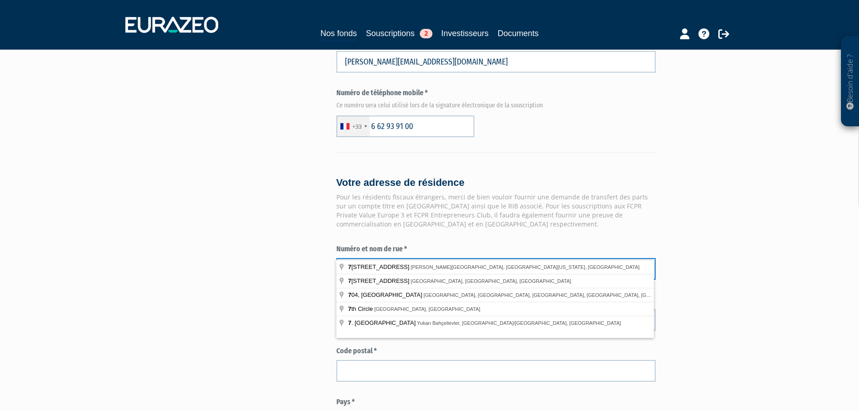
paste input "CHEMIN COTE MERLE"
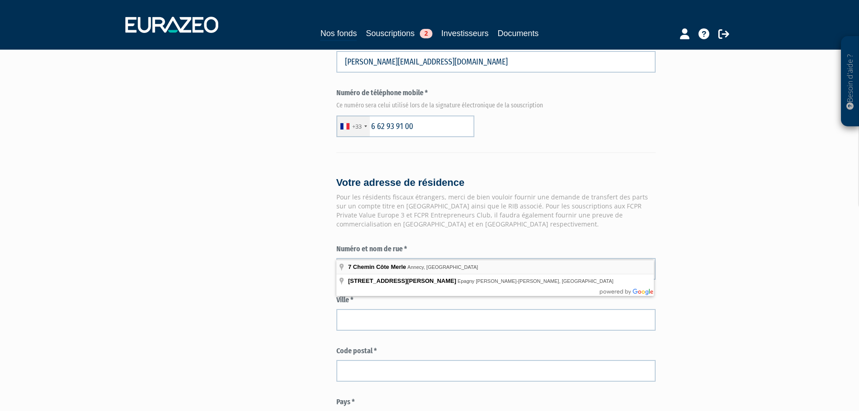
type input "7 Chemin Côte Merle, Annecy, France"
type input "Annecy"
type input "74960"
type input "7 Chemin Côte Merle"
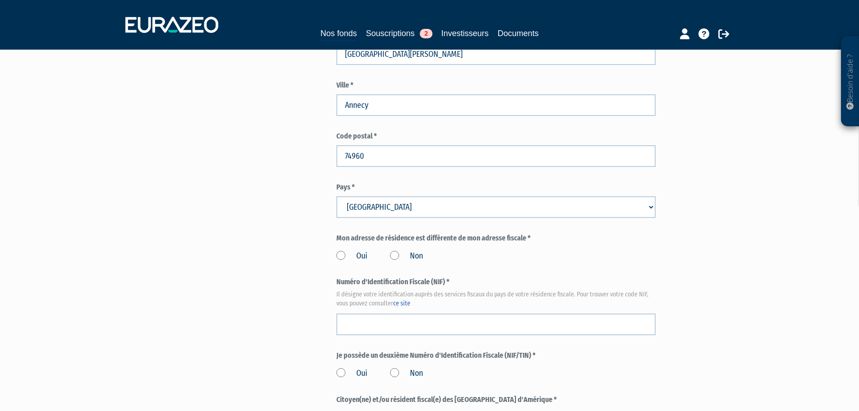
scroll to position [812, 0]
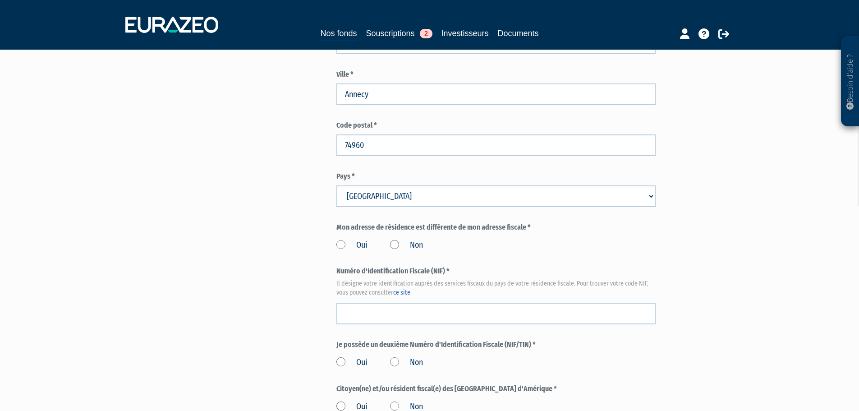
click at [401, 240] on label "Non" at bounding box center [406, 246] width 33 height 12
click at [0, 0] on input "Non" at bounding box center [0, 0] width 0 height 0
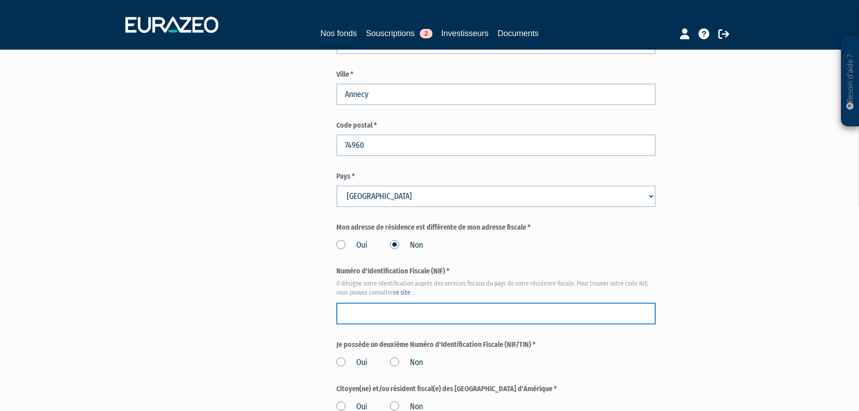
click at [363, 303] on input "text" at bounding box center [496, 314] width 319 height 22
paste input "2042424844257"
type input "2042424844257"
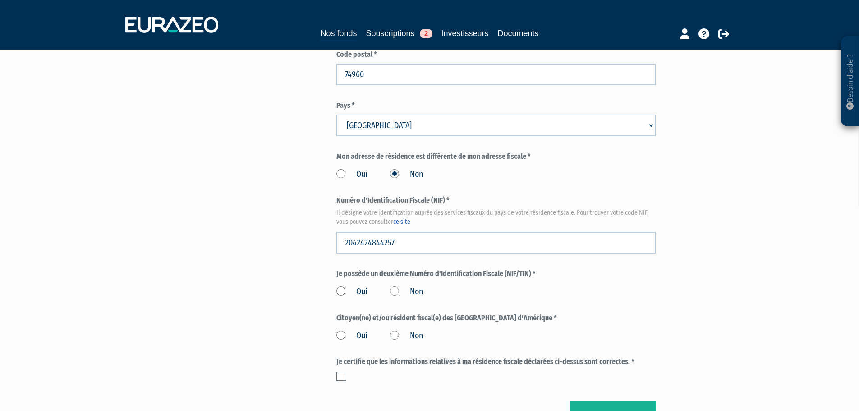
scroll to position [967, 0]
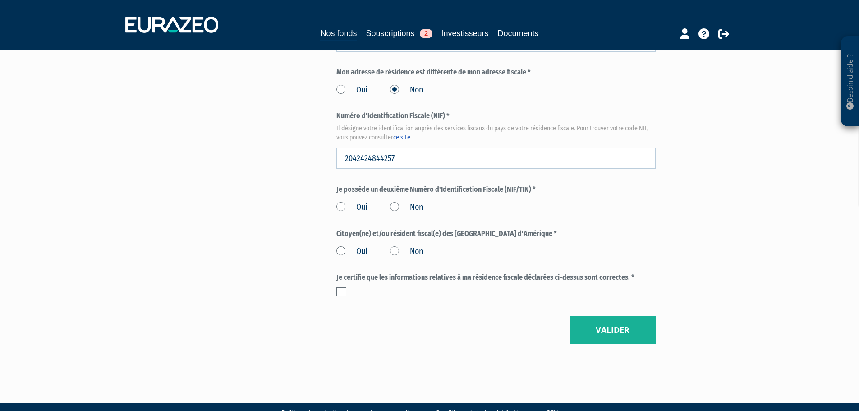
click at [394, 202] on label "Non" at bounding box center [406, 208] width 33 height 12
click at [0, 0] on input "Non" at bounding box center [0, 0] width 0 height 0
click at [396, 246] on label "Non" at bounding box center [406, 252] width 33 height 12
click at [0, 0] on input "Non" at bounding box center [0, 0] width 0 height 0
click at [338, 287] on label at bounding box center [342, 291] width 10 height 9
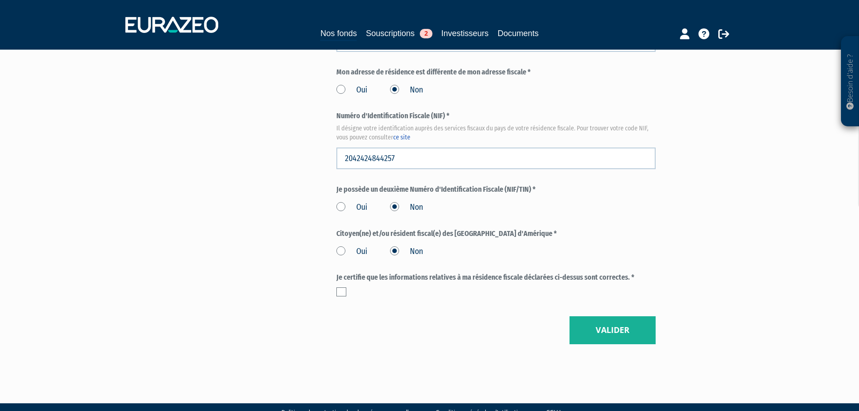
click at [0, 0] on input "checkbox" at bounding box center [0, 0] width 0 height 0
drag, startPoint x: 417, startPoint y: 279, endPoint x: 595, endPoint y: 291, distance: 178.6
click at [419, 278] on div "Je certifie que les informations relatives à ma résidence fiscale déclarées ci-…" at bounding box center [496, 286] width 319 height 28
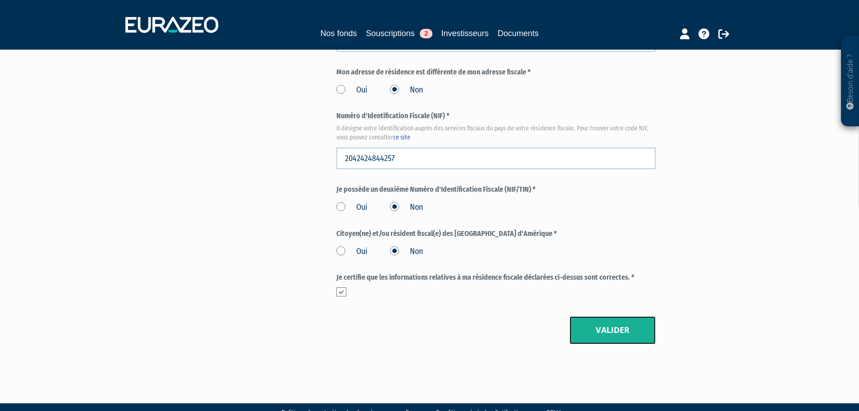
click at [637, 316] on button "Valider" at bounding box center [613, 330] width 86 height 28
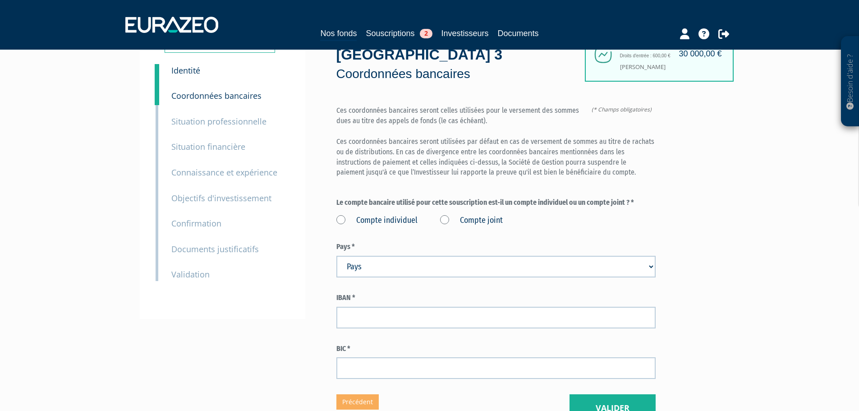
scroll to position [90, 0]
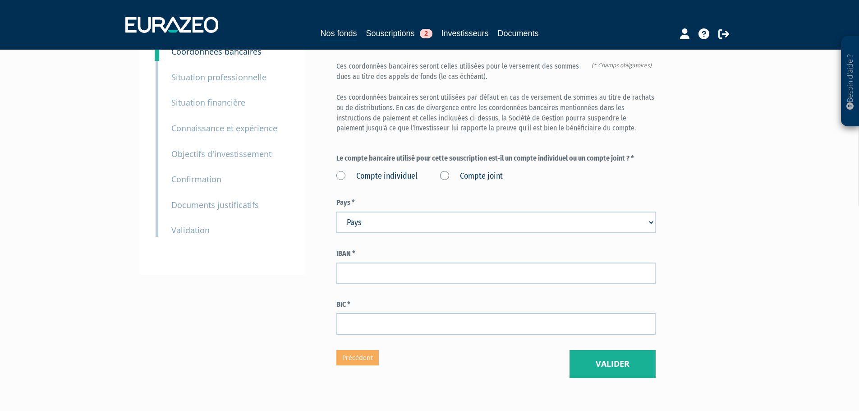
click at [340, 171] on label "Compte individuel" at bounding box center [377, 177] width 81 height 12
click at [0, 0] on individuel "Compte individuel" at bounding box center [0, 0] width 0 height 0
click at [448, 171] on label "Compte joint" at bounding box center [471, 177] width 63 height 12
click at [0, 0] on joint "Compte joint" at bounding box center [0, 0] width 0 height 0
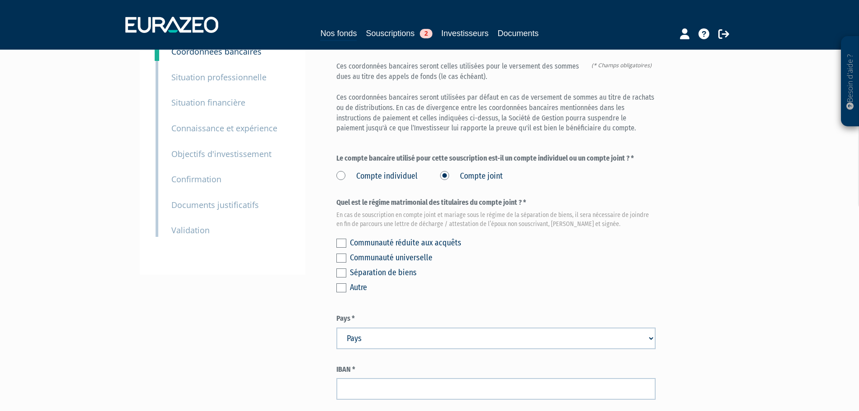
click at [364, 236] on div "Communauté réduite aux acquêts" at bounding box center [503, 242] width 306 height 13
click at [345, 239] on label at bounding box center [342, 243] width 10 height 9
click at [0, 0] on input "checkbox" at bounding box center [0, 0] width 0 height 0
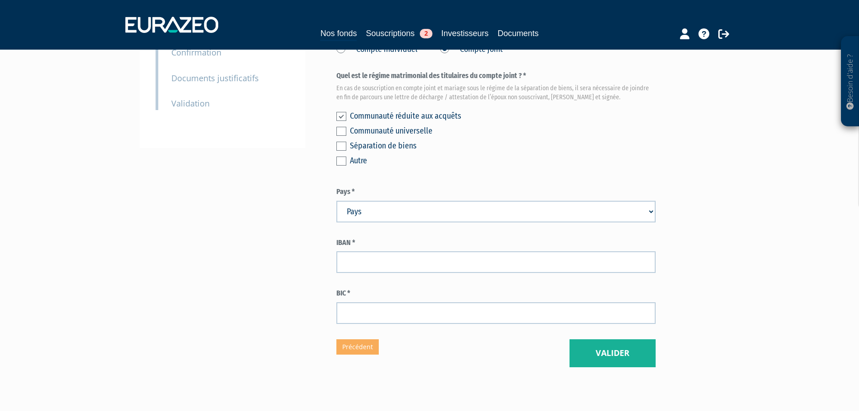
scroll to position [226, 0]
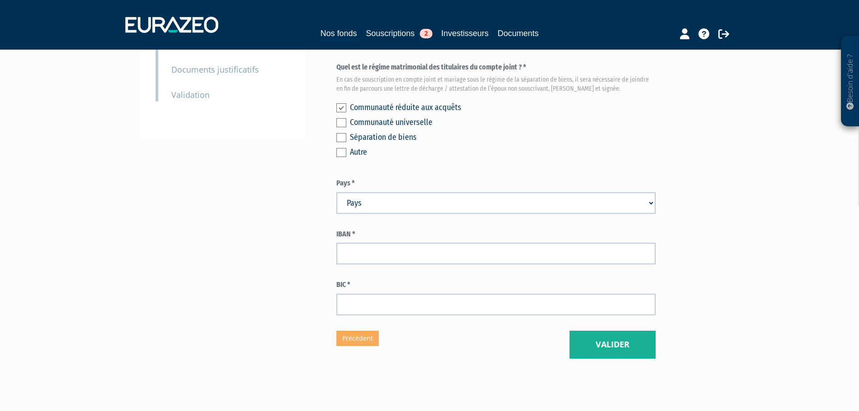
click at [378, 192] on select "Pays [GEOGRAPHIC_DATA] [GEOGRAPHIC_DATA] [GEOGRAPHIC_DATA] [GEOGRAPHIC_DATA] [G…" at bounding box center [496, 203] width 319 height 22
select select "75"
click at [337, 192] on select "Pays [GEOGRAPHIC_DATA] [GEOGRAPHIC_DATA] [GEOGRAPHIC_DATA] [GEOGRAPHIC_DATA] [G…" at bounding box center [496, 203] width 319 height 22
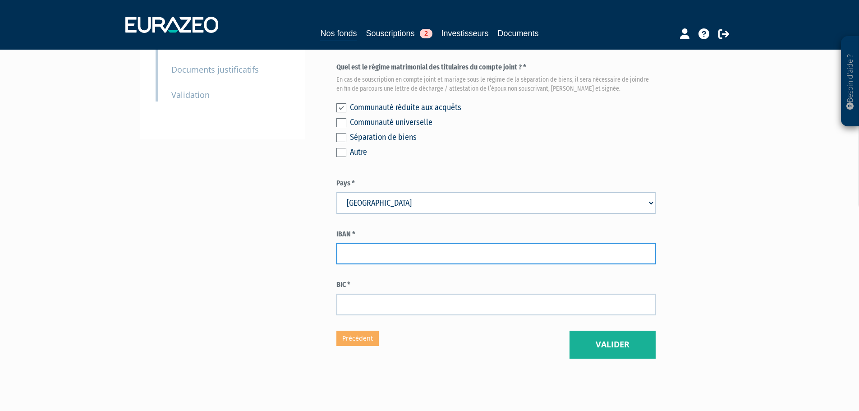
click at [398, 243] on input "text" at bounding box center [496, 254] width 319 height 22
paste input "FR76 1810 6000 1125 0551 0005 003"
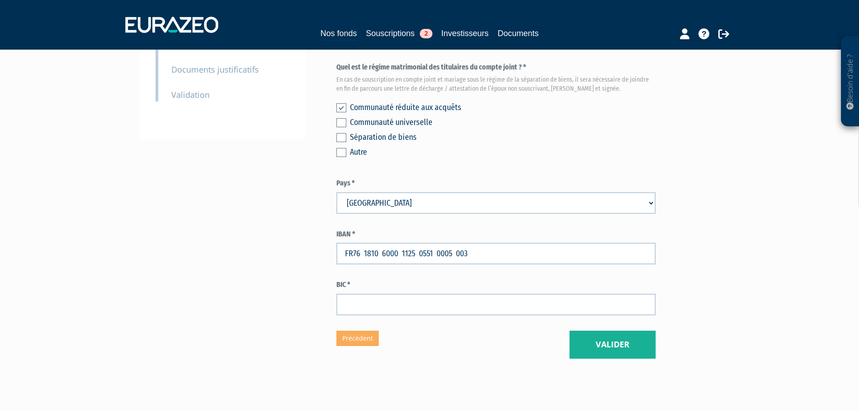
click at [316, 230] on div "Envoyer à l'investisseur 1 Identité 2 Coordonnées bancaires 3 Situation profess…" at bounding box center [430, 103] width 567 height 512
drag, startPoint x: 347, startPoint y: 235, endPoint x: 330, endPoint y: 235, distance: 17.1
click at [330, 235] on div "Envoyer à l'investisseur 1 Identité 2 Coordonnées bancaires 3 Situation profess…" at bounding box center [430, 103] width 567 height 512
type input "FR76 1810 6000 1125 0551 0005 003"
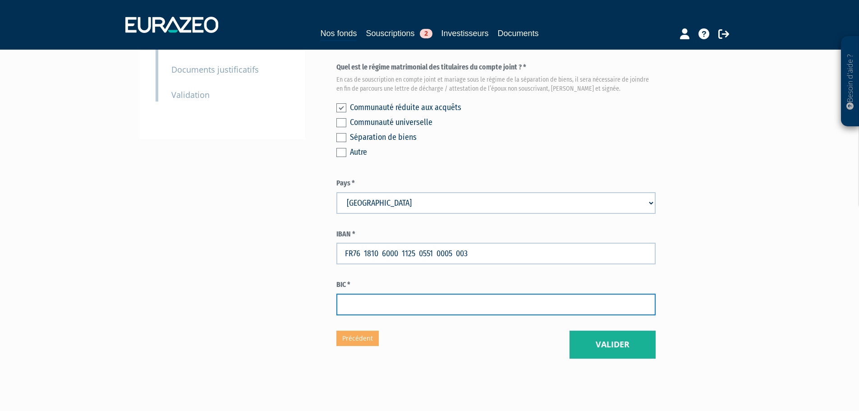
drag, startPoint x: 346, startPoint y: 287, endPoint x: 374, endPoint y: 327, distance: 48.4
click at [349, 295] on input "text" at bounding box center [496, 305] width 319 height 22
paste input "AGRIFRPP881"
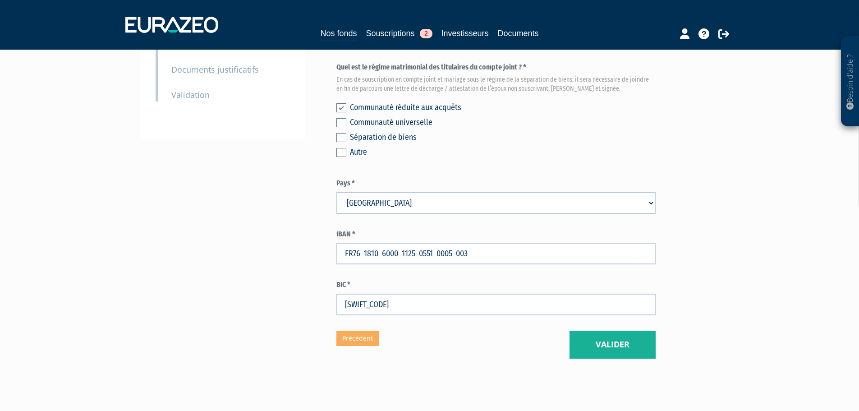
click at [389, 335] on div "Eurazeo Private Value Europe 3 Coordonnées bancaires (* Champs obligatoires) Ce…" at bounding box center [496, 103] width 319 height 512
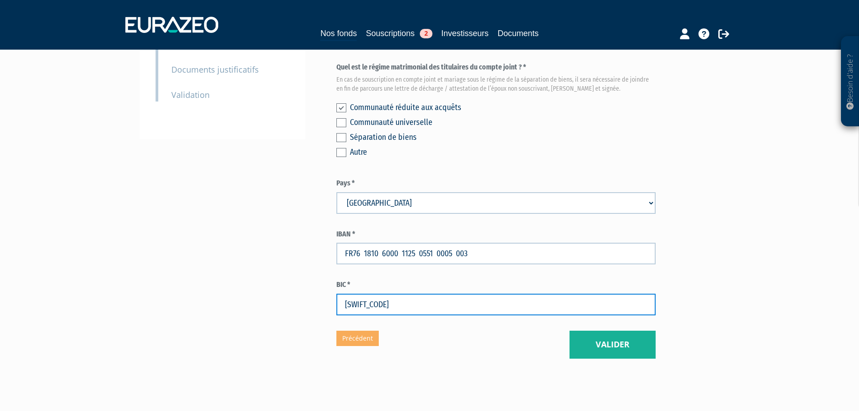
drag, startPoint x: 346, startPoint y: 282, endPoint x: 291, endPoint y: 286, distance: 55.6
click at [291, 286] on div "Envoyer à l'investisseur 1 Identité 2 Coordonnées bancaires 3 Situation profess…" at bounding box center [430, 103] width 567 height 512
type input "AGRIFRPP881"
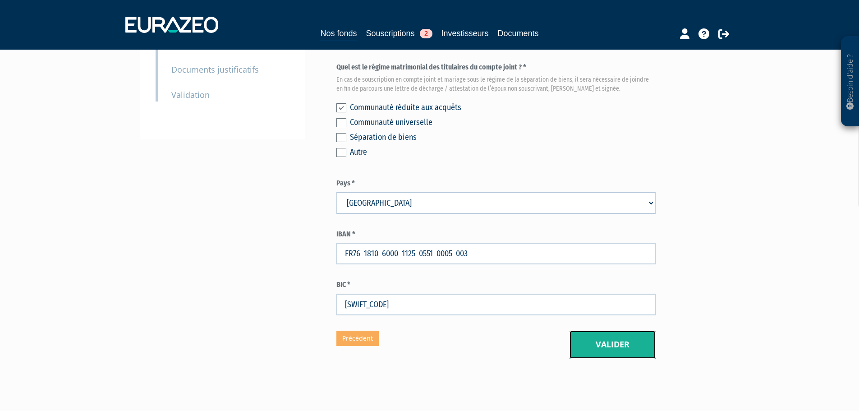
click at [582, 331] on button "Valider" at bounding box center [613, 345] width 86 height 28
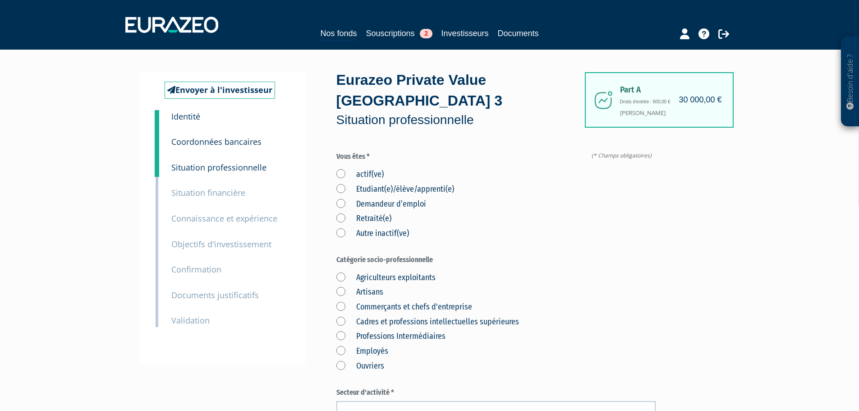
click at [340, 169] on label "actif(ve)" at bounding box center [360, 175] width 47 height 12
click at [0, 0] on input "actif(ve)" at bounding box center [0, 0] width 0 height 0
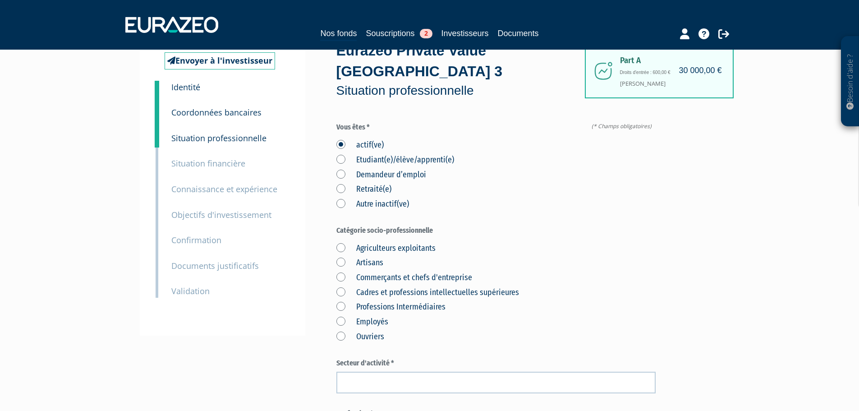
scroll to position [45, 0]
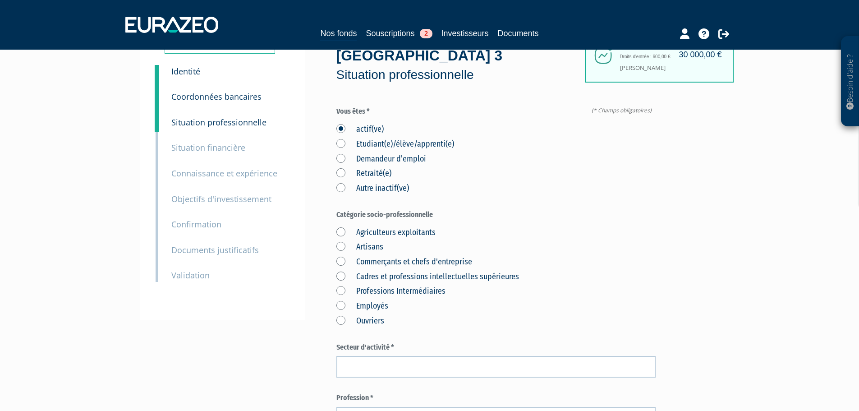
click at [344, 168] on label "Retraité(e)" at bounding box center [364, 174] width 55 height 12
click at [0, 0] on input "Retraité(e)" at bounding box center [0, 0] width 0 height 0
click at [337, 271] on label "Cadres et professions intellectuelles supérieures" at bounding box center [428, 277] width 183 height 12
click at [0, 0] on supérieures "Cadres et professions intellectuelles supérieures" at bounding box center [0, 0] width 0 height 0
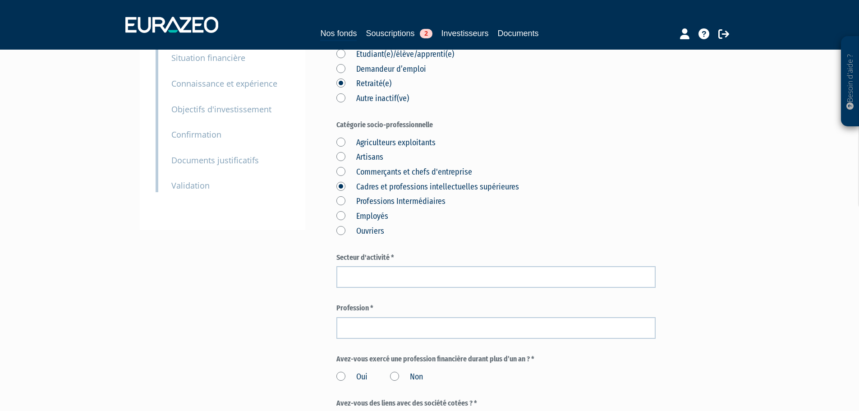
scroll to position [135, 0]
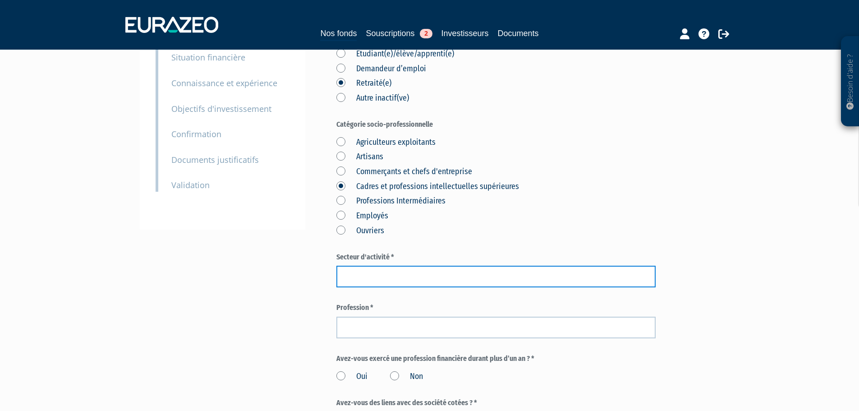
click at [417, 266] on input "text" at bounding box center [496, 277] width 319 height 22
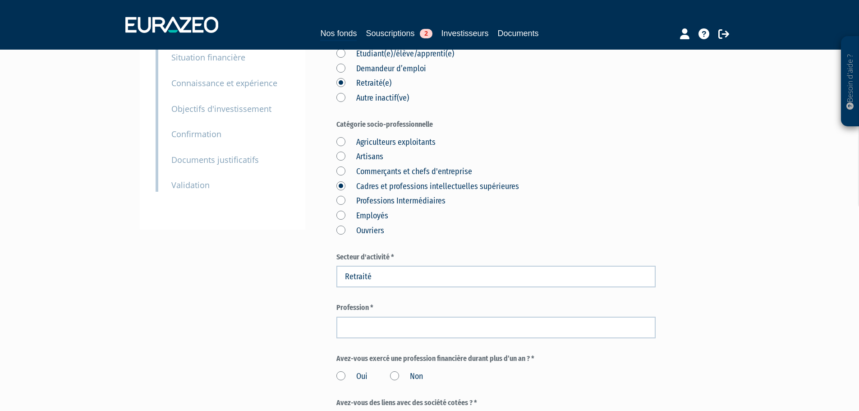
click at [462, 252] on label "Secteur d'activité *" at bounding box center [496, 257] width 319 height 10
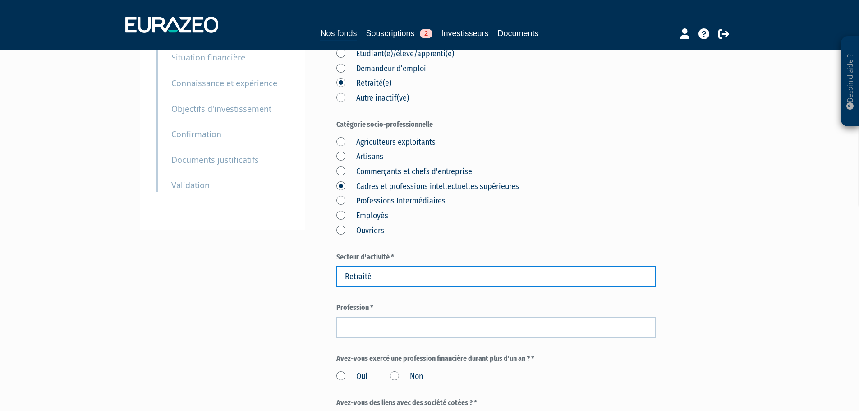
click at [415, 266] on input "Retraité" at bounding box center [496, 277] width 319 height 22
type input "Retraité Agroalimentaire"
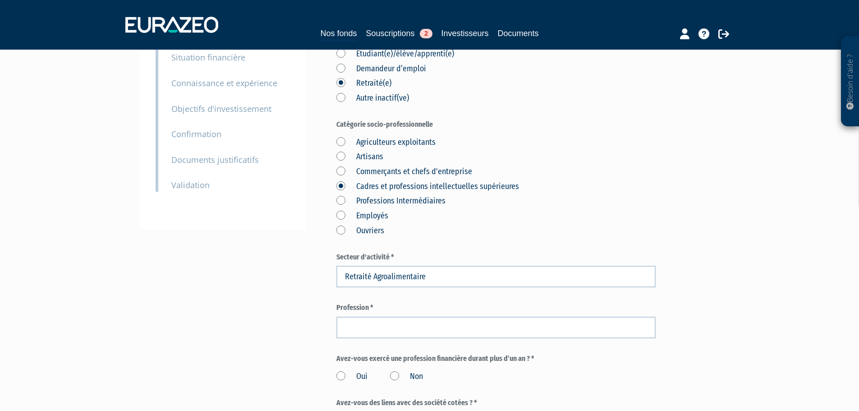
click at [494, 277] on form "(* Champs obligatoires) Vous êtes * actif(ve) Etudiant(e)/élève/apprenti(e) Dem…" at bounding box center [496, 299] width 319 height 566
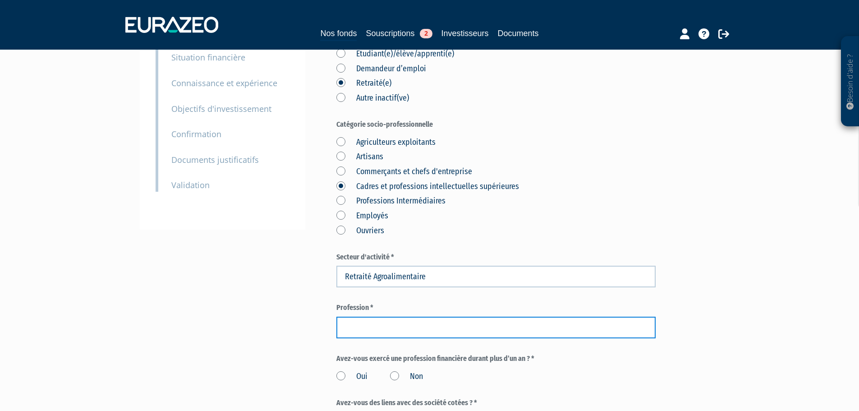
click at [379, 317] on input "text" at bounding box center [496, 328] width 319 height 22
type input "Directeur"
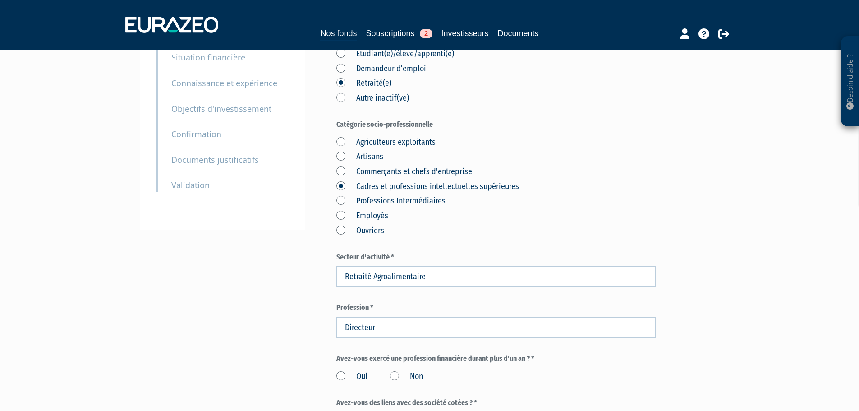
click at [285, 244] on div "Envoyer à l'investisseur 1 Identité 2 Coordonnées bancaires 3 Situation profess…" at bounding box center [430, 281] width 567 height 689
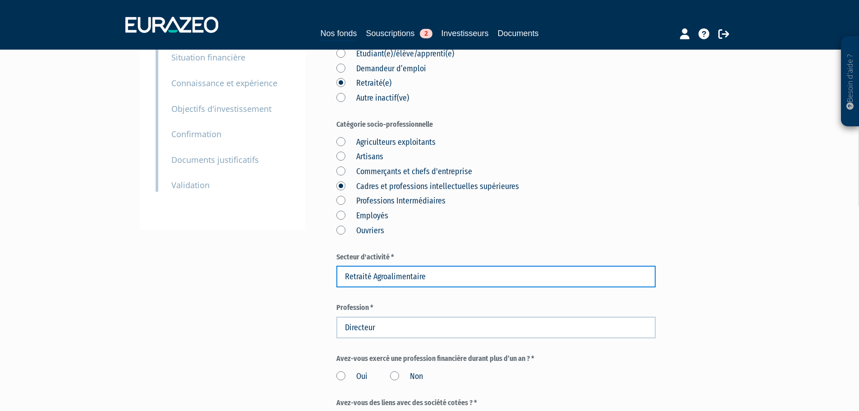
drag, startPoint x: 373, startPoint y: 258, endPoint x: 327, endPoint y: 254, distance: 46.6
click at [327, 254] on div "Envoyer à l'investisseur 1 Identité 2 Coordonnées bancaires 3 Situation profess…" at bounding box center [430, 281] width 567 height 689
type input "Agroalimentaire"
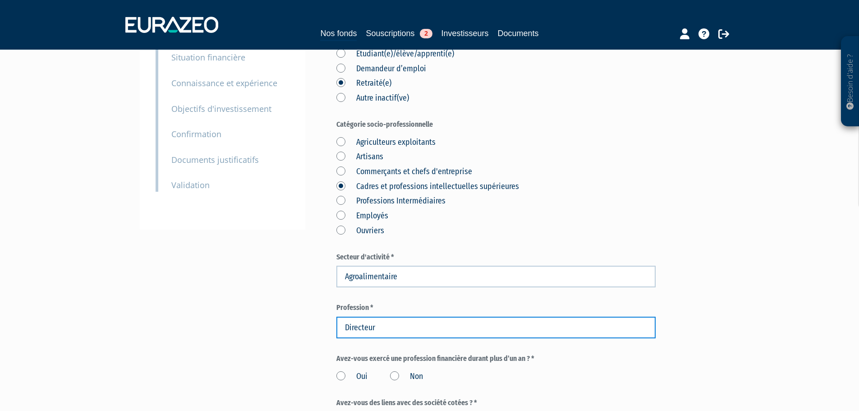
click at [346, 317] on input "Directeur" at bounding box center [496, 328] width 319 height 22
paste input "Retraité"
type input "Retraité Directeur"
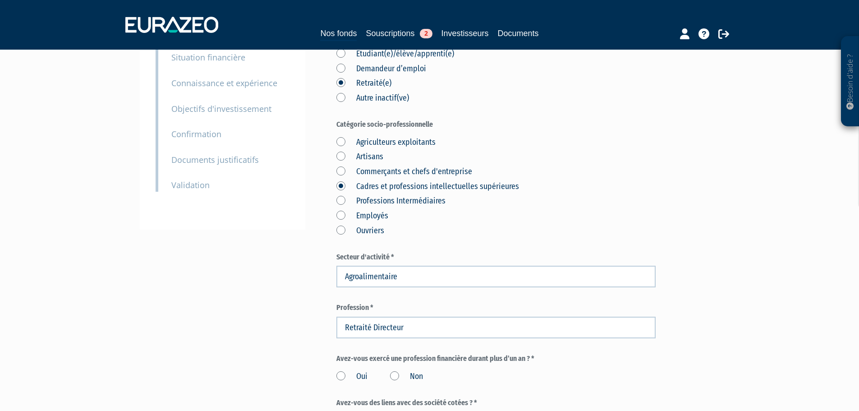
click at [244, 336] on div "Envoyer à l'investisseur 1 Identité 2 Coordonnées bancaires 3 Situation profess…" at bounding box center [430, 281] width 567 height 689
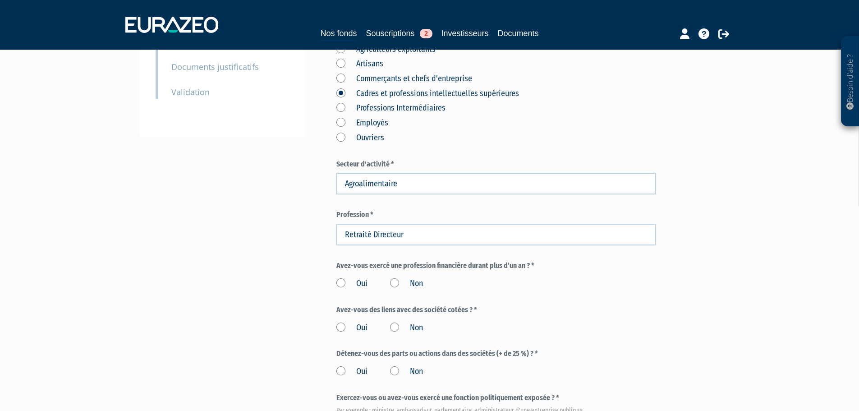
scroll to position [271, 0]
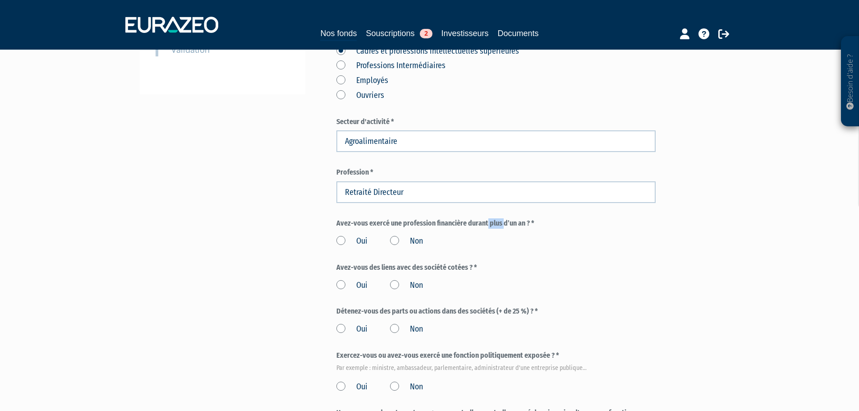
drag, startPoint x: 399, startPoint y: 199, endPoint x: 420, endPoint y: 202, distance: 20.5
click at [420, 218] on label "Avez-vous exercé une profession financière durant plus d’un an ? *" at bounding box center [496, 223] width 319 height 10
click at [443, 232] on div "Oui Non" at bounding box center [496, 239] width 319 height 15
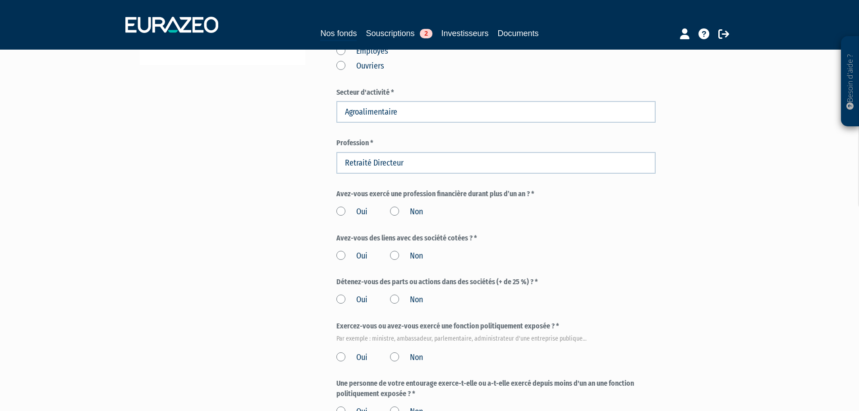
scroll to position [316, 0]
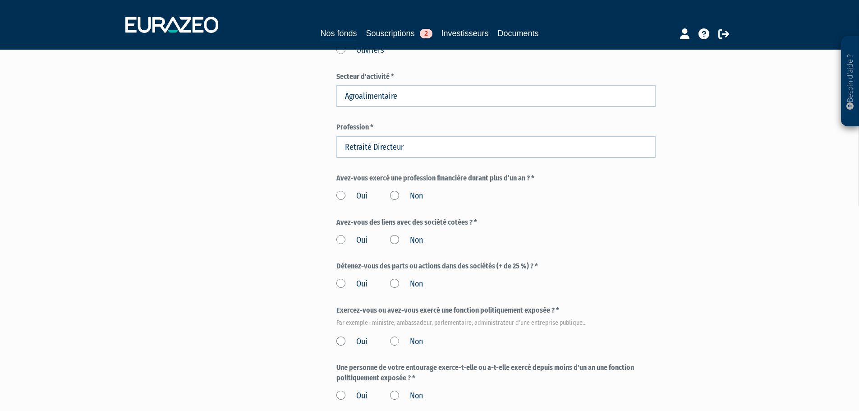
click at [391, 190] on label "Non" at bounding box center [406, 196] width 33 height 12
click at [0, 0] on input "Non" at bounding box center [0, 0] width 0 height 0
click at [397, 190] on label "Non" at bounding box center [406, 196] width 33 height 12
click at [0, 0] on input "Non" at bounding box center [0, 0] width 0 height 0
click at [393, 235] on label "Non" at bounding box center [406, 241] width 33 height 12
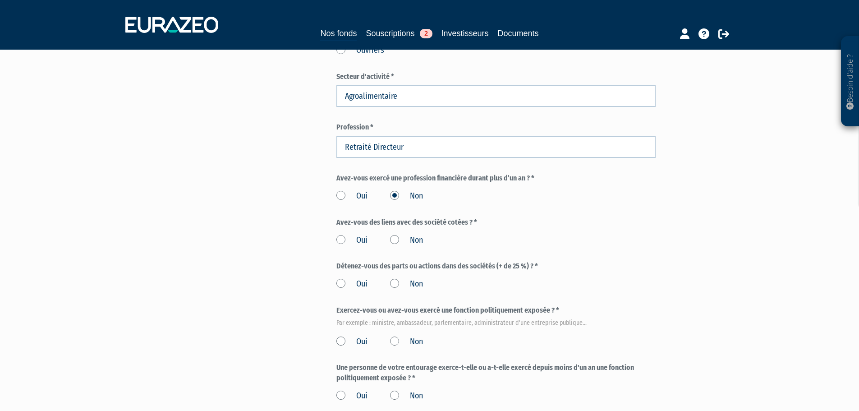
click at [0, 0] on input "Non" at bounding box center [0, 0] width 0 height 0
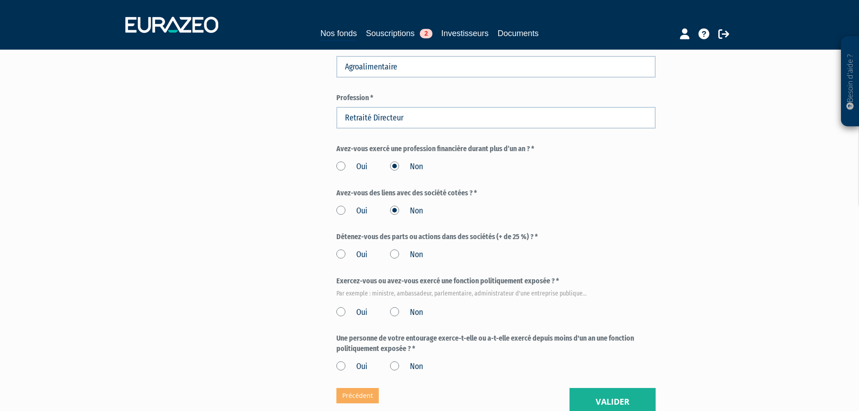
scroll to position [361, 0]
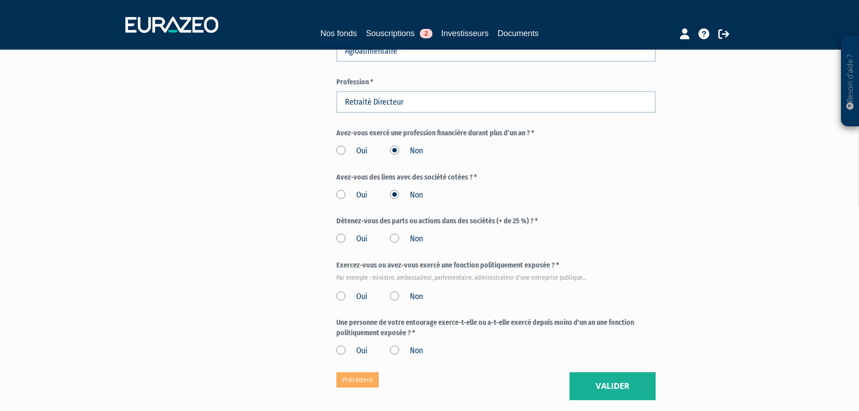
click at [396, 233] on label "Non" at bounding box center [406, 239] width 33 height 12
click at [0, 0] on input "Non" at bounding box center [0, 0] width 0 height 0
click at [396, 291] on label "Non" at bounding box center [406, 297] width 33 height 12
click at [0, 0] on input "Non" at bounding box center [0, 0] width 0 height 0
click at [392, 342] on div "Oui Non" at bounding box center [496, 349] width 319 height 15
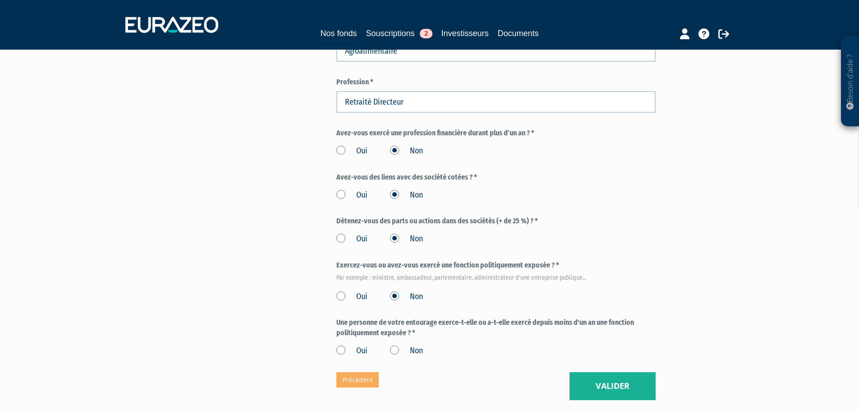
drag, startPoint x: 393, startPoint y: 328, endPoint x: 535, endPoint y: 343, distance: 142.8
click at [397, 345] on label "Non" at bounding box center [406, 351] width 33 height 12
click at [614, 372] on button "Valider" at bounding box center [613, 386] width 86 height 28
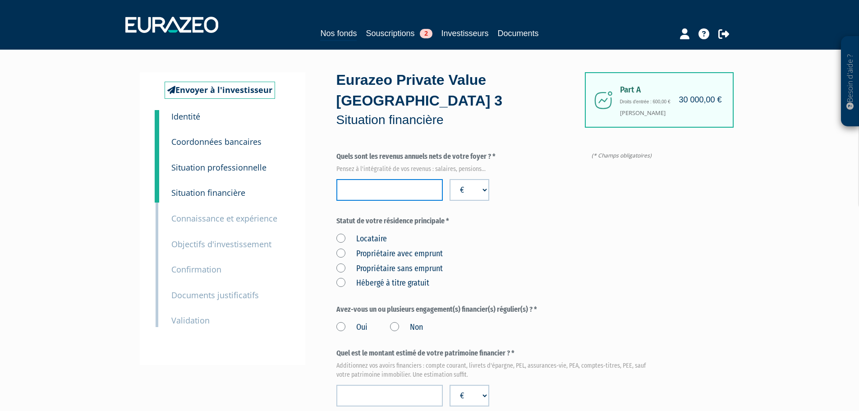
click at [365, 179] on input "number" at bounding box center [390, 190] width 106 height 22
type input "70000"
click at [525, 216] on label "Statut de votre résidence principale *" at bounding box center [496, 221] width 319 height 10
click at [367, 263] on label "Propriétaire sans emprunt" at bounding box center [390, 269] width 106 height 12
click at [0, 0] on emprunt "Propriétaire sans emprunt" at bounding box center [0, 0] width 0 height 0
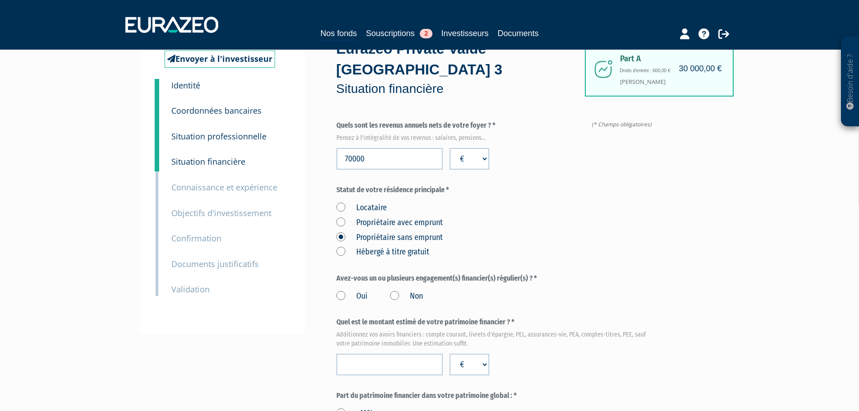
scroll to position [90, 0]
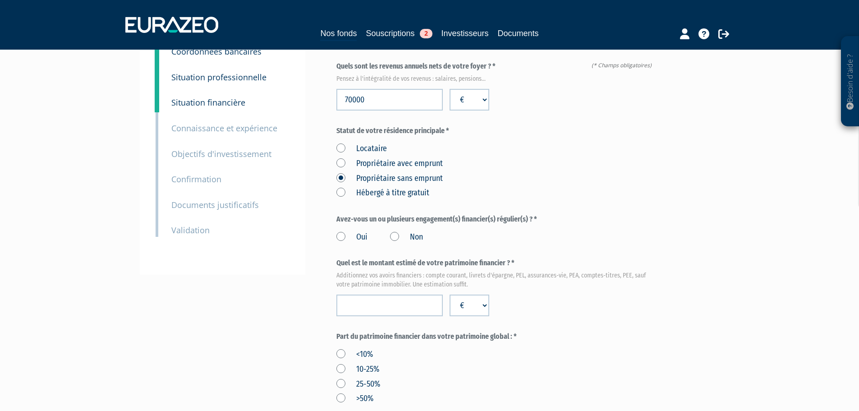
click at [396, 231] on label "Non" at bounding box center [406, 237] width 33 height 12
click at [0, 0] on input "Non" at bounding box center [0, 0] width 0 height 0
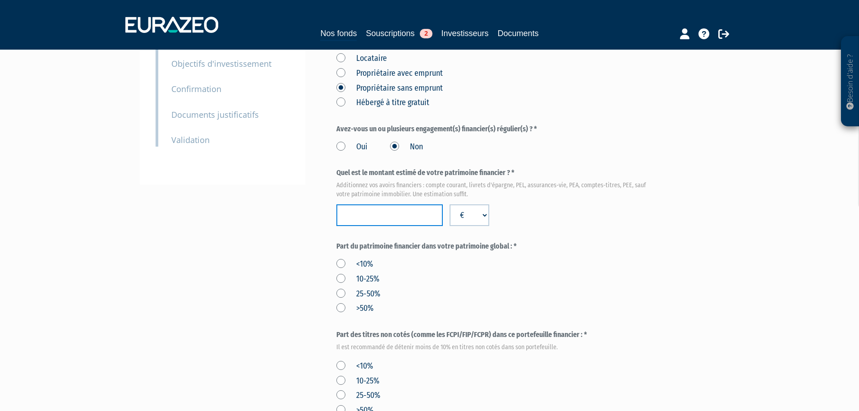
click at [379, 204] on input "number" at bounding box center [390, 215] width 106 height 22
type input "250000"
click at [340, 273] on label "10-25%" at bounding box center [358, 279] width 43 height 12
click at [0, 0] on input "10-25%" at bounding box center [0, 0] width 0 height 0
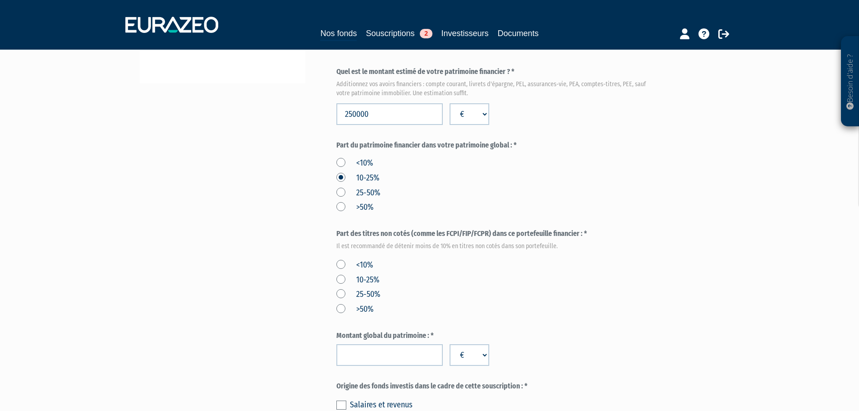
scroll to position [282, 0]
click at [340, 259] on label "<10%" at bounding box center [355, 265] width 37 height 12
click at [0, 0] on input "<10%" at bounding box center [0, 0] width 0 height 0
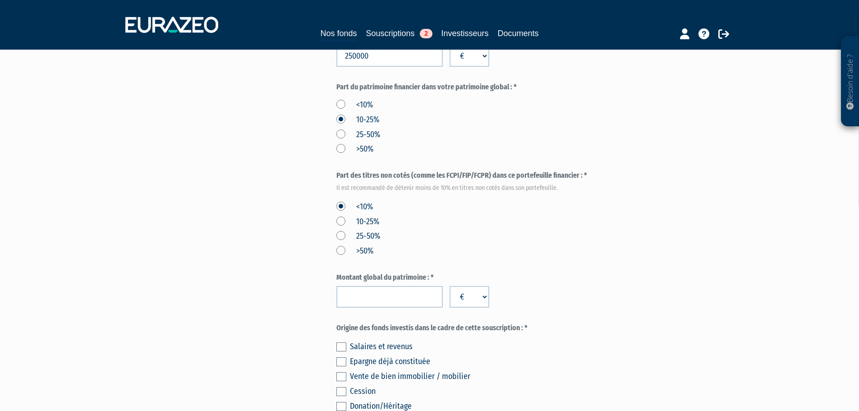
scroll to position [341, 0]
click at [366, 285] on input "number" at bounding box center [390, 296] width 106 height 22
type input "1500000"
click at [377, 322] on label "Origine des fonds investis dans le cadre de cette souscription : *" at bounding box center [496, 327] width 319 height 10
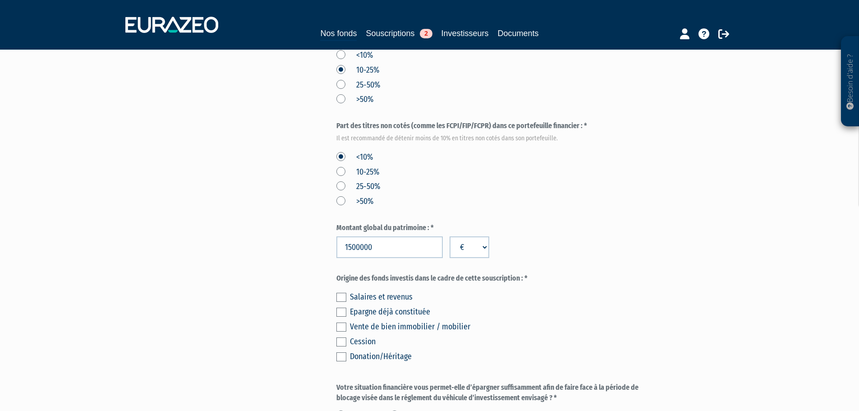
click at [342, 293] on label at bounding box center [342, 297] width 10 height 9
click at [0, 0] on input "checkbox" at bounding box center [0, 0] width 0 height 0
click at [342, 308] on label at bounding box center [342, 312] width 10 height 9
click at [0, 0] on input "checkbox" at bounding box center [0, 0] width 0 height 0
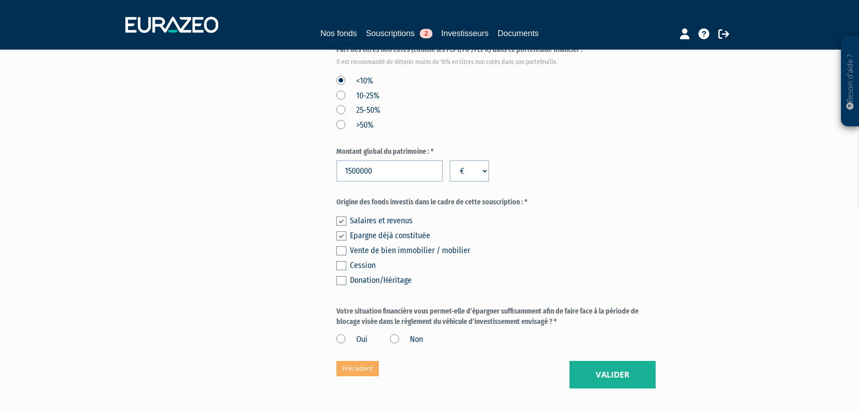
scroll to position [510, 0]
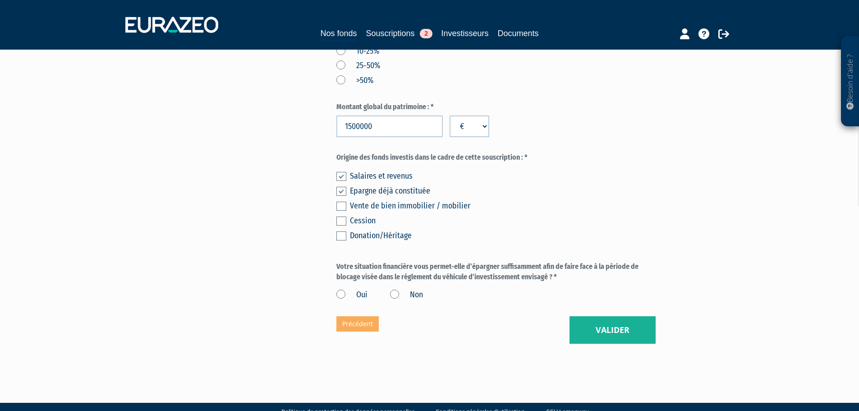
click at [344, 289] on label "Oui" at bounding box center [352, 295] width 31 height 12
click at [0, 0] on input "Oui" at bounding box center [0, 0] width 0 height 0
click at [643, 316] on button "Valider" at bounding box center [613, 330] width 86 height 28
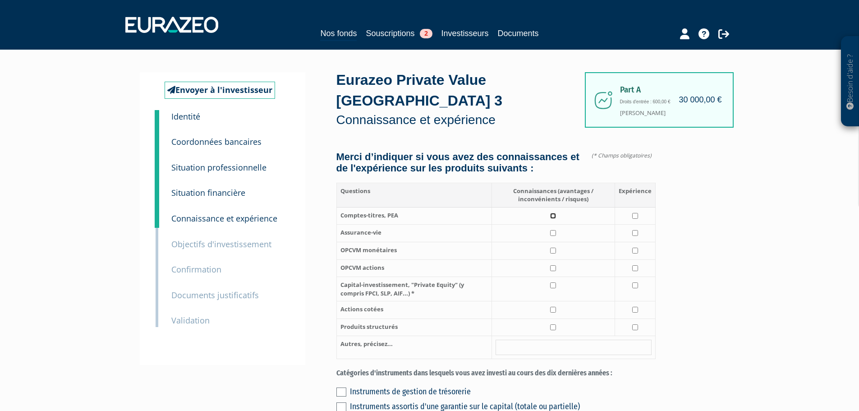
click at [556, 213] on input "checkbox" at bounding box center [553, 216] width 6 height 6
checkbox input "true"
click at [553, 230] on input "checkbox" at bounding box center [553, 233] width 6 height 6
checkbox input "true"
click at [636, 230] on input "checkbox" at bounding box center [635, 233] width 6 height 6
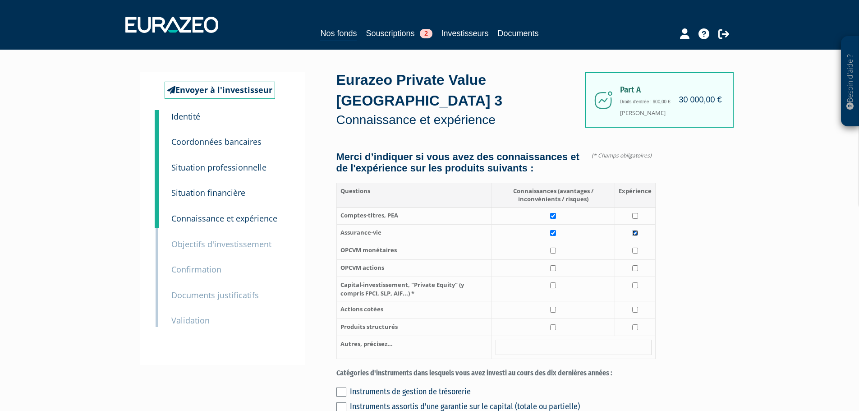
checkbox input "true"
click at [549, 242] on td at bounding box center [553, 251] width 123 height 18
checkbox input "true"
click at [551, 259] on td at bounding box center [553, 268] width 123 height 18
checkbox input "true"
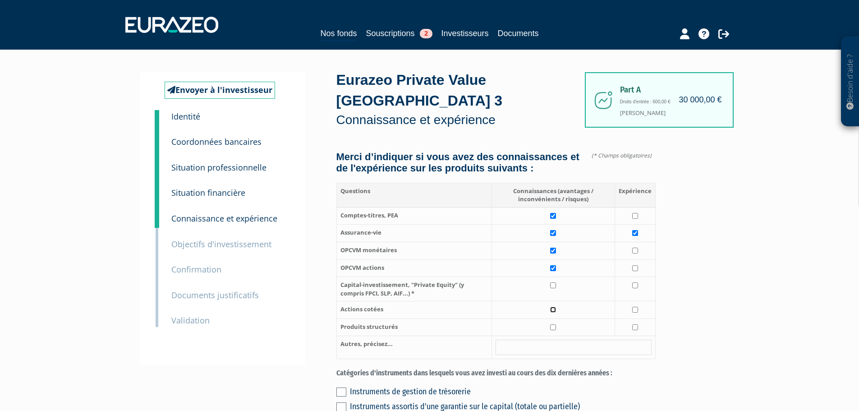
click at [554, 307] on input "checkbox" at bounding box center [553, 310] width 6 height 6
checkbox input "true"
click at [553, 324] on input "checkbox" at bounding box center [553, 327] width 6 height 6
checkbox input "true"
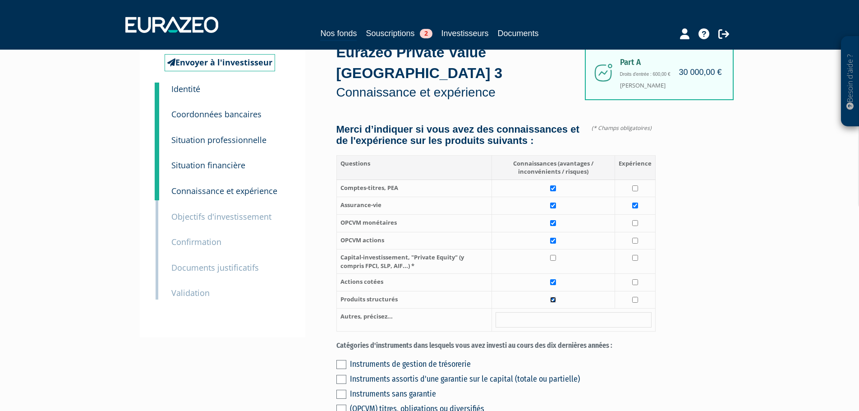
scroll to position [30, 0]
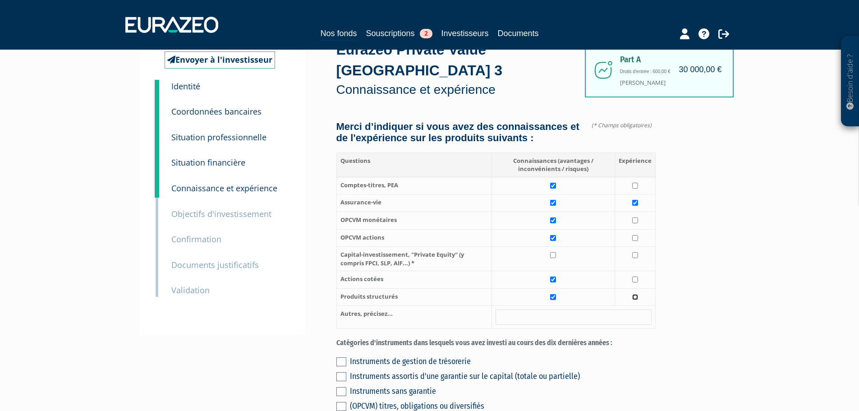
click at [634, 294] on input "checkbox" at bounding box center [635, 297] width 6 height 6
checkbox input "true"
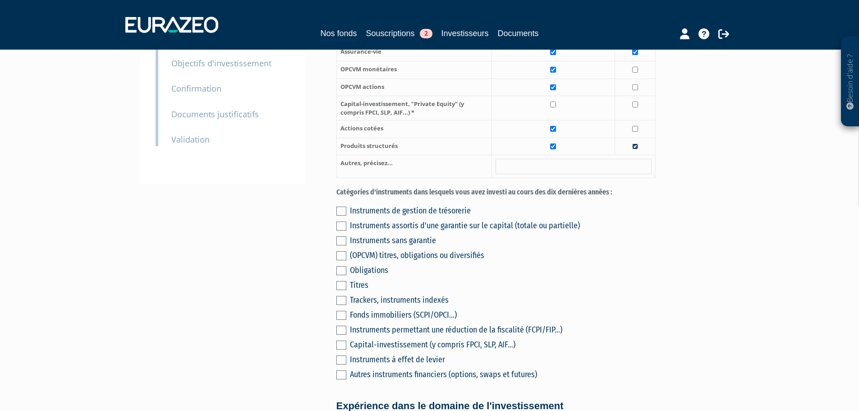
scroll to position [181, 0]
click at [342, 206] on label at bounding box center [342, 210] width 10 height 9
click at [0, 0] on input "checkbox" at bounding box center [0, 0] width 0 height 0
click at [344, 266] on label at bounding box center [342, 270] width 10 height 9
click at [0, 0] on input "checkbox" at bounding box center [0, 0] width 0 height 0
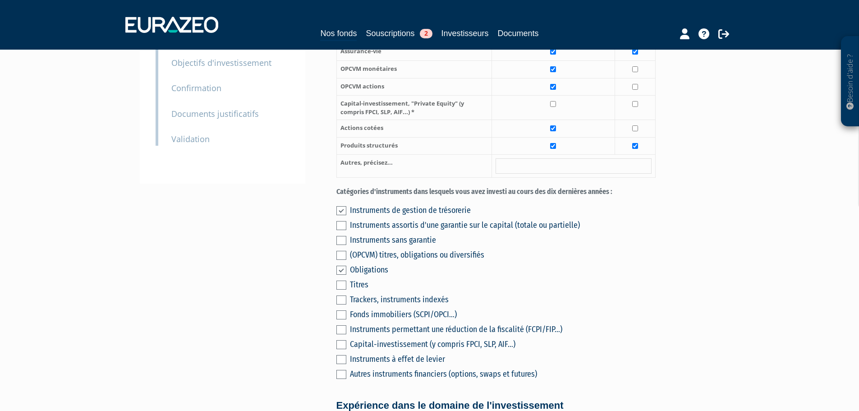
click at [342, 295] on label at bounding box center [342, 299] width 10 height 9
click at [0, 0] on input "checkbox" at bounding box center [0, 0] width 0 height 0
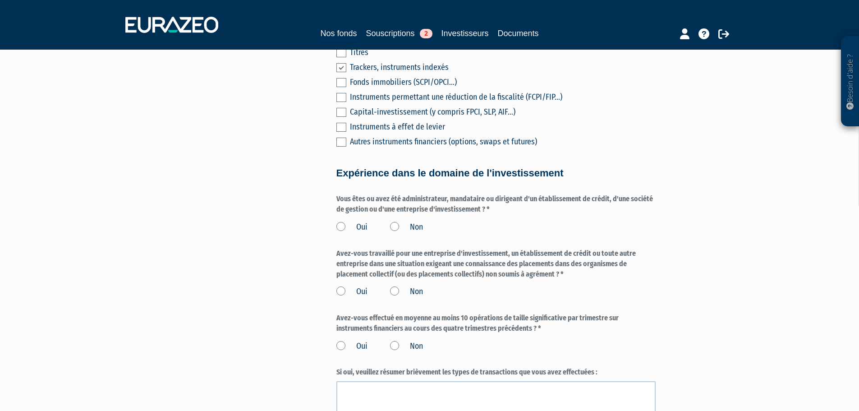
scroll to position [414, 0]
click at [395, 221] on label "Non" at bounding box center [406, 227] width 33 height 12
click at [0, 0] on input "Non" at bounding box center [0, 0] width 0 height 0
click at [395, 286] on label "Non" at bounding box center [406, 292] width 33 height 12
click at [0, 0] on input "Non" at bounding box center [0, 0] width 0 height 0
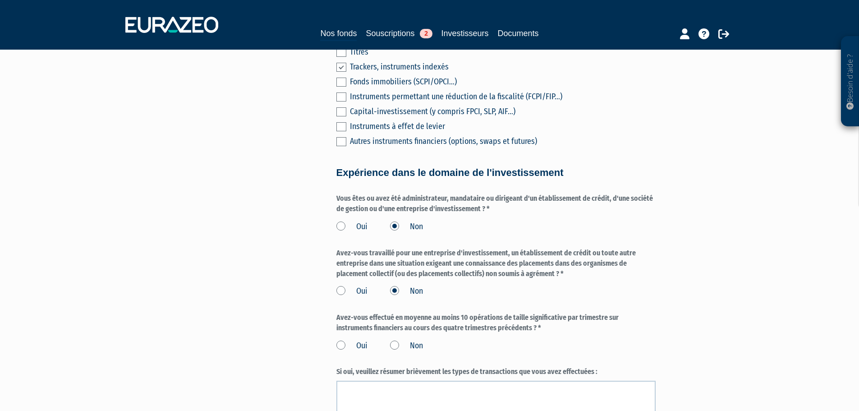
click at [454, 282] on div "Oui Non" at bounding box center [496, 289] width 319 height 15
drag, startPoint x: 444, startPoint y: 286, endPoint x: 398, endPoint y: 275, distance: 47.0
click at [398, 282] on div "Oui Non" at bounding box center [496, 289] width 319 height 15
click at [436, 282] on div "Oui Non" at bounding box center [496, 289] width 319 height 15
drag, startPoint x: 433, startPoint y: 280, endPoint x: 401, endPoint y: 268, distance: 34.1
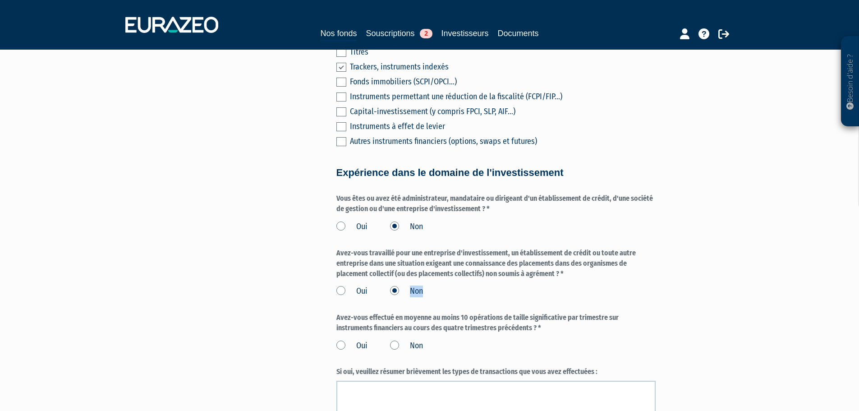
click at [401, 268] on div "Avez-vous travaillé pour une entreprise d'investissement, un établissement de c…" at bounding box center [496, 272] width 319 height 49
click at [434, 262] on label "Avez-vous travaillé pour une entreprise d'investissement, un établissement de c…" at bounding box center [496, 263] width 319 height 31
drag, startPoint x: 529, startPoint y: 253, endPoint x: 416, endPoint y: 232, distance: 114.2
click at [416, 232] on form "(* Champs obligatoires) Merci d’indiquer si vous avez des connaissances et de l…" at bounding box center [496, 177] width 319 height 880
click at [376, 237] on form "(* Champs obligatoires) Merci d’indiquer si vous avez des connaissances et de l…" at bounding box center [496, 177] width 319 height 880
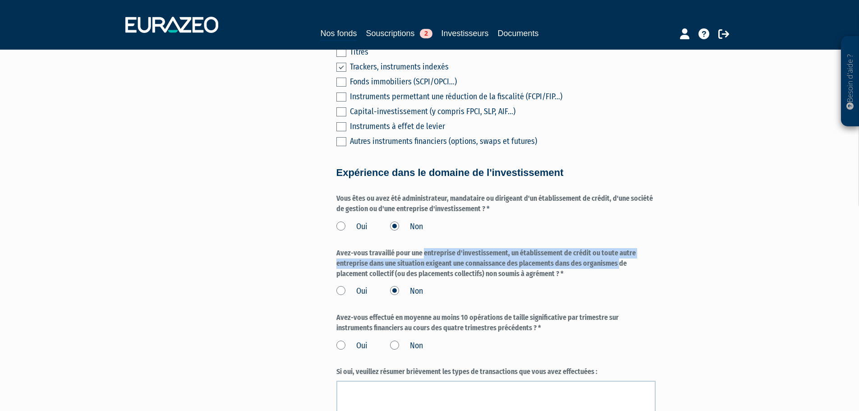
drag, startPoint x: 336, startPoint y: 242, endPoint x: 565, endPoint y: 274, distance: 230.9
click at [564, 274] on div "Avez-vous travaillé pour une entreprise d'investissement, un établissement de c…" at bounding box center [496, 272] width 319 height 49
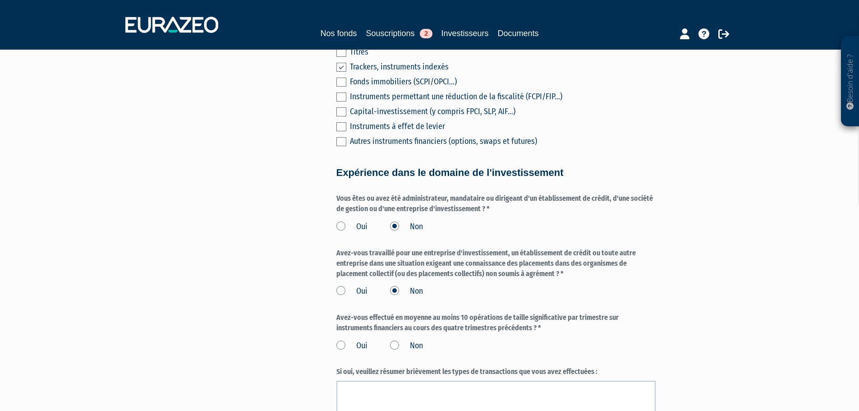
click at [600, 282] on div "Oui Non" at bounding box center [496, 289] width 319 height 15
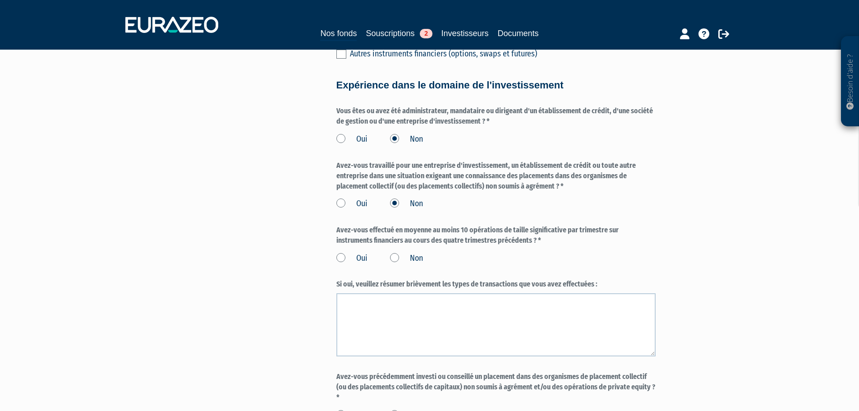
click at [397, 253] on label "Non" at bounding box center [406, 259] width 33 height 12
click at [0, 0] on input "Non" at bounding box center [0, 0] width 0 height 0
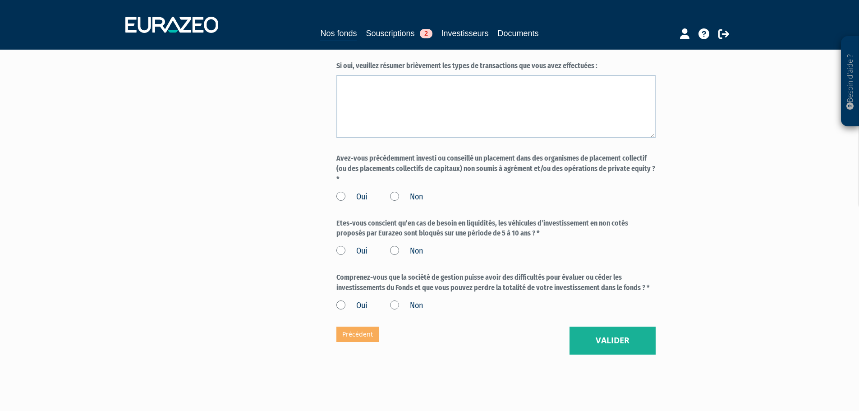
scroll to position [736, 0]
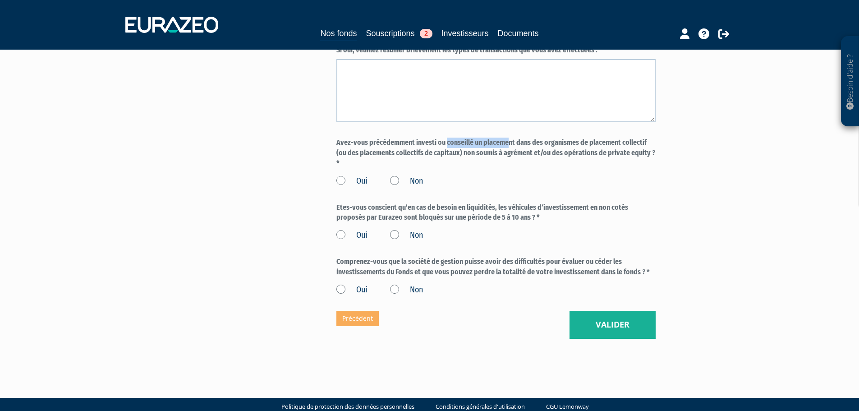
drag, startPoint x: 351, startPoint y: 136, endPoint x: 421, endPoint y: 126, distance: 70.6
click at [435, 138] on label "Avez-vous précédemment investi ou conseillé un placement dans des organismes de…" at bounding box center [496, 153] width 319 height 31
click at [385, 172] on div "Oui Non" at bounding box center [496, 179] width 319 height 15
click at [392, 175] on label "Non" at bounding box center [406, 181] width 33 height 12
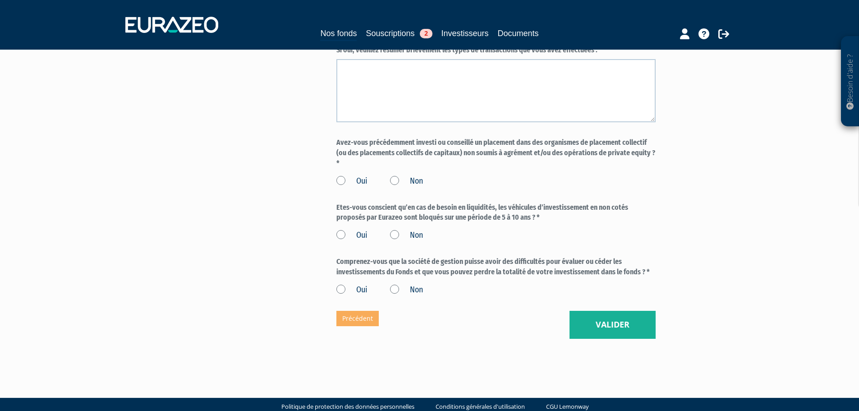
click at [0, 0] on input "Non" at bounding box center [0, 0] width 0 height 0
drag, startPoint x: 389, startPoint y: 199, endPoint x: 397, endPoint y: 196, distance: 8.1
click at [397, 203] on label "Etes-vous conscient qu’en cas de besoin en liquidités, les véhicules d’investis…" at bounding box center [496, 213] width 319 height 21
click at [415, 204] on label "Etes-vous conscient qu’en cas de besoin en liquidités, les véhicules d’investis…" at bounding box center [496, 213] width 319 height 21
click at [339, 230] on label "Oui" at bounding box center [352, 236] width 31 height 12
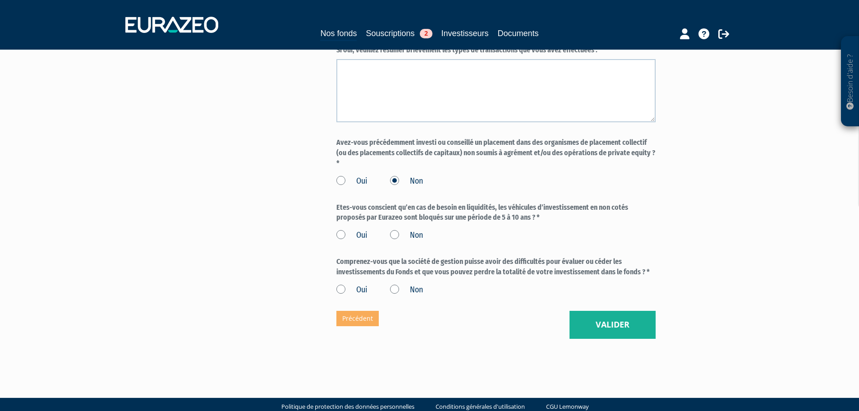
click at [0, 0] on input "Oui" at bounding box center [0, 0] width 0 height 0
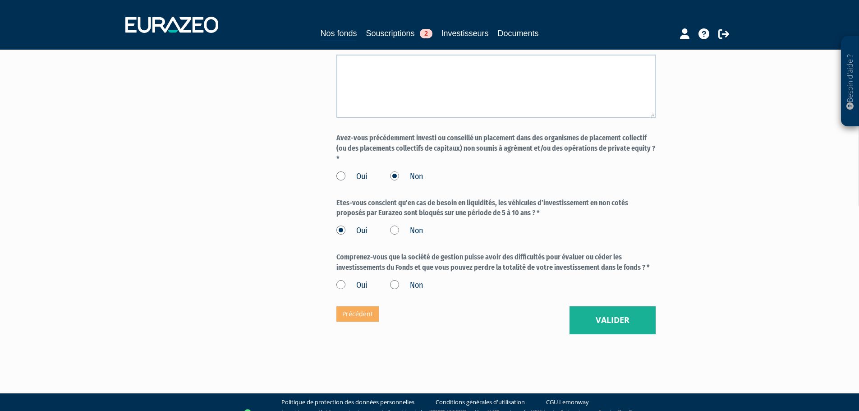
scroll to position [742, 0]
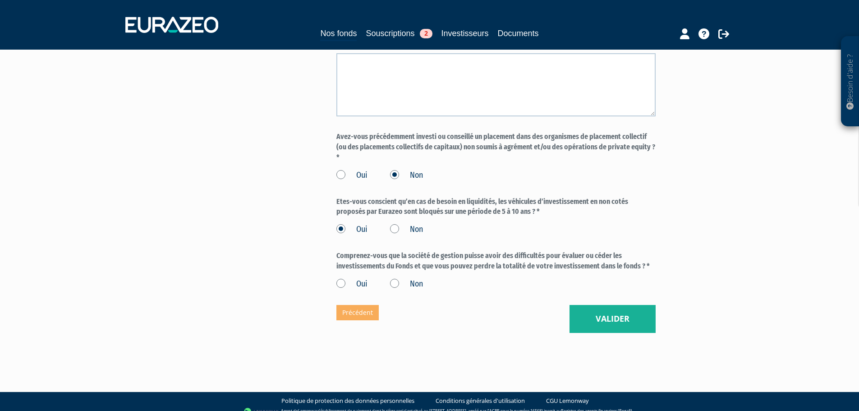
click at [341, 278] on label "Oui" at bounding box center [352, 284] width 31 height 12
click at [0, 0] on input "Oui" at bounding box center [0, 0] width 0 height 0
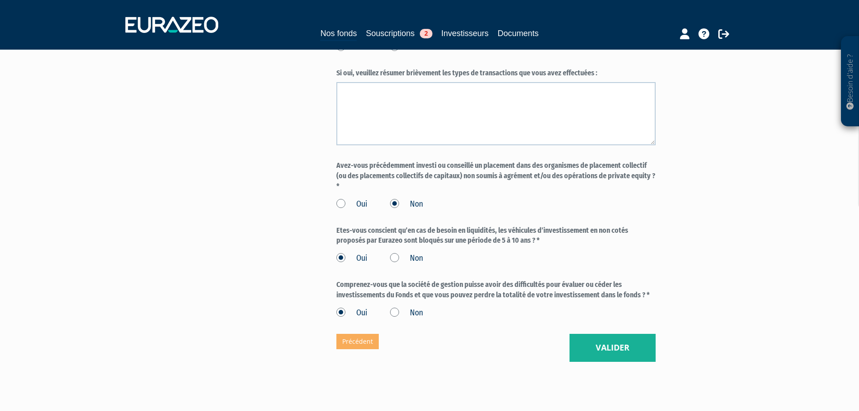
scroll to position [697, 0]
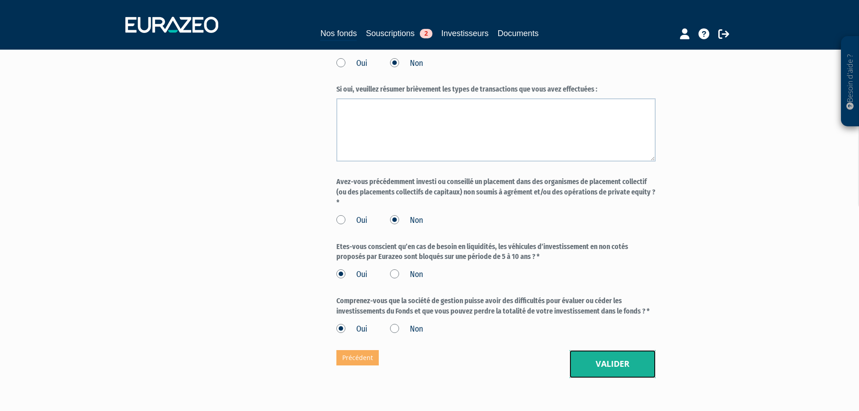
click at [608, 350] on button "Valider" at bounding box center [613, 364] width 86 height 28
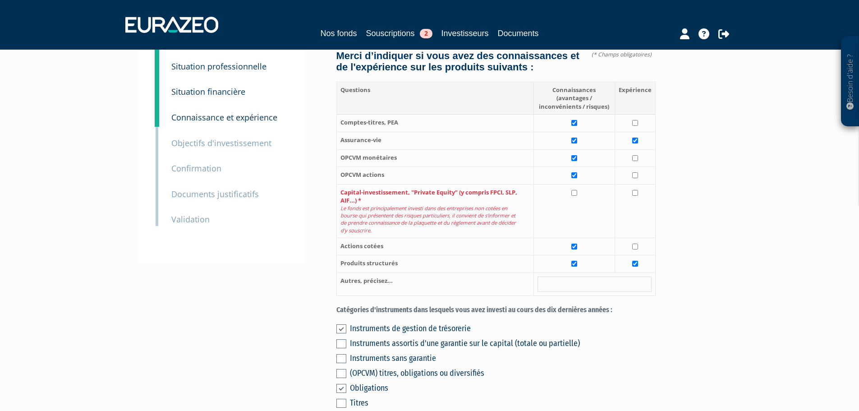
scroll to position [135, 0]
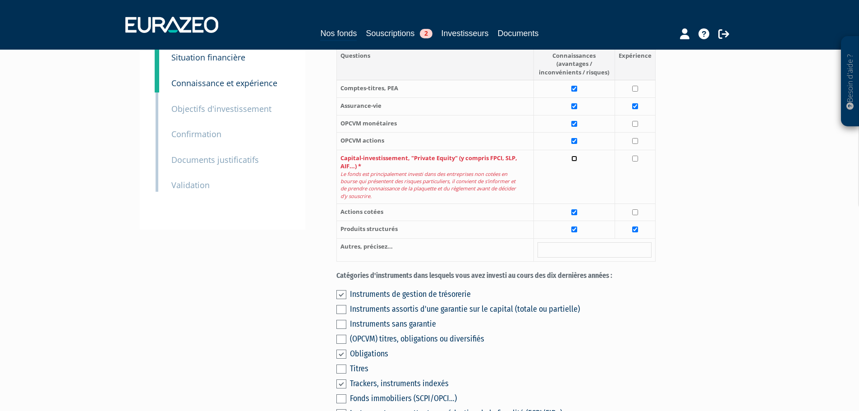
click at [576, 156] on input "checkbox" at bounding box center [575, 159] width 6 height 6
checkbox input "true"
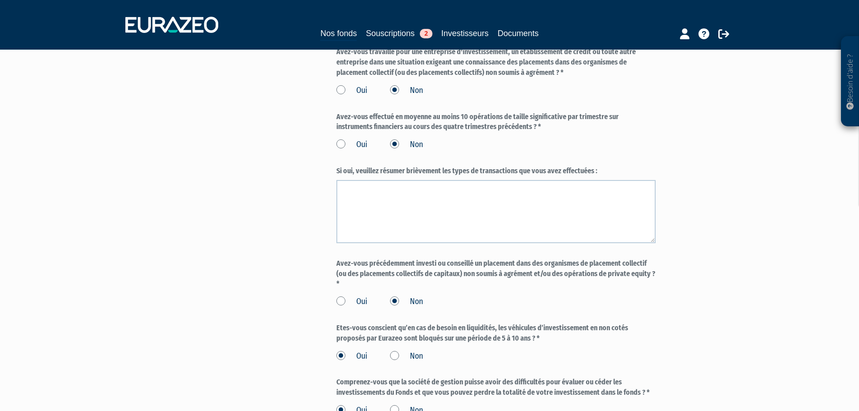
scroll to position [779, 0]
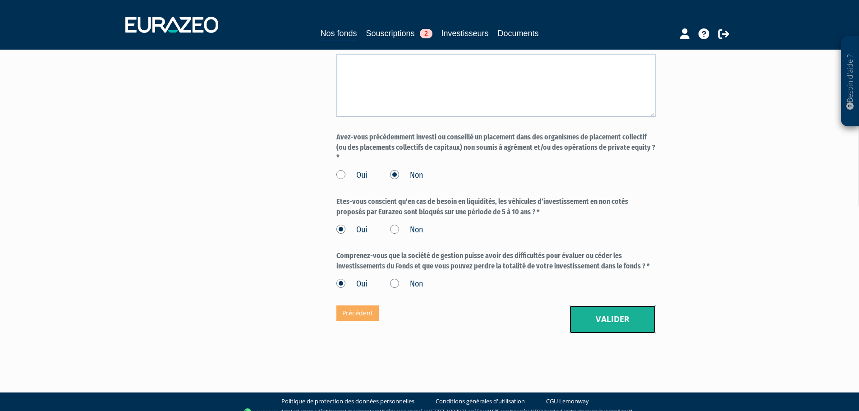
click at [594, 310] on button "Valider" at bounding box center [613, 319] width 86 height 28
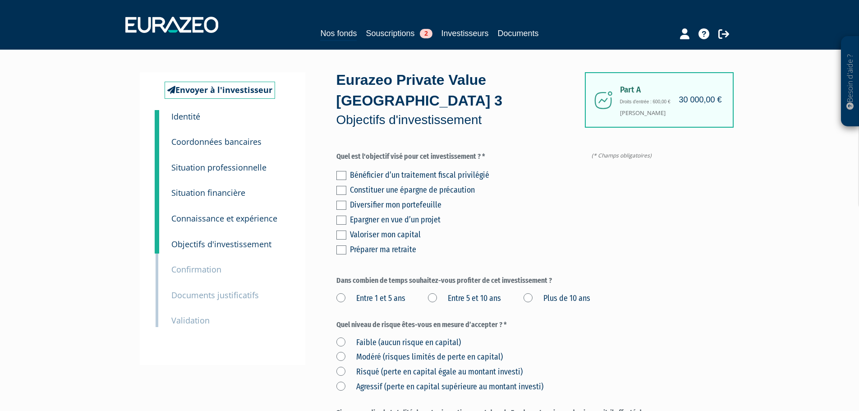
click at [338, 201] on label at bounding box center [342, 205] width 10 height 9
click at [0, 0] on input "checkbox" at bounding box center [0, 0] width 0 height 0
click at [342, 216] on label at bounding box center [342, 220] width 10 height 9
click at [0, 0] on input "checkbox" at bounding box center [0, 0] width 0 height 0
click at [342, 216] on label at bounding box center [342, 220] width 10 height 9
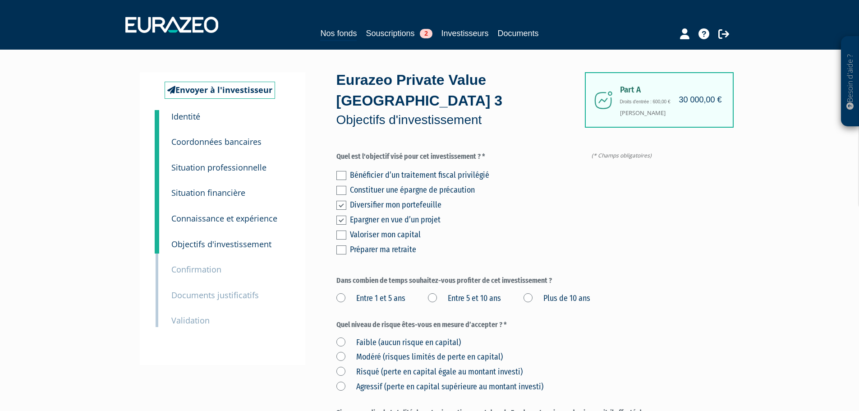
click at [0, 0] on input "checkbox" at bounding box center [0, 0] width 0 height 0
click at [345, 231] on label at bounding box center [342, 235] width 10 height 9
click at [0, 0] on input "checkbox" at bounding box center [0, 0] width 0 height 0
click at [439, 293] on label "Entre 5 et 10 ans" at bounding box center [464, 299] width 73 height 12
click at [0, 0] on ans "Entre 5 et 10 ans" at bounding box center [0, 0] width 0 height 0
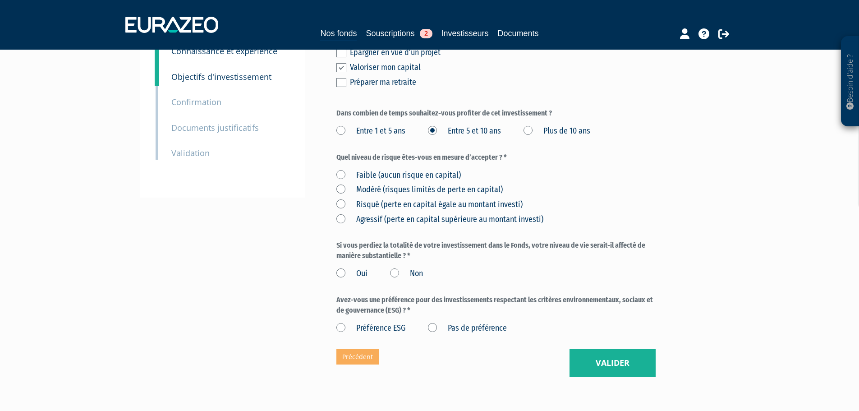
scroll to position [180, 0]
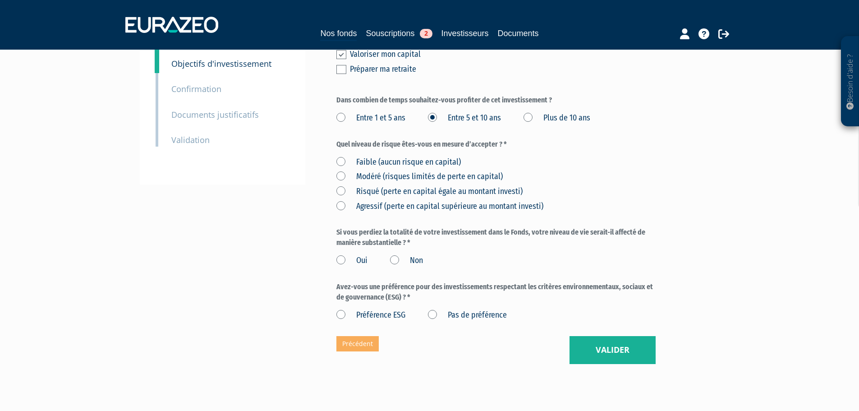
click at [338, 186] on label "Risqué (perte en capital égale au montant investi)" at bounding box center [430, 192] width 186 height 12
click at [0, 0] on investi\) "Risqué (perte en capital égale au montant investi)" at bounding box center [0, 0] width 0 height 0
click at [396, 255] on label "Non" at bounding box center [406, 261] width 33 height 12
click at [0, 0] on input "Non" at bounding box center [0, 0] width 0 height 0
click at [437, 309] on label "Pas de préférence" at bounding box center [467, 315] width 79 height 12
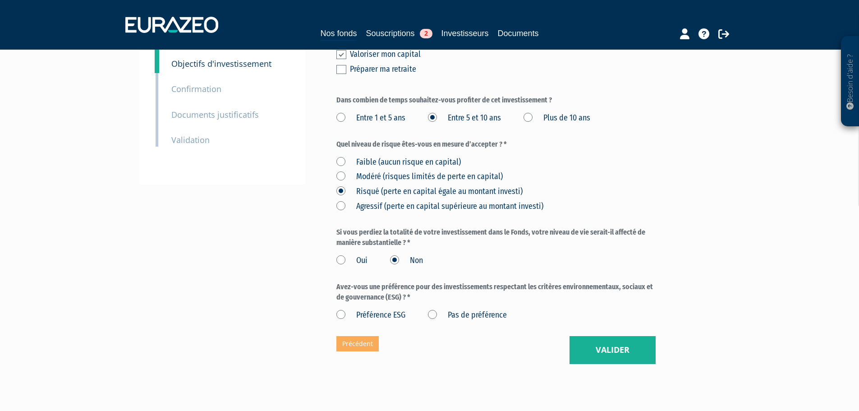
click at [0, 0] on préférence "Pas de préférence" at bounding box center [0, 0] width 0 height 0
click at [572, 336] on button "Valider" at bounding box center [613, 350] width 86 height 28
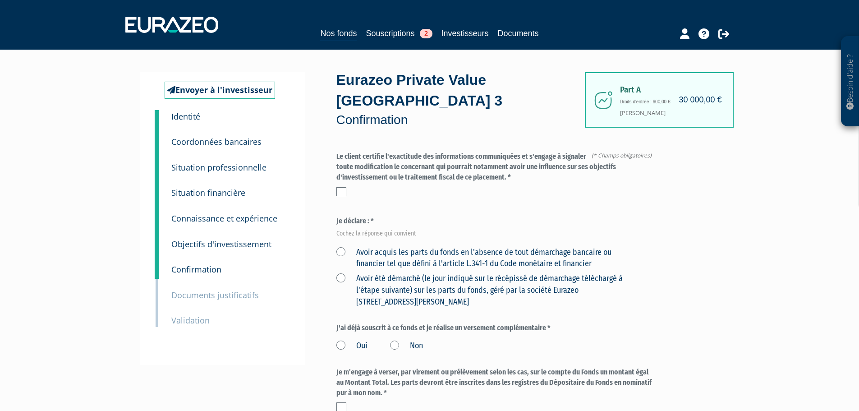
click at [339, 187] on label at bounding box center [342, 191] width 10 height 9
click at [0, 0] on input "checkbox" at bounding box center [0, 0] width 0 height 0
click at [340, 247] on label "Avoir acquis les parts du fonds en l'absence de tout démarchage bancaire ou fin…" at bounding box center [486, 258] width 298 height 23
click at [0, 0] on financier "Avoir acquis les parts du fonds en l'absence de tout démarchage bancaire ou fin…" at bounding box center [0, 0] width 0 height 0
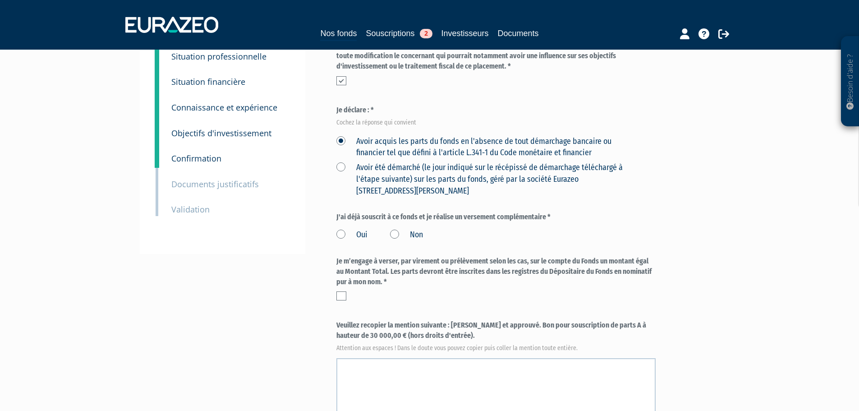
scroll to position [135, 0]
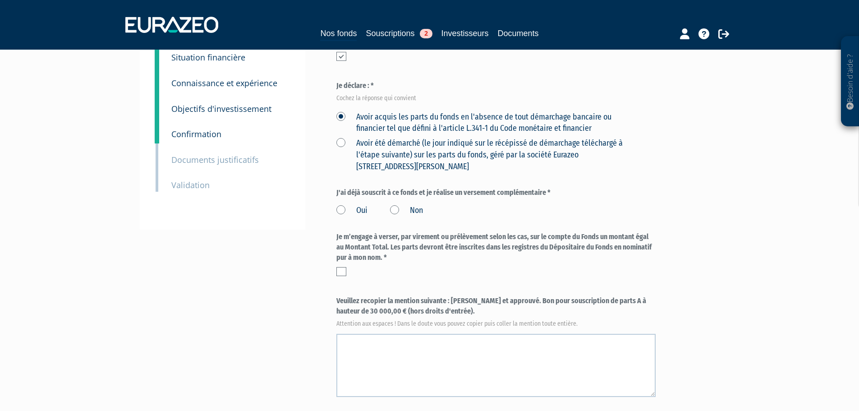
click at [398, 205] on label "Non" at bounding box center [406, 211] width 33 height 12
click at [0, 0] on input "Non" at bounding box center [0, 0] width 0 height 0
click at [343, 256] on div "Je m’engage à verser, par virement ou prélèvement selon les cas, sur le compte …" at bounding box center [496, 256] width 319 height 49
drag, startPoint x: 436, startPoint y: 294, endPoint x: 451, endPoint y: 283, distance: 18.4
click at [451, 296] on label "Veuillez recopier la mention suivante : [PERSON_NAME] et approuvé. Bon pour sou…" at bounding box center [496, 311] width 319 height 30
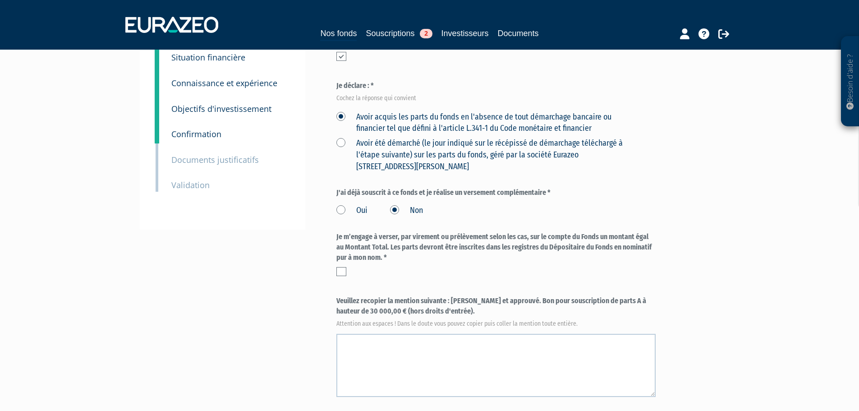
copy label "[PERSON_NAME] et approuvé. Bon pour souscription de parts A à hauteur de 30 000…"
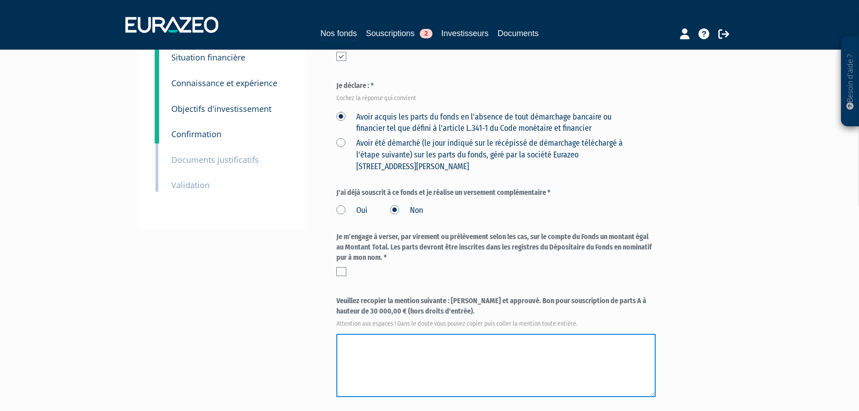
click at [342, 334] on textarea at bounding box center [496, 365] width 319 height 63
paste textarea "[PERSON_NAME] et approuvé. Bon pour souscription de parts A à hauteur de 30 000…"
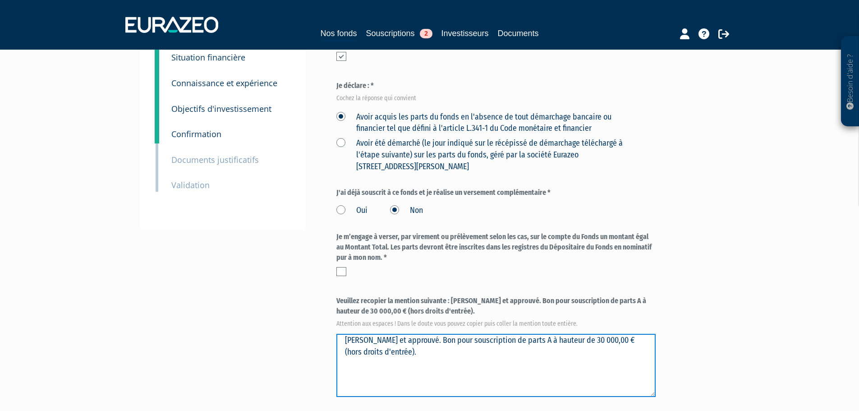
type textarea "[PERSON_NAME] et approuvé. Bon pour souscription de parts A à hauteur de 30 000…"
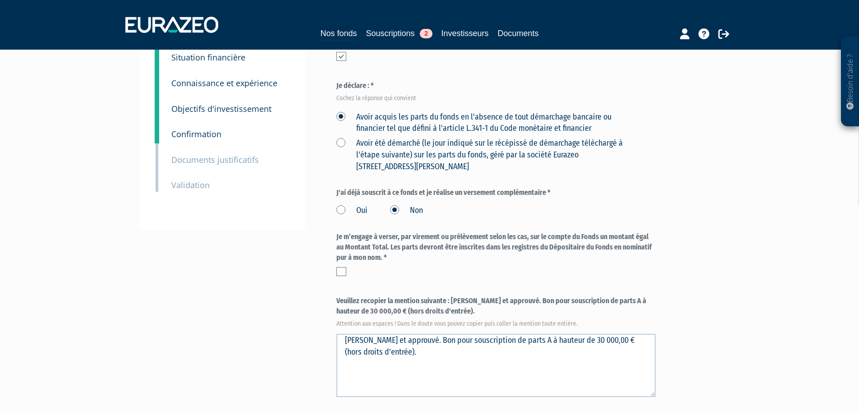
click at [343, 267] on label at bounding box center [342, 271] width 10 height 9
click at [0, 0] on input "checkbox" at bounding box center [0, 0] width 0 height 0
click at [406, 272] on form "(* Champs obligatoires) Quel niveau de risque êtes-vous en mesure d’accepter ? …" at bounding box center [496, 260] width 319 height 489
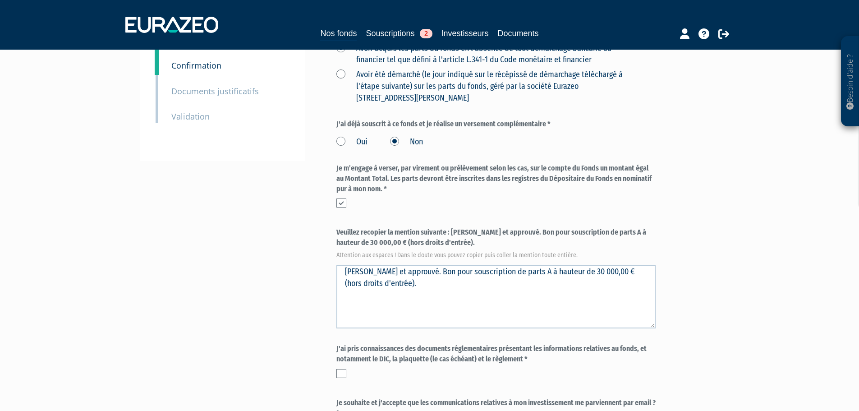
scroll to position [316, 0]
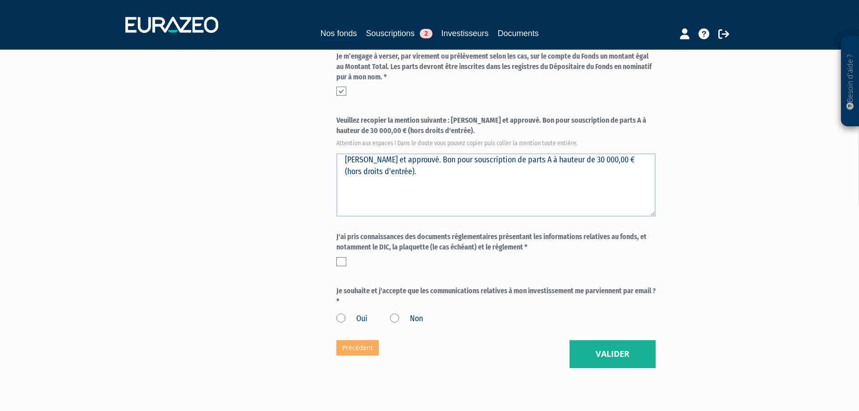
click at [341, 257] on label at bounding box center [342, 261] width 10 height 9
click at [0, 0] on input "checkbox" at bounding box center [0, 0] width 0 height 0
click at [366, 257] on div at bounding box center [496, 261] width 319 height 9
click at [344, 313] on label "Oui" at bounding box center [352, 319] width 31 height 12
click at [0, 0] on input "Oui" at bounding box center [0, 0] width 0 height 0
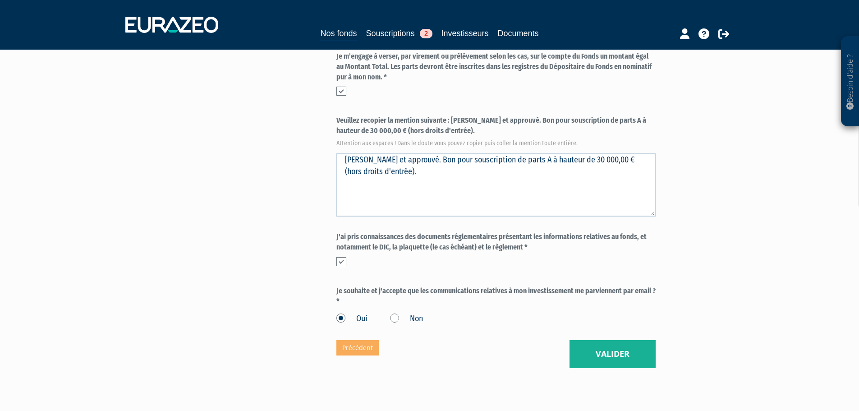
click at [430, 257] on div at bounding box center [496, 261] width 319 height 9
click at [602, 318] on div "Eurazeo Private Value Europe 3 Confirmation (* Champs obligatoires) Quel niveau…" at bounding box center [496, 62] width 319 height 612
click at [605, 340] on button "Valider" at bounding box center [613, 354] width 86 height 28
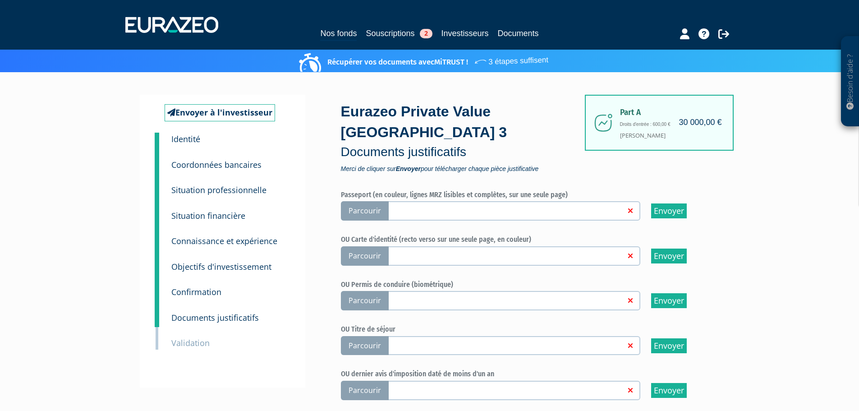
click at [372, 201] on span "Parcourir" at bounding box center [365, 210] width 48 height 19
click at [0, 0] on input "Parcourir" at bounding box center [0, 0] width 0 height 0
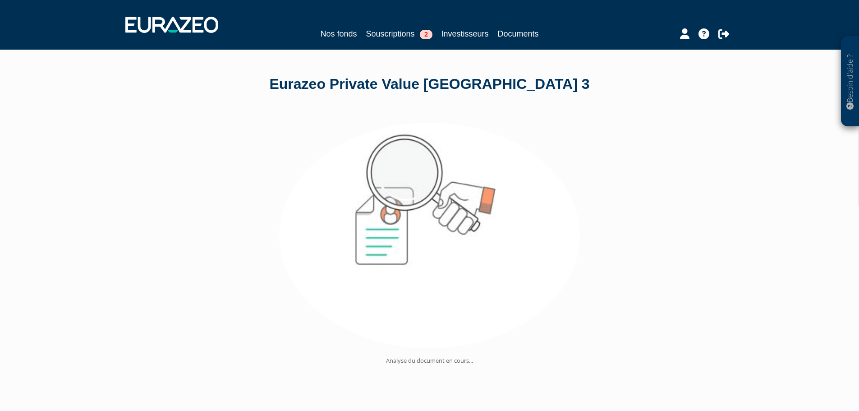
scroll to position [53, 0]
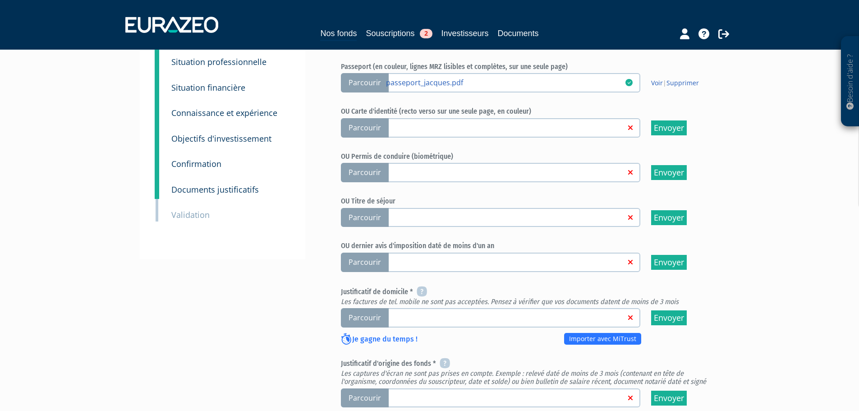
scroll to position [135, 0]
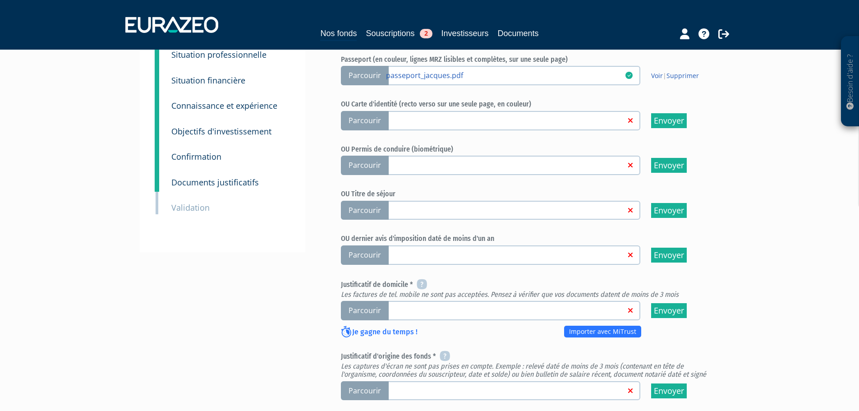
click at [361, 301] on span "Parcourir" at bounding box center [365, 310] width 48 height 19
click at [0, 0] on input "Parcourir" at bounding box center [0, 0] width 0 height 0
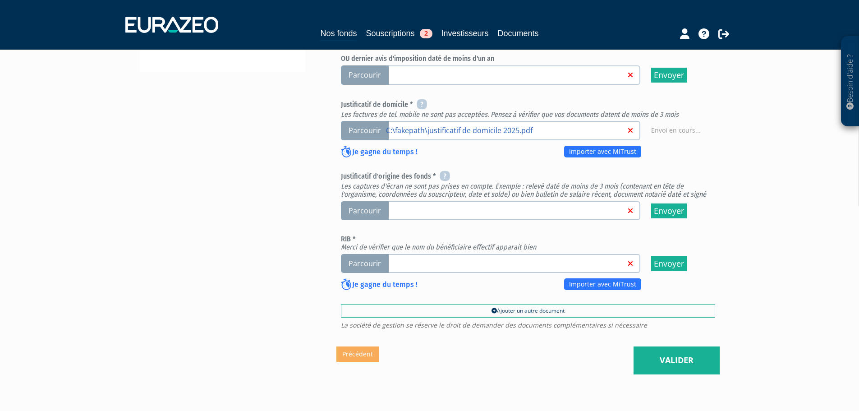
scroll to position [316, 0]
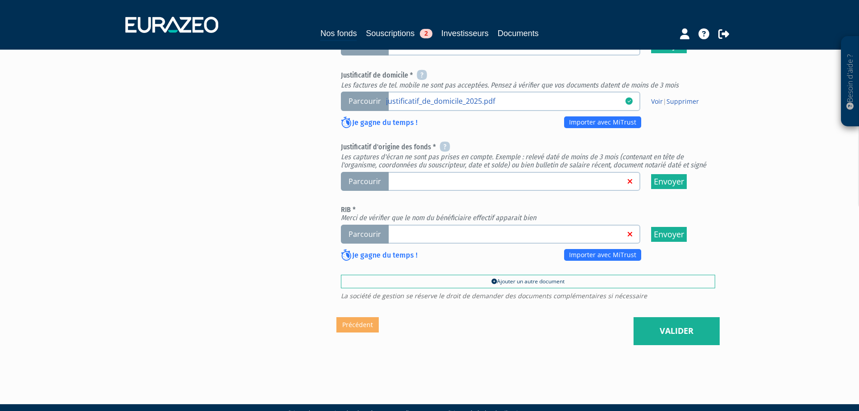
scroll to position [346, 0]
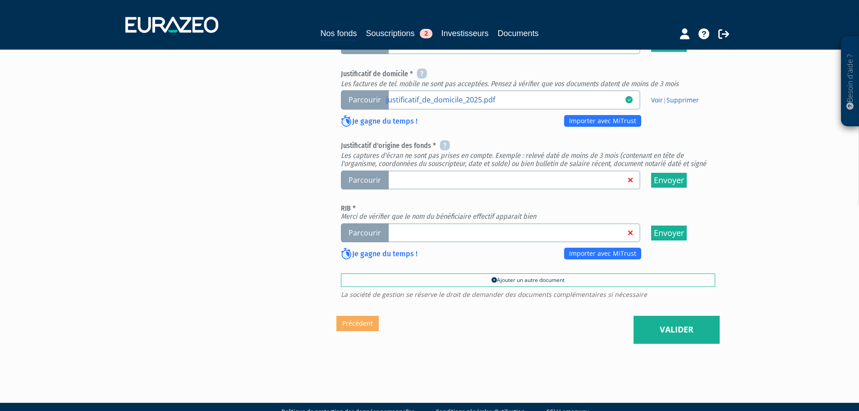
click at [371, 171] on span "Parcourir" at bounding box center [365, 180] width 48 height 19
click at [0, 0] on input "Parcourir" at bounding box center [0, 0] width 0 height 0
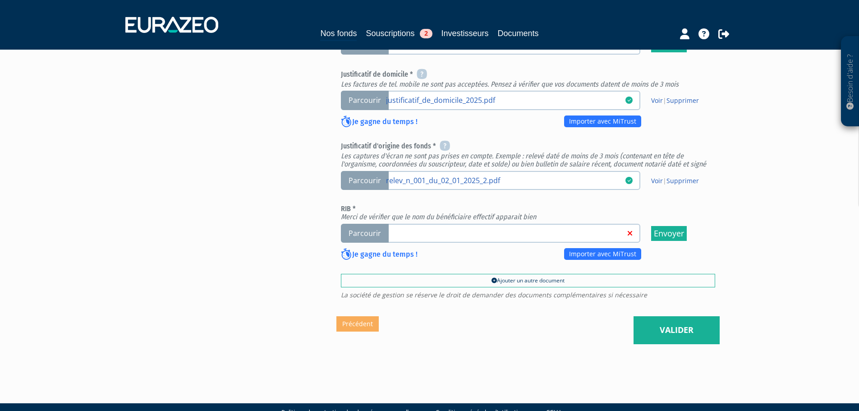
scroll to position [346, 0]
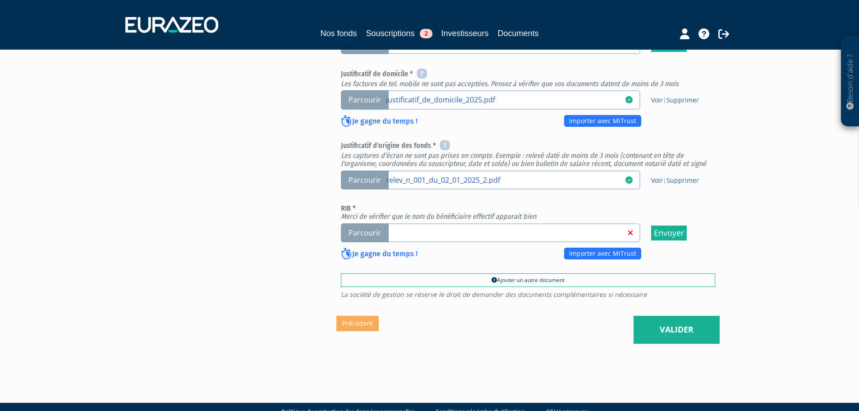
click at [373, 223] on span "Parcourir" at bounding box center [365, 232] width 48 height 19
click at [0, 0] on input "Parcourir" at bounding box center [0, 0] width 0 height 0
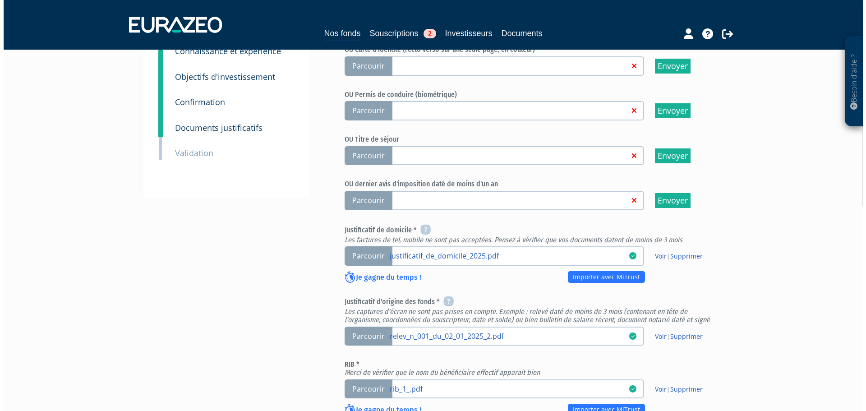
scroll to position [346, 0]
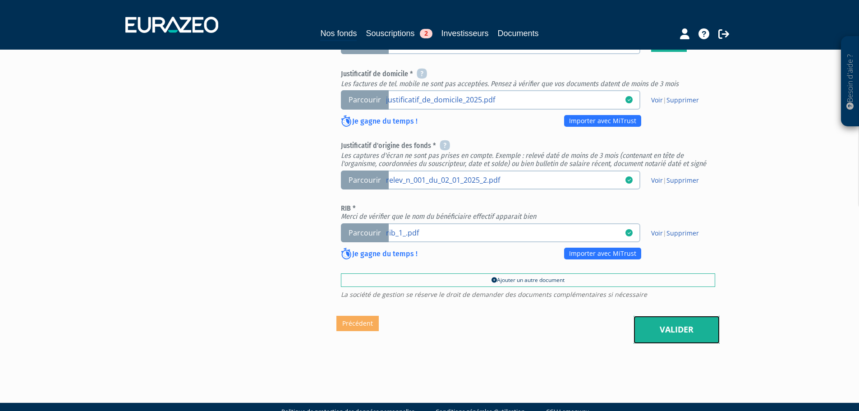
click at [673, 316] on link "Valider" at bounding box center [677, 330] width 86 height 28
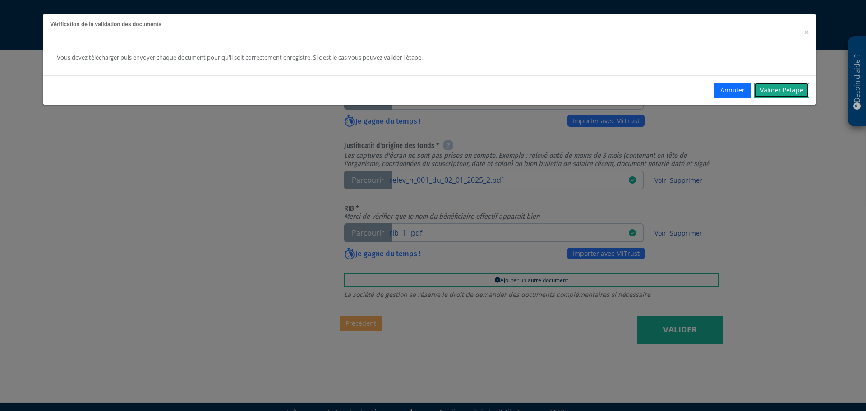
click at [790, 92] on link "Valider l'étape" at bounding box center [781, 90] width 55 height 15
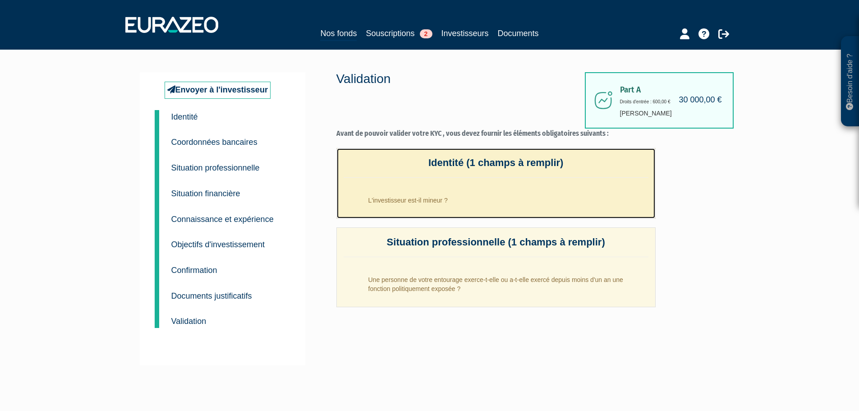
click at [432, 206] on li "L'investisseur est-il mineur ?" at bounding box center [505, 198] width 287 height 23
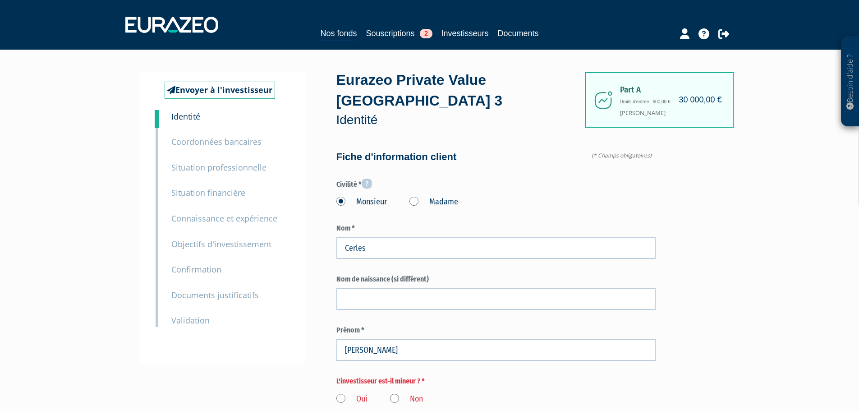
type input "6 62 93 91 00"
click at [392, 393] on label "Non" at bounding box center [406, 399] width 33 height 12
click at [0, 0] on input "Non" at bounding box center [0, 0] width 0 height 0
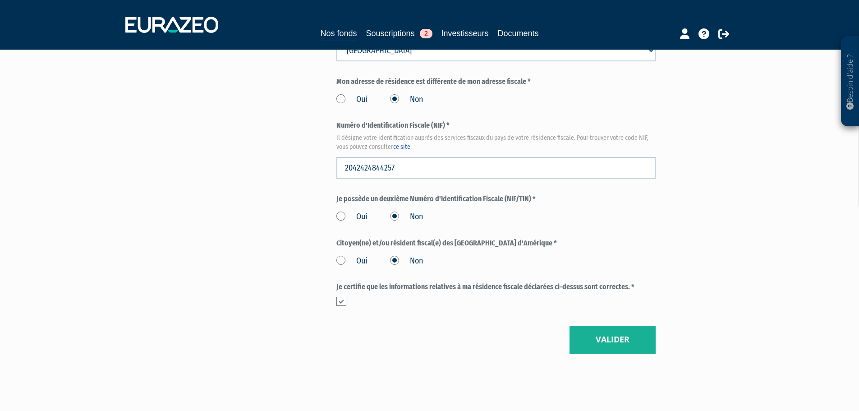
scroll to position [922, 0]
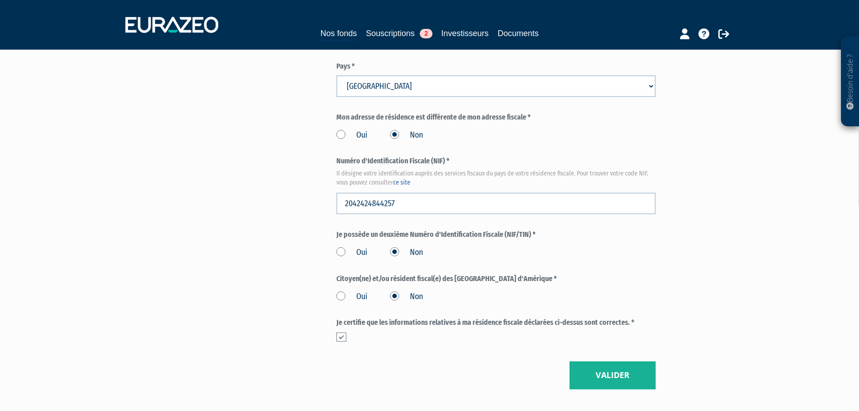
click at [647, 361] on button "Valider" at bounding box center [613, 375] width 86 height 28
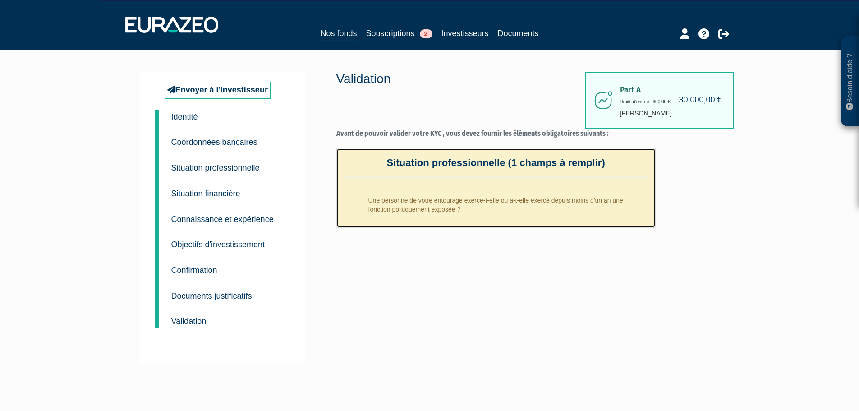
click at [524, 206] on li "Une personne de votre entourage exerce-t-elle ou a-t-elle exercé depuis moins d…" at bounding box center [505, 203] width 287 height 32
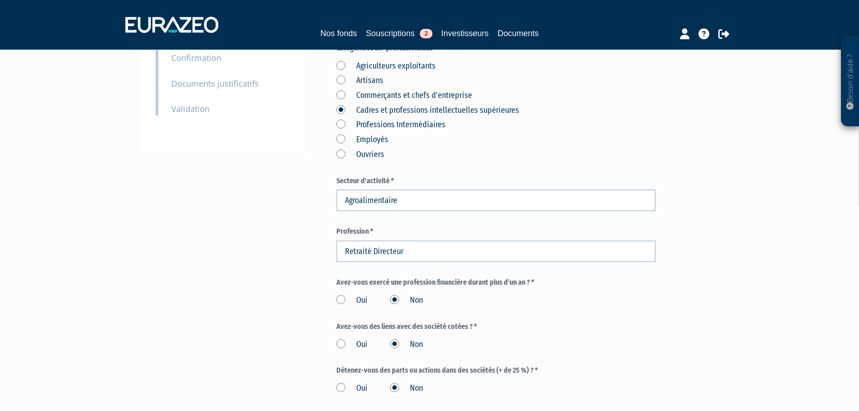
scroll to position [417, 0]
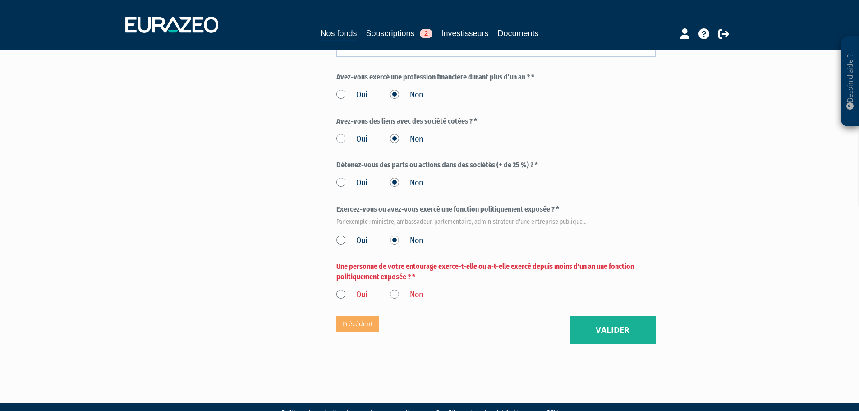
drag, startPoint x: 398, startPoint y: 272, endPoint x: 405, endPoint y: 273, distance: 6.8
click at [398, 289] on label "Non" at bounding box center [406, 295] width 33 height 12
click at [0, 0] on input "Non" at bounding box center [0, 0] width 0 height 0
click at [568, 308] on div "Eurazeo Private Value Europe 3 Situation professionnelle (* Champs obligatoires…" at bounding box center [496, -1] width 319 height 689
click at [601, 316] on button "Valider" at bounding box center [613, 330] width 86 height 28
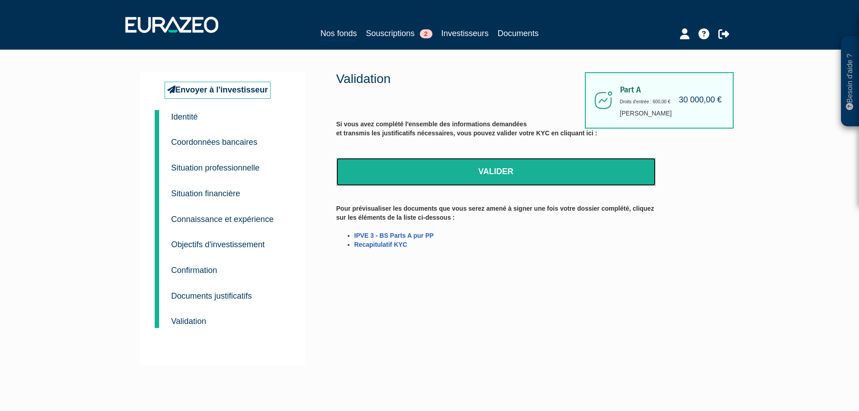
click at [520, 175] on link "Valider" at bounding box center [496, 172] width 319 height 28
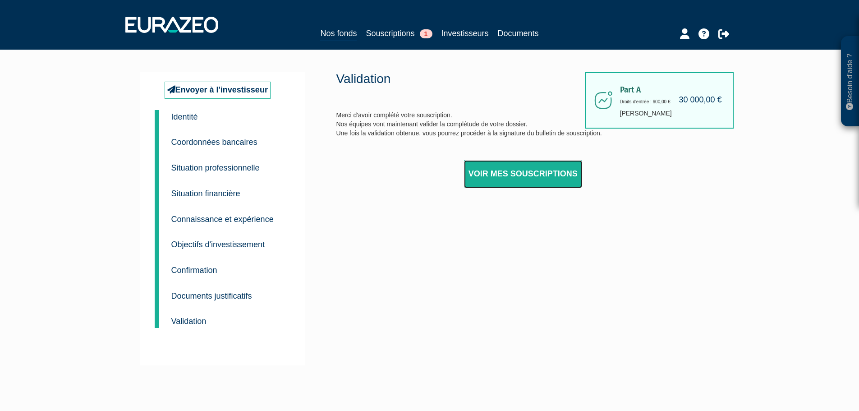
click at [473, 171] on link "Voir mes souscriptions" at bounding box center [523, 174] width 118 height 28
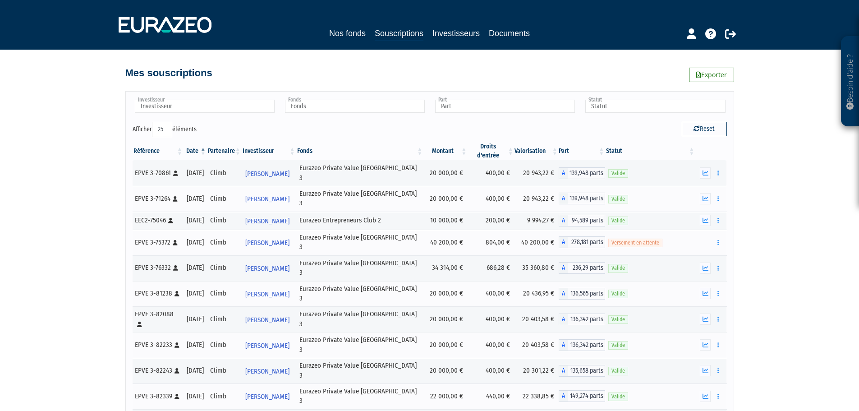
click at [171, 131] on select "10 25 50 100" at bounding box center [162, 129] width 20 height 15
select select "10"
click at [153, 122] on select "10 25 50 100" at bounding box center [162, 129] width 20 height 15
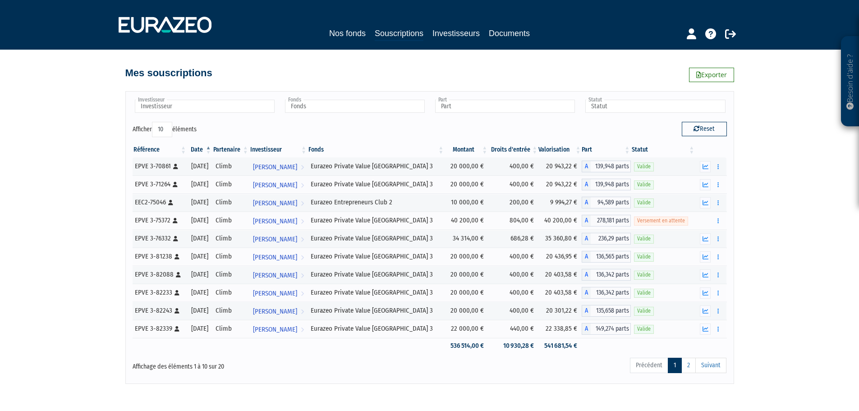
click at [795, 178] on div "Besoin d'aide ? × J'ai besoin d'aide Si vous avez une question à propos du fonc…" at bounding box center [429, 192] width 859 height 384
click at [638, 154] on th "Statut" at bounding box center [663, 149] width 65 height 15
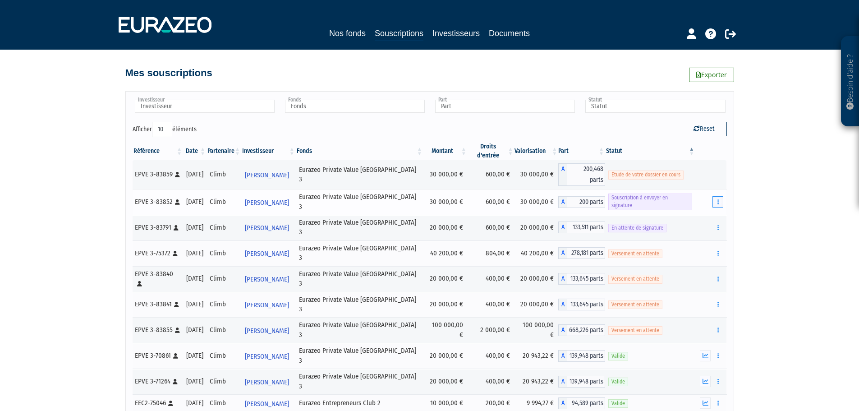
click at [724, 196] on button "button" at bounding box center [718, 201] width 11 height 11
click at [771, 168] on div "Besoin d'aide ? × J'ai besoin d'aide Si vous avez une question à propos du fonc…" at bounding box center [429, 229] width 859 height 458
drag, startPoint x: 784, startPoint y: 185, endPoint x: 394, endPoint y: 79, distance: 403.5
click at [774, 177] on div "Besoin d'aide ? × J'ai besoin d'aide Si vous avez une question à propos du fonc…" at bounding box center [429, 229] width 859 height 458
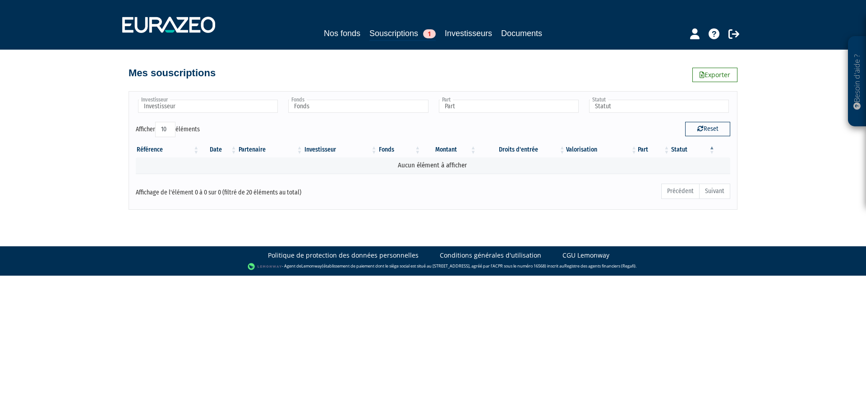
click at [161, 126] on select "10 25 50 100" at bounding box center [165, 129] width 20 height 15
click at [157, 122] on select "10 25 50 100" at bounding box center [165, 129] width 20 height 15
click at [173, 127] on select "10 25 50 100" at bounding box center [165, 129] width 20 height 15
select select "25"
click at [157, 122] on select "10 25 50 100" at bounding box center [165, 129] width 20 height 15
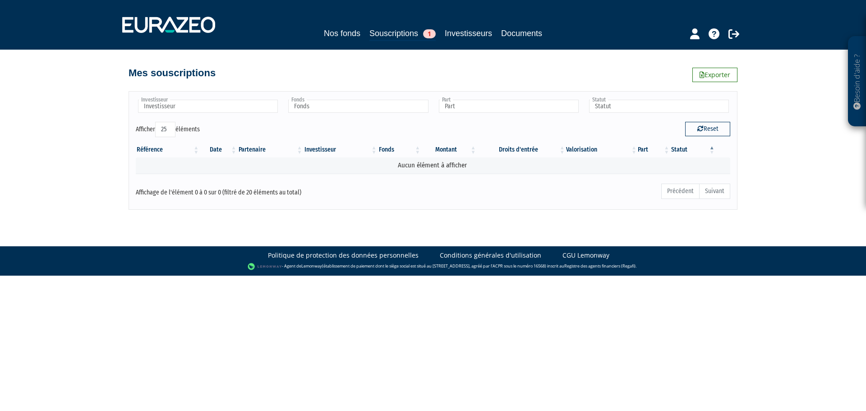
click at [558, 267] on div "- Agent de Lemonway (établissement de paiement dont le siège social est situé a…" at bounding box center [433, 266] width 848 height 9
click at [692, 131] on button "Reset" at bounding box center [707, 129] width 45 height 14
type input "Investisseur"
type input "Fonds"
type input "Part"
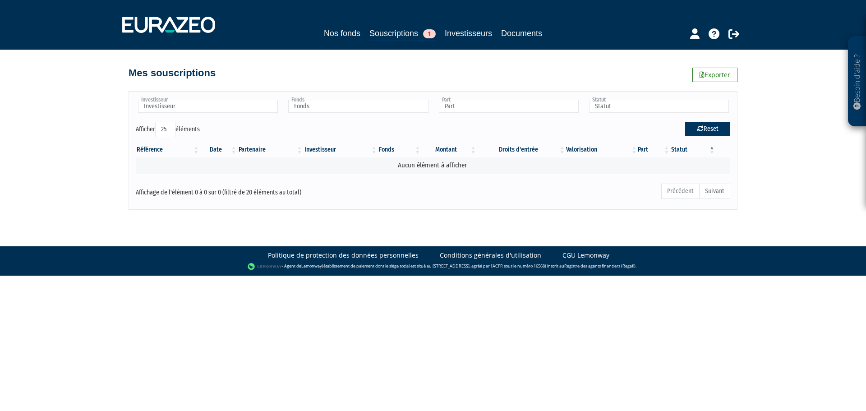
type input "Statut"
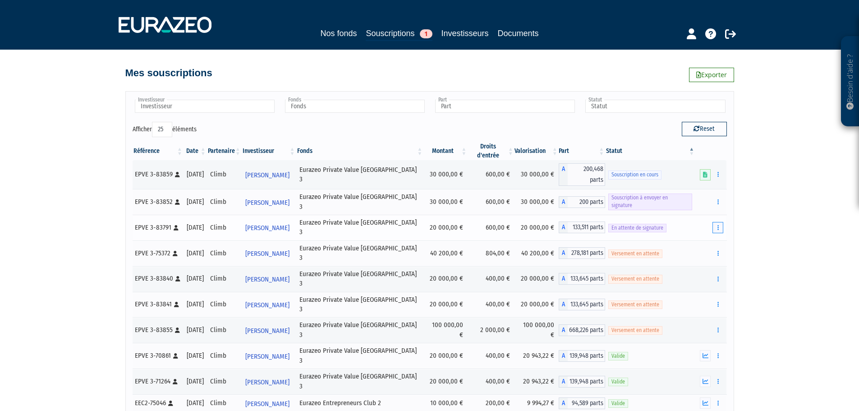
click at [720, 222] on button "button" at bounding box center [718, 227] width 11 height 11
click at [742, 204] on div "Besoin d'aide ? × J'ai besoin d'aide Si vous avez une question à propos du fonc…" at bounding box center [429, 357] width 859 height 715
click at [616, 149] on th "Statut" at bounding box center [650, 151] width 90 height 18
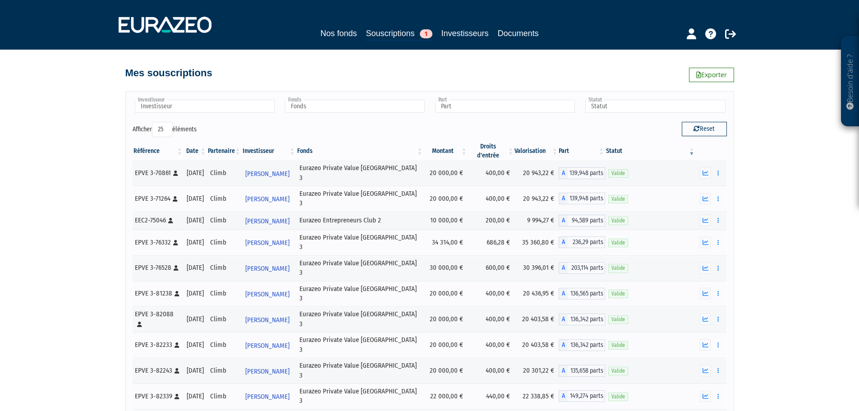
click at [616, 149] on th "Statut" at bounding box center [650, 151] width 90 height 18
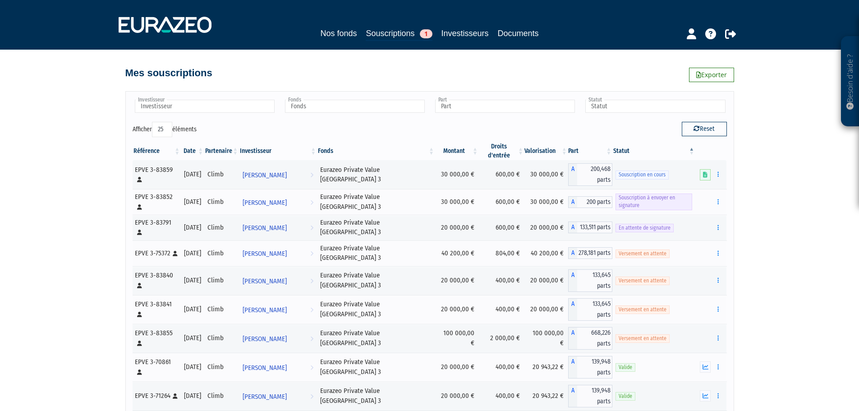
select select "25"
click at [720, 196] on button "button" at bounding box center [718, 201] width 11 height 11
click at [705, 172] on icon at bounding box center [705, 175] width 5 height 6
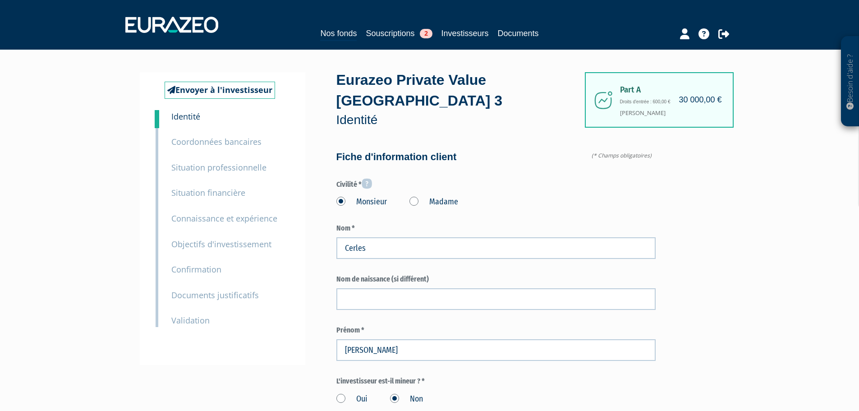
type input "6 62 93 91 00"
click at [197, 325] on small "Validation" at bounding box center [190, 320] width 38 height 11
click at [211, 299] on small "Documents justificatifs" at bounding box center [215, 295] width 88 height 11
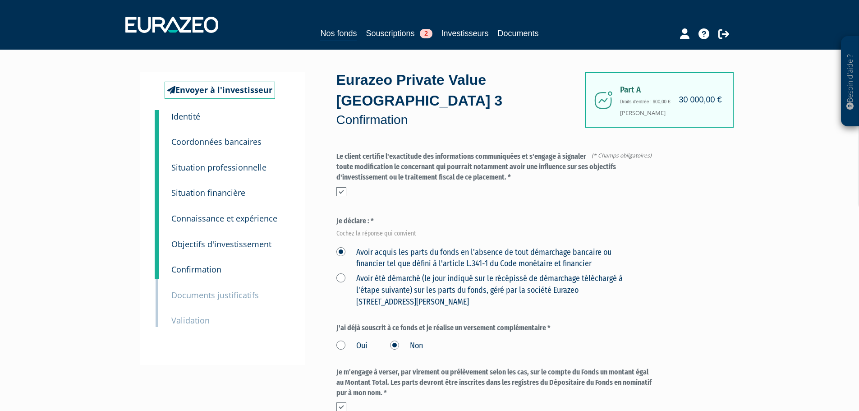
click at [206, 300] on div "1 Identité 2 Coordonnées bancaires 3 Situation professionnelle 4 Situation fina…" at bounding box center [231, 218] width 132 height 217
click at [206, 298] on small "Documents justificatifs" at bounding box center [215, 295] width 88 height 11
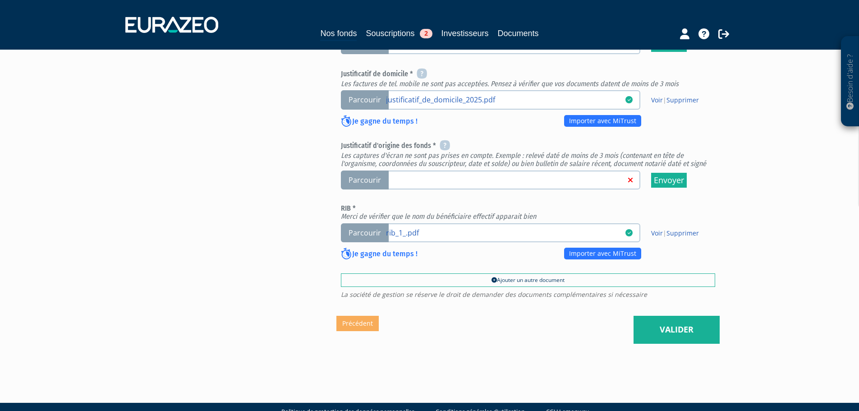
scroll to position [301, 0]
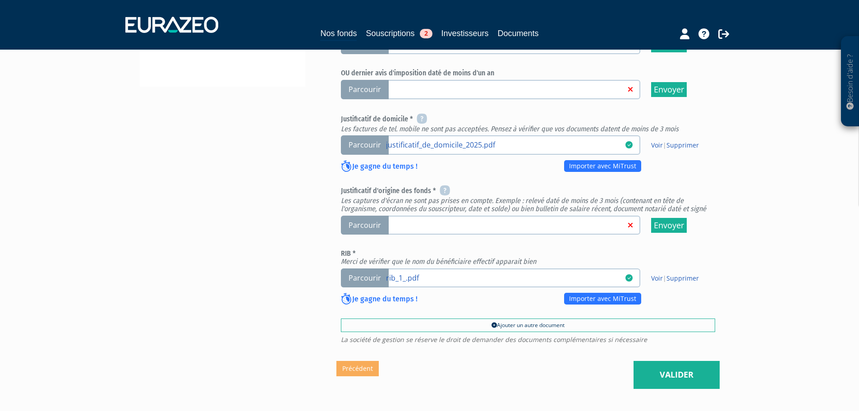
click at [373, 216] on span "Parcourir" at bounding box center [365, 225] width 48 height 19
click at [0, 0] on input "Parcourir" at bounding box center [0, 0] width 0 height 0
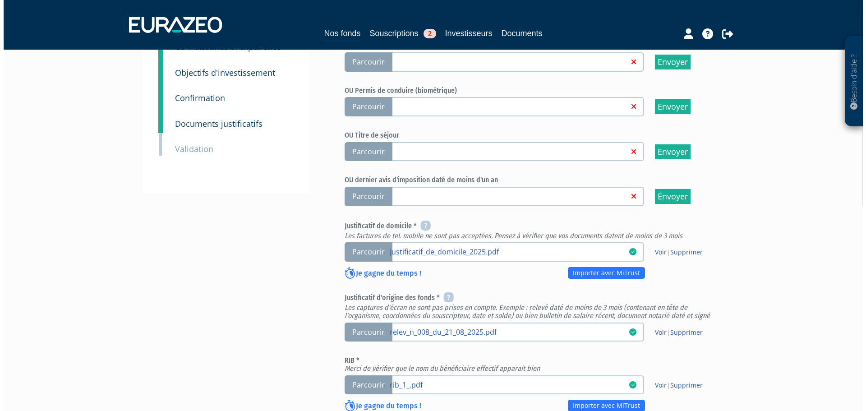
scroll to position [346, 0]
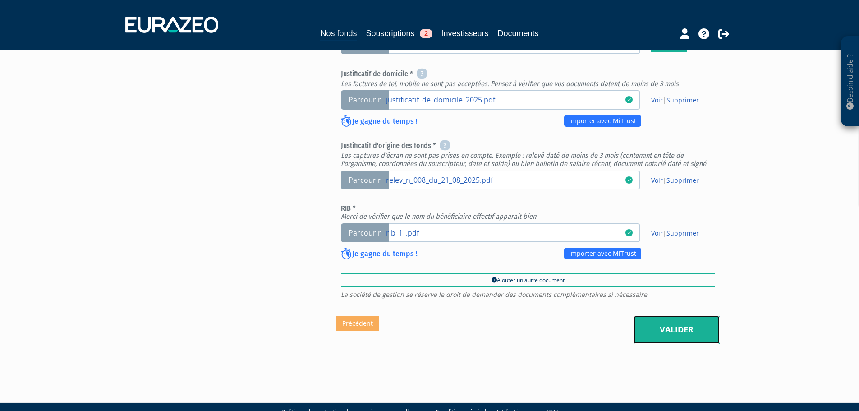
click at [674, 316] on link "Valider" at bounding box center [677, 330] width 86 height 28
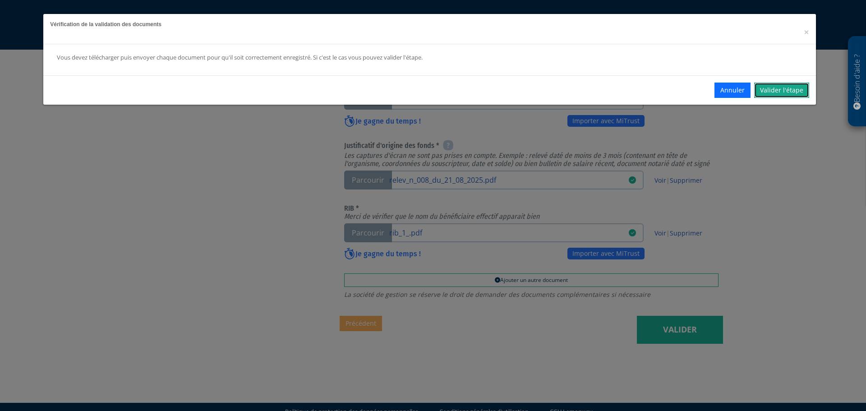
click at [777, 84] on link "Valider l'étape" at bounding box center [781, 90] width 55 height 15
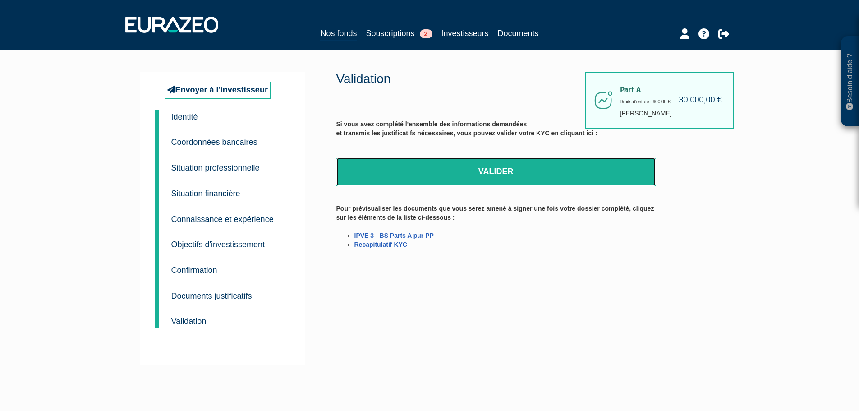
click at [458, 174] on link "Valider" at bounding box center [496, 172] width 319 height 28
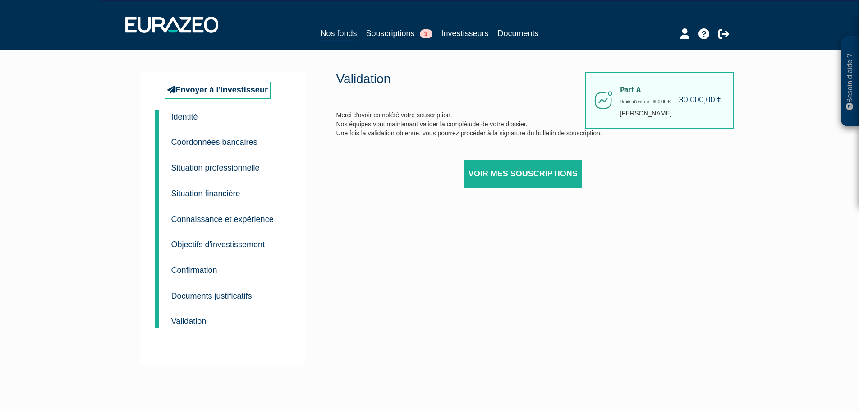
click at [584, 177] on div "Voir mes souscriptions" at bounding box center [623, 174] width 319 height 28
click at [569, 174] on link "Voir mes souscriptions" at bounding box center [523, 174] width 118 height 28
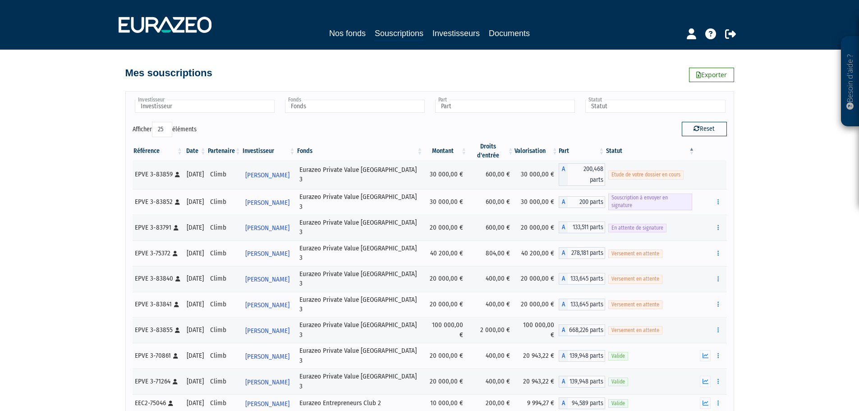
select select "25"
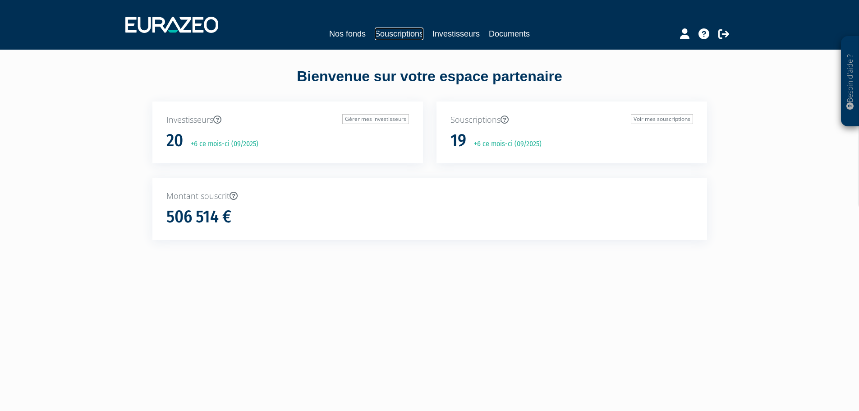
click at [396, 35] on link "Souscriptions" at bounding box center [399, 34] width 49 height 13
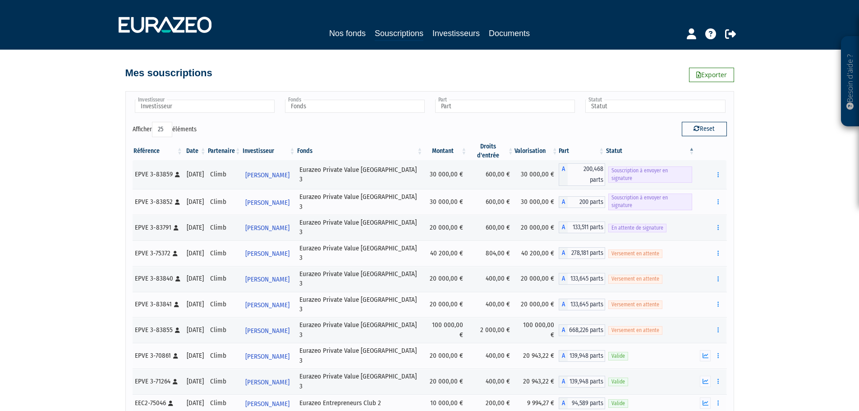
select select "25"
click at [718, 172] on icon "button" at bounding box center [718, 175] width 1 height 6
click at [708, 184] on link "Envoyer à signer" at bounding box center [694, 191] width 51 height 15
click at [718, 199] on icon "button" at bounding box center [718, 202] width 1 height 6
click at [711, 211] on link "Envoyer à signer" at bounding box center [694, 218] width 51 height 15
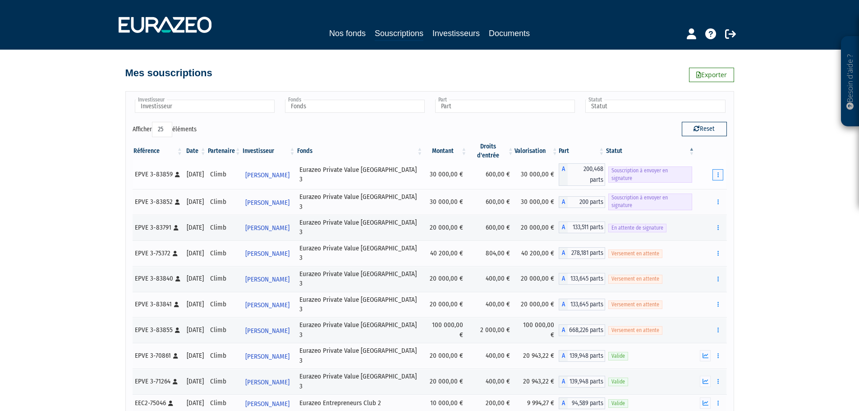
click at [715, 169] on button "button" at bounding box center [718, 174] width 11 height 11
click at [792, 168] on div "Besoin d'aide ? × J'ai besoin d'aide Si vous avez une question à propos du fonc…" at bounding box center [429, 357] width 859 height 715
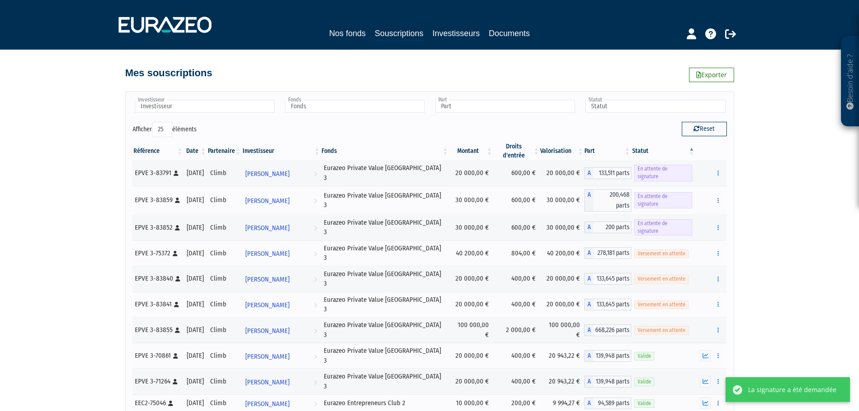
select select "25"
